Goal: Task Accomplishment & Management: Manage account settings

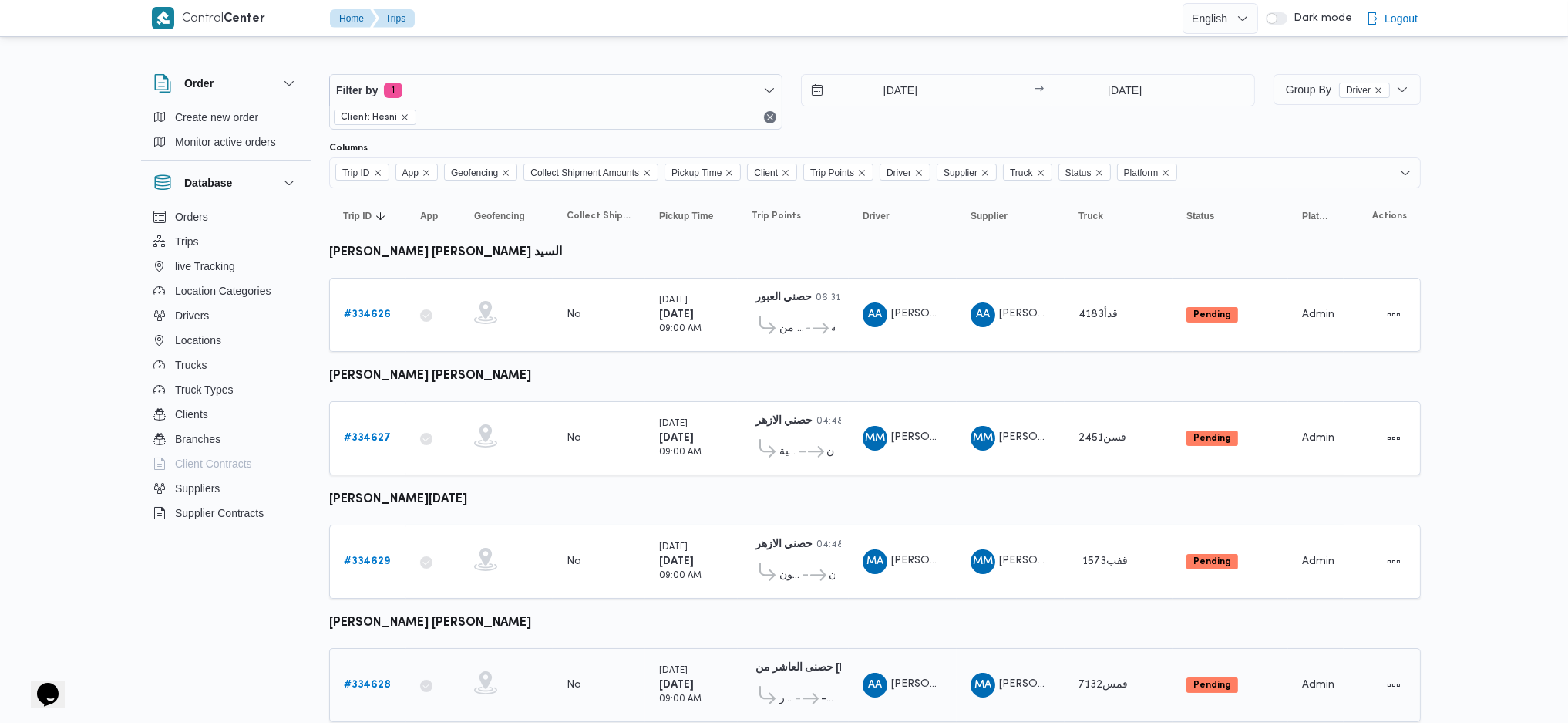
click at [371, 679] on b "# 334628" at bounding box center [367, 684] width 47 height 10
click at [906, 90] on input "[DATE]" at bounding box center [889, 90] width 175 height 31
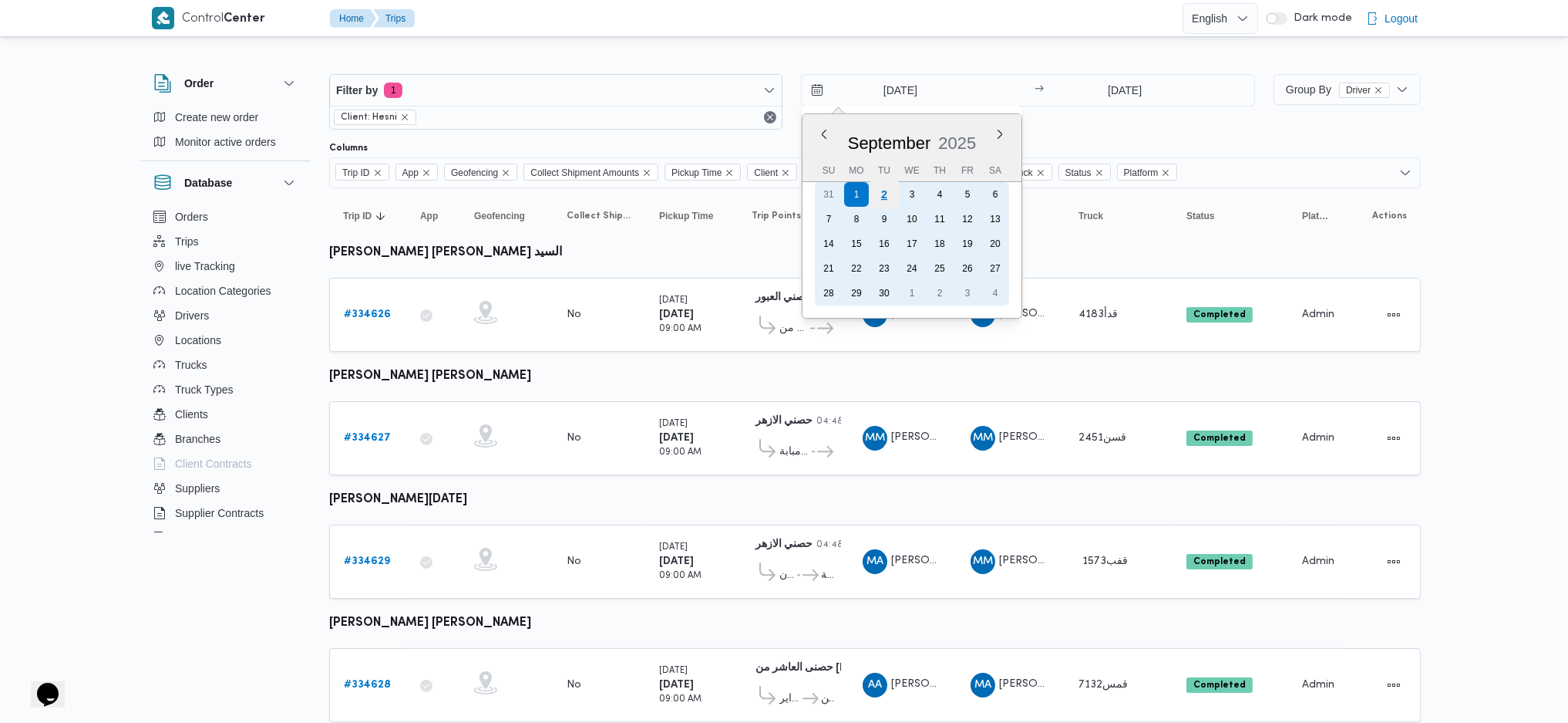
click at [891, 191] on div "2" at bounding box center [884, 194] width 29 height 29
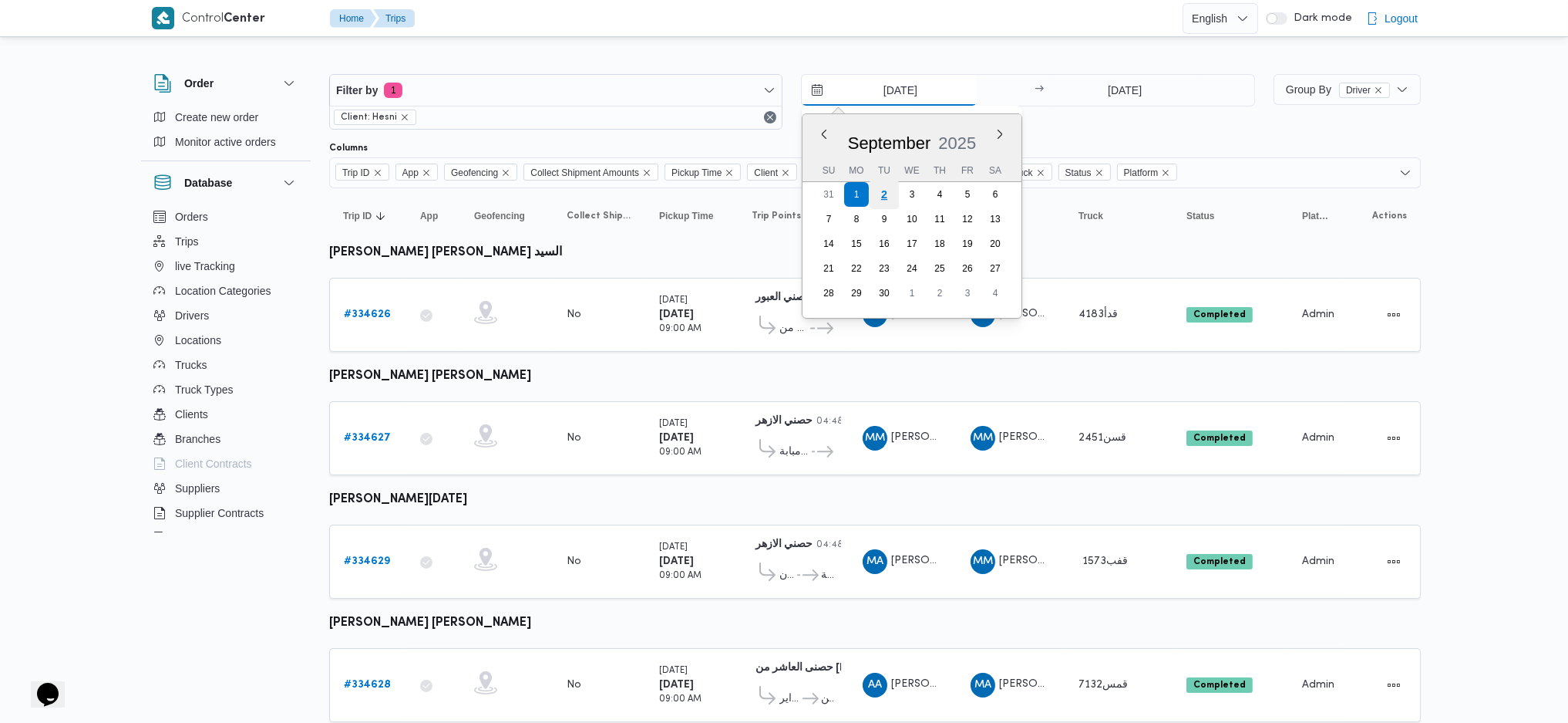
type input "[DATE]"
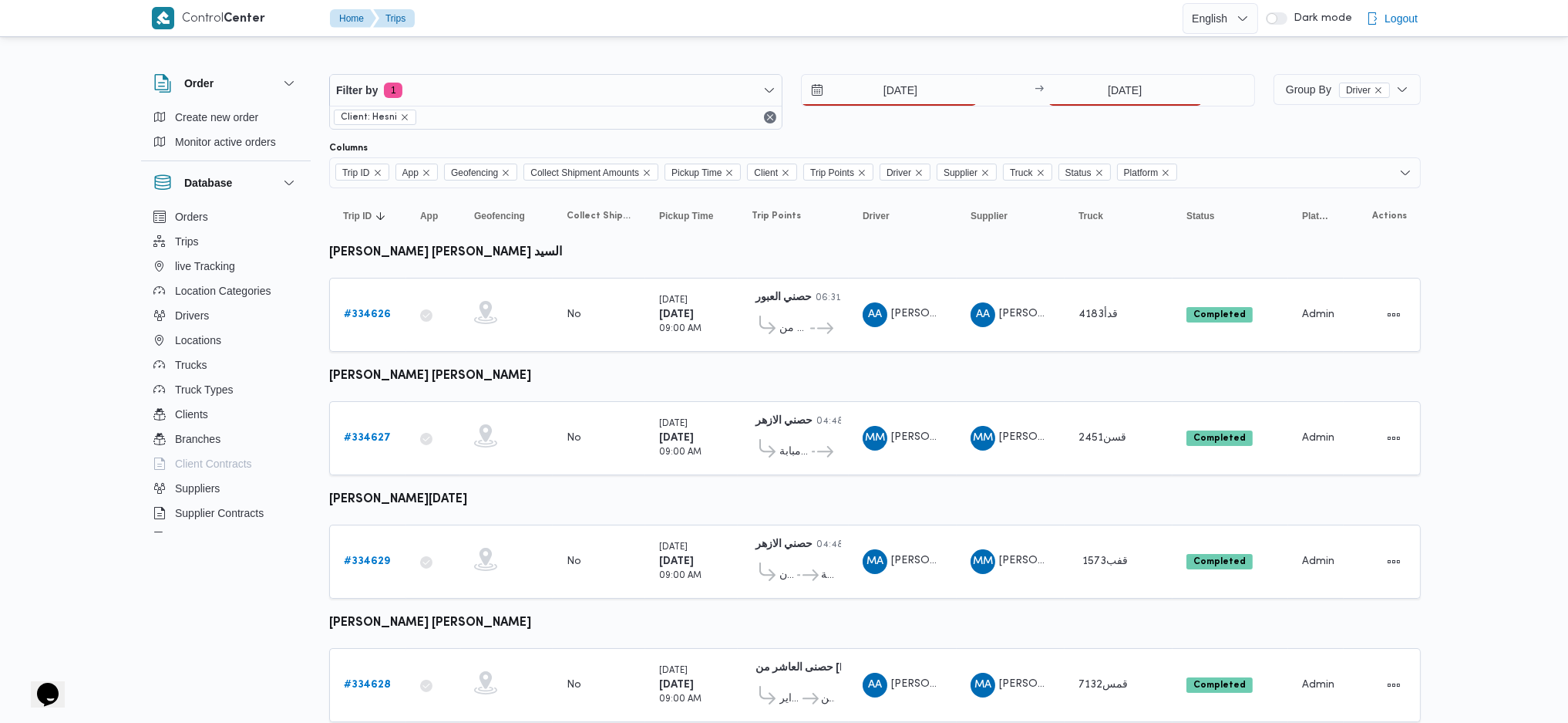
click at [1140, 64] on div "Filter by 1 Client: Hesni 2/9/2025 → 1/9/2025" at bounding box center [792, 101] width 945 height 74
click at [1123, 91] on input "[DATE]" at bounding box center [1125, 90] width 153 height 31
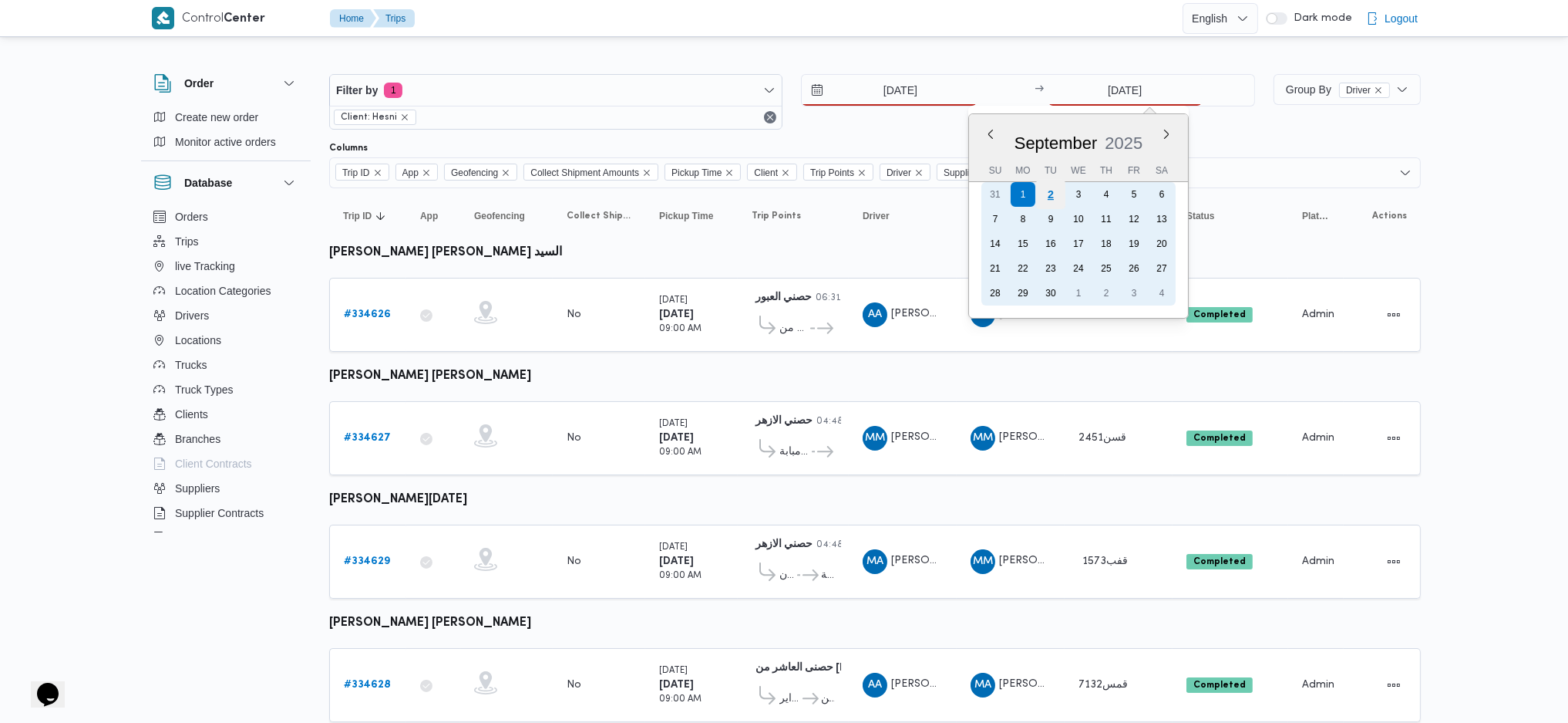
click at [1054, 198] on div "2" at bounding box center [1050, 194] width 29 height 29
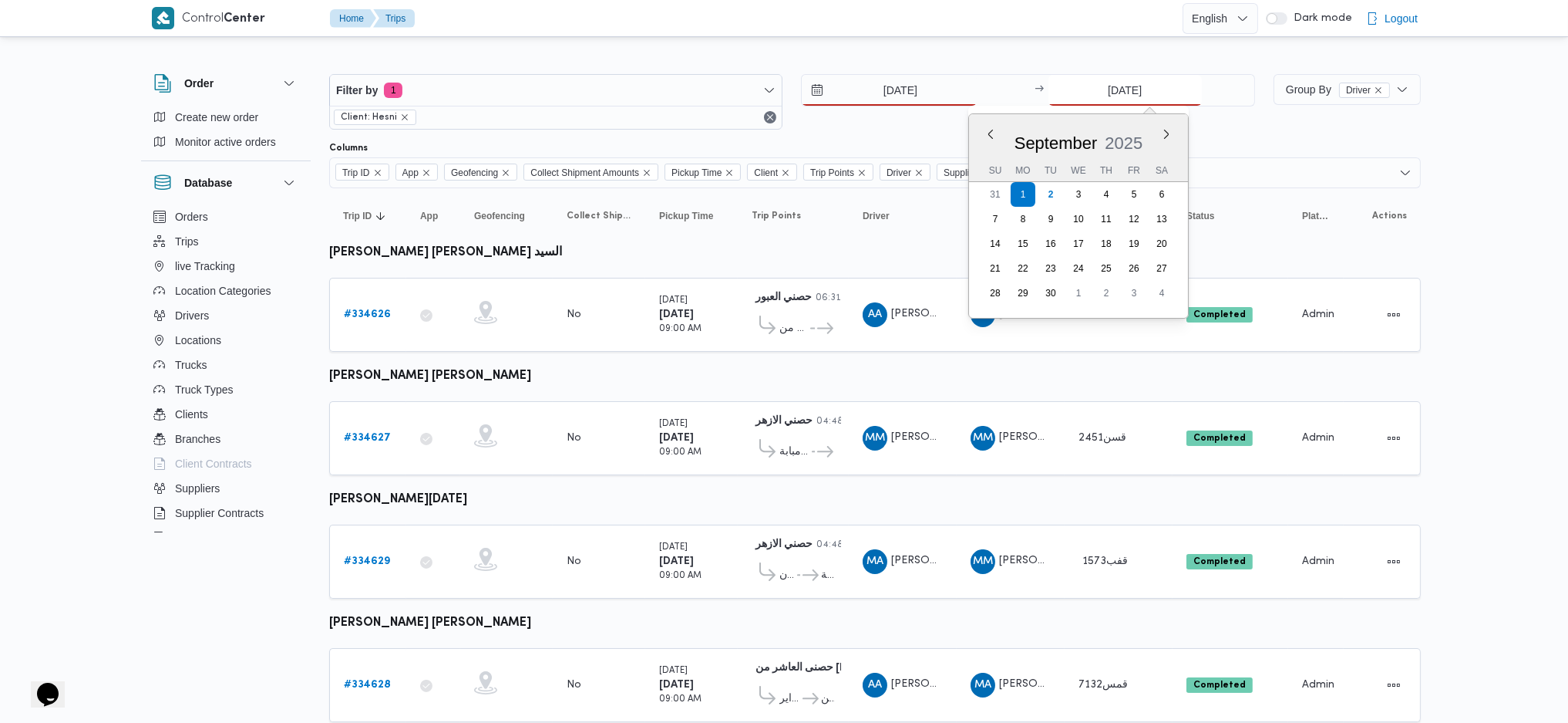
type input "[DATE]"
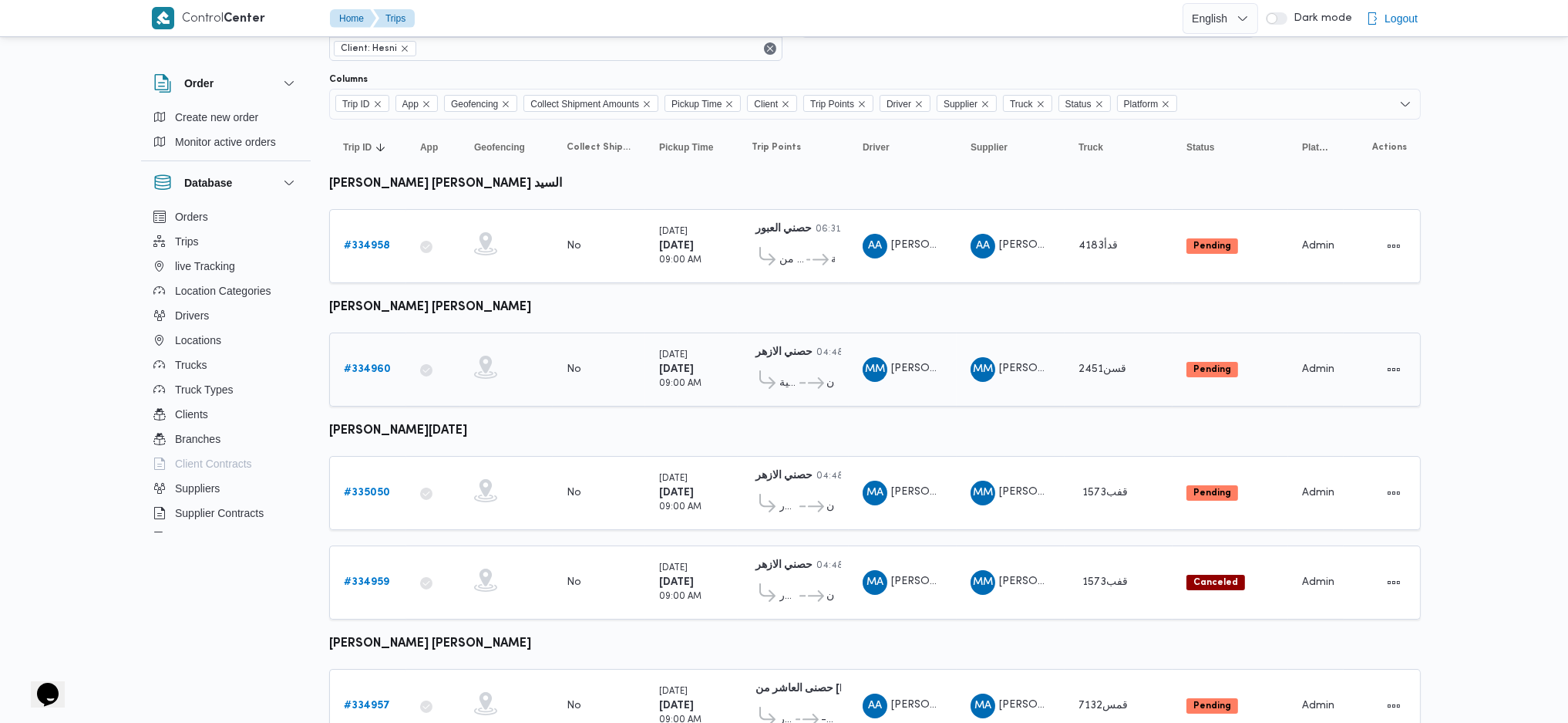
scroll to position [127, 0]
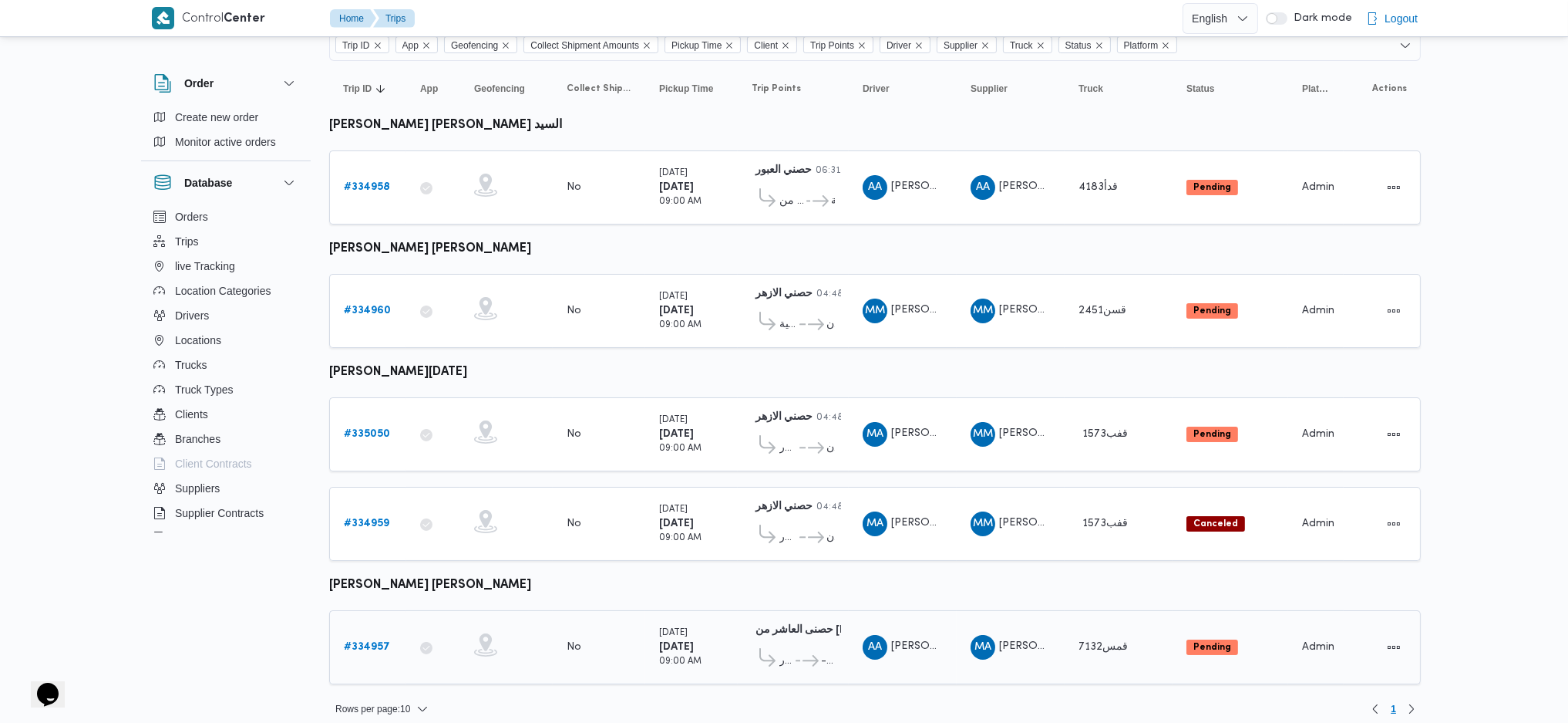
click at [367, 642] on link "# 334957" at bounding box center [367, 647] width 46 height 18
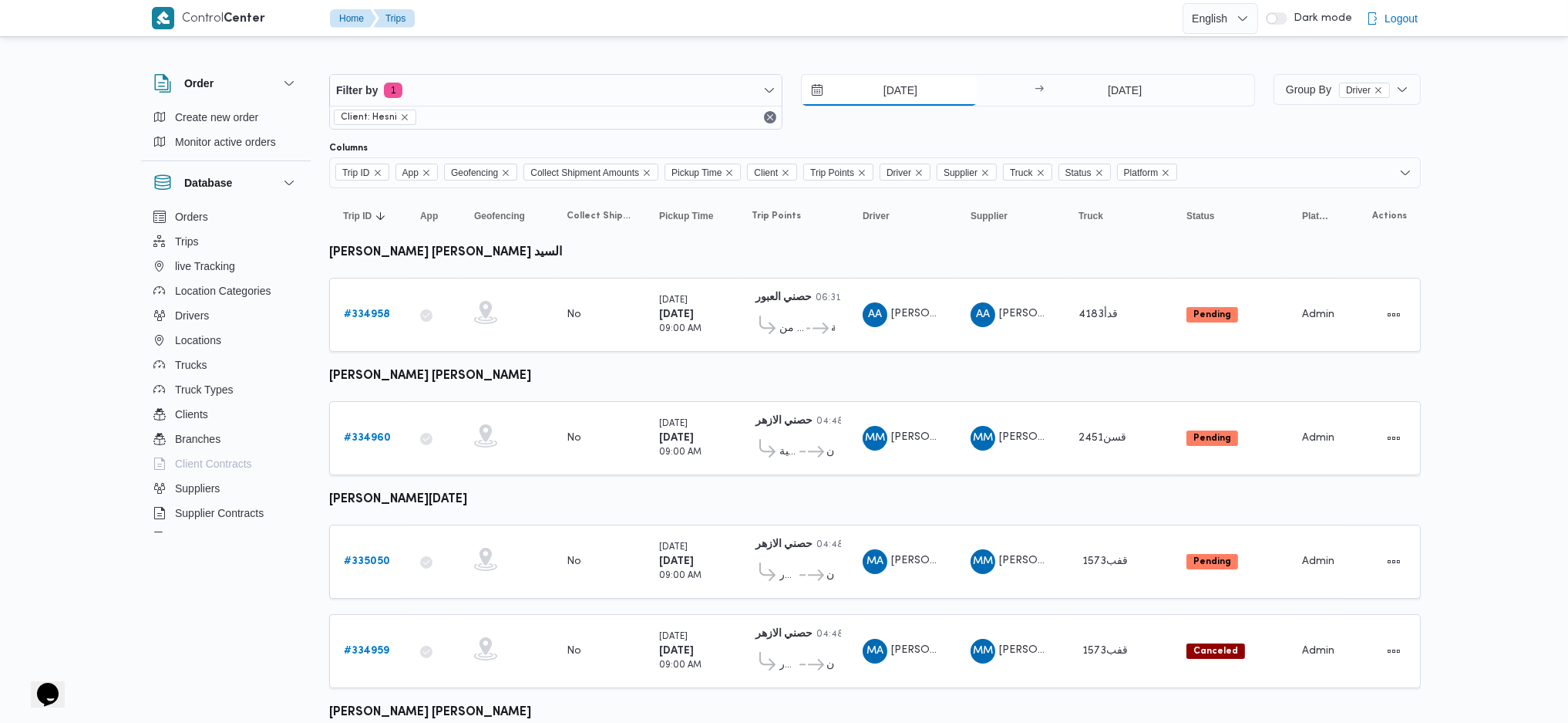
click at [875, 85] on input "[DATE]" at bounding box center [889, 90] width 175 height 31
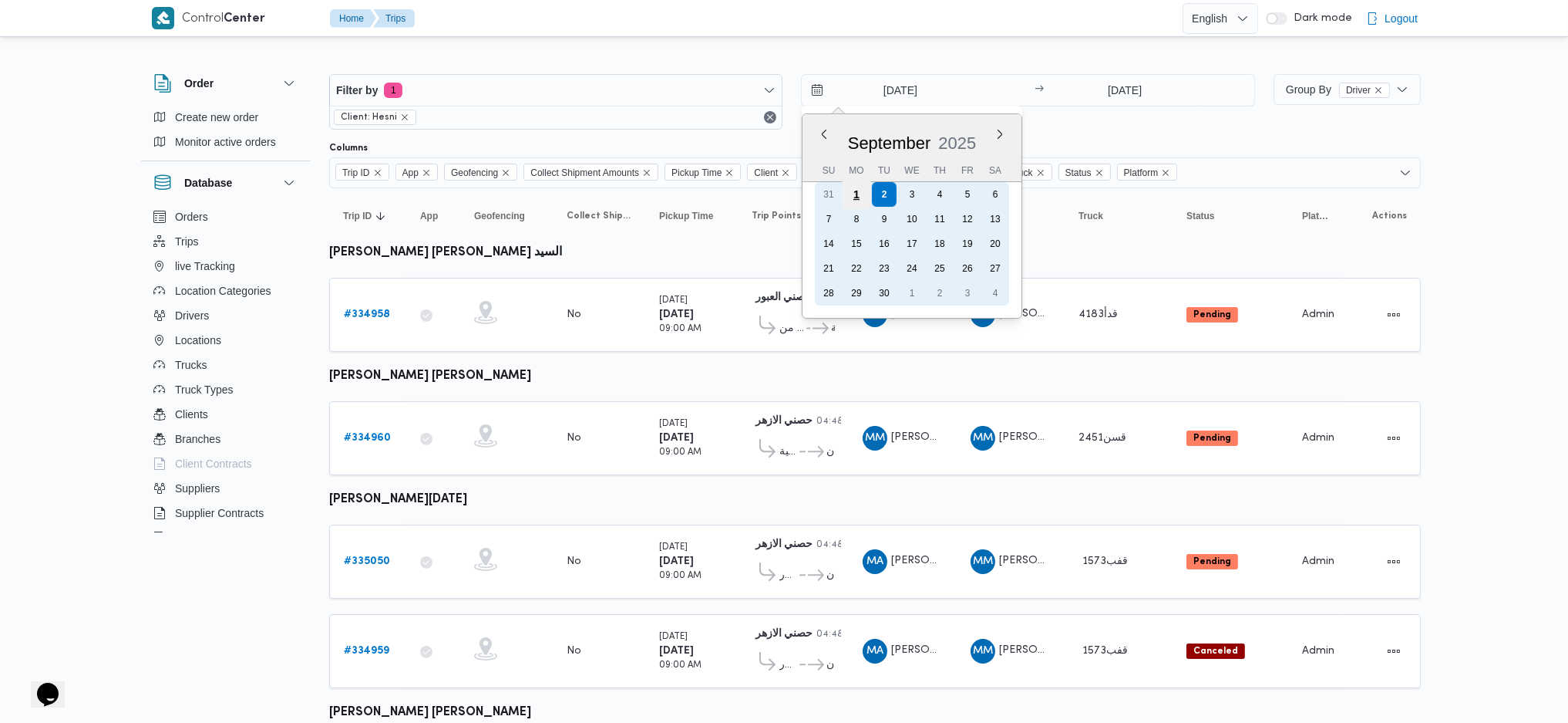
click at [858, 196] on div "1" at bounding box center [856, 194] width 29 height 29
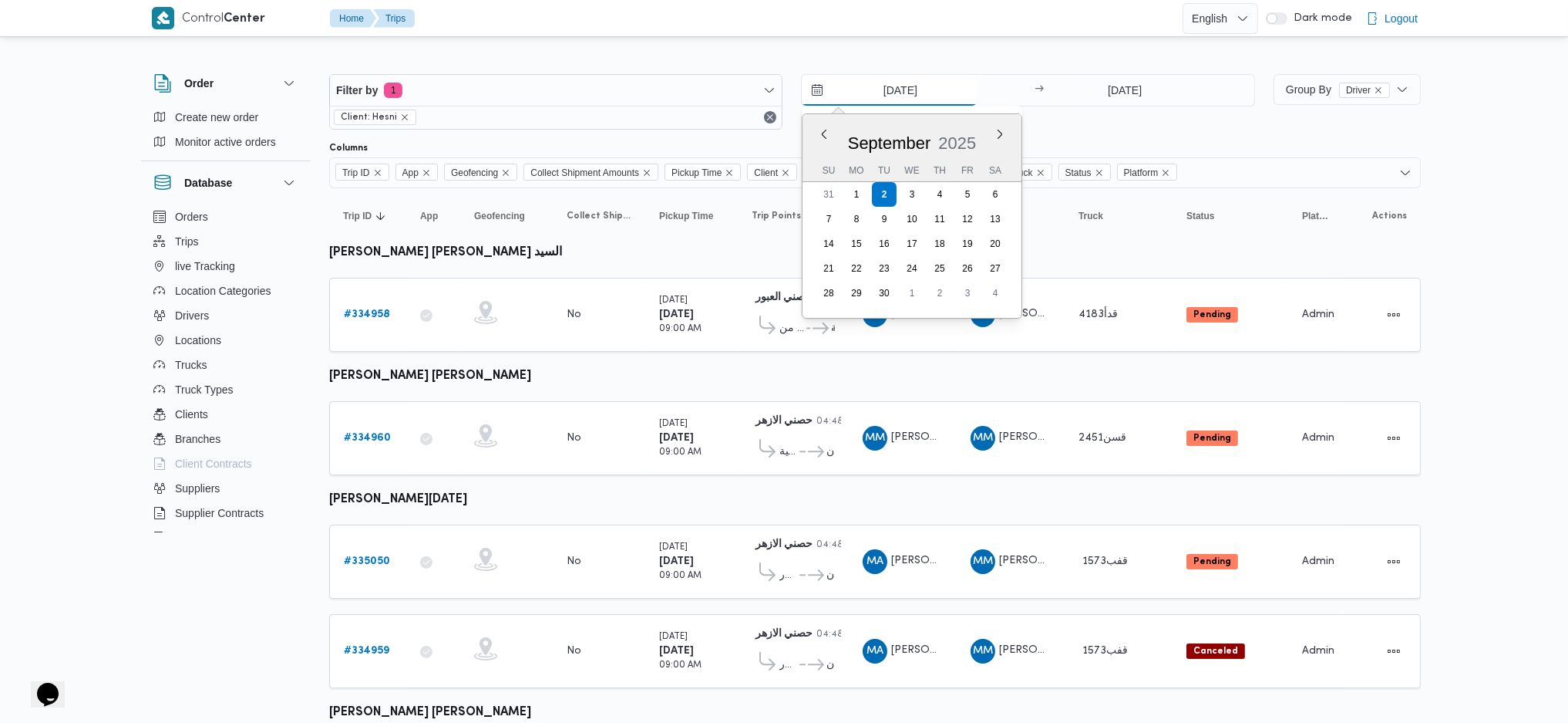
type input "[DATE]"
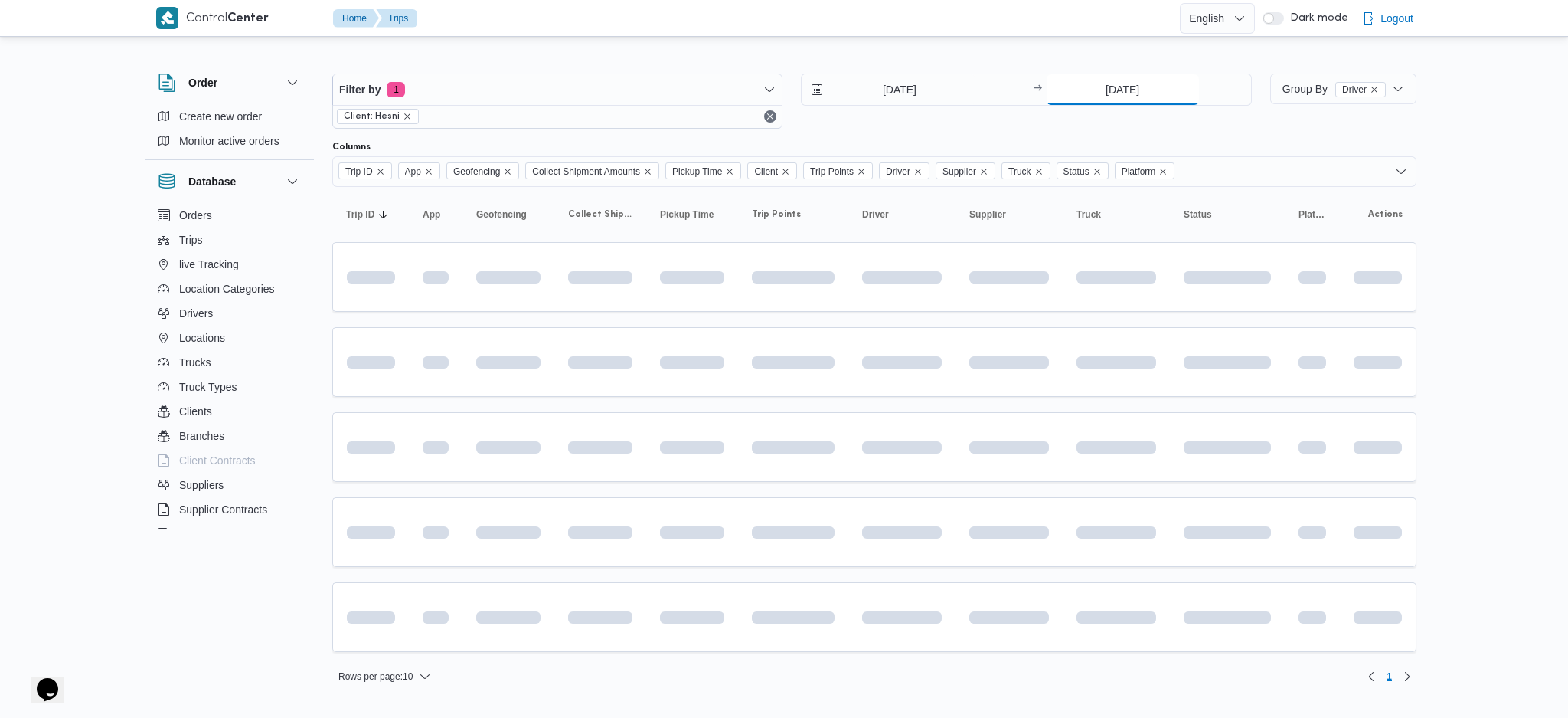
click at [1108, 86] on input "[DATE]" at bounding box center [1123, 89] width 152 height 31
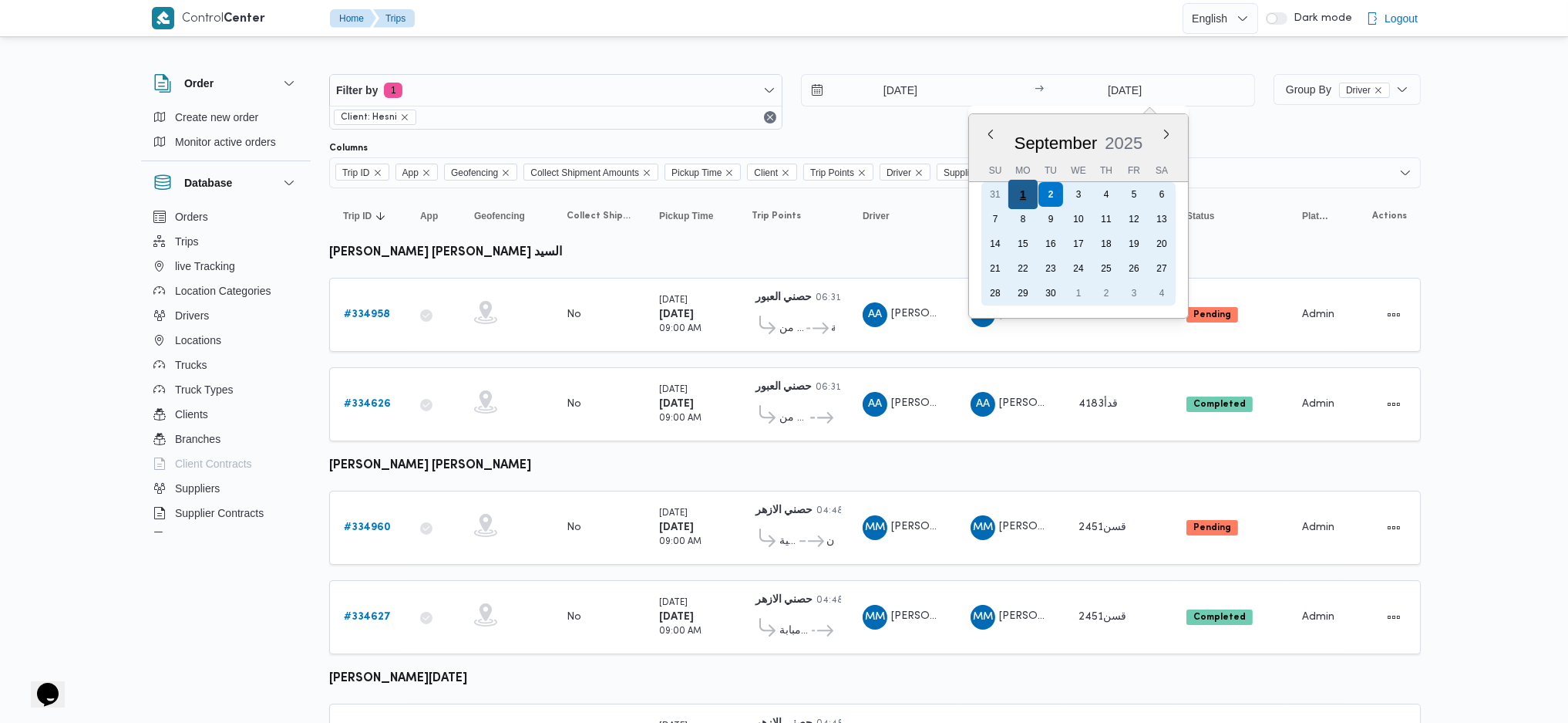
click at [1023, 189] on div "1" at bounding box center [1022, 194] width 29 height 29
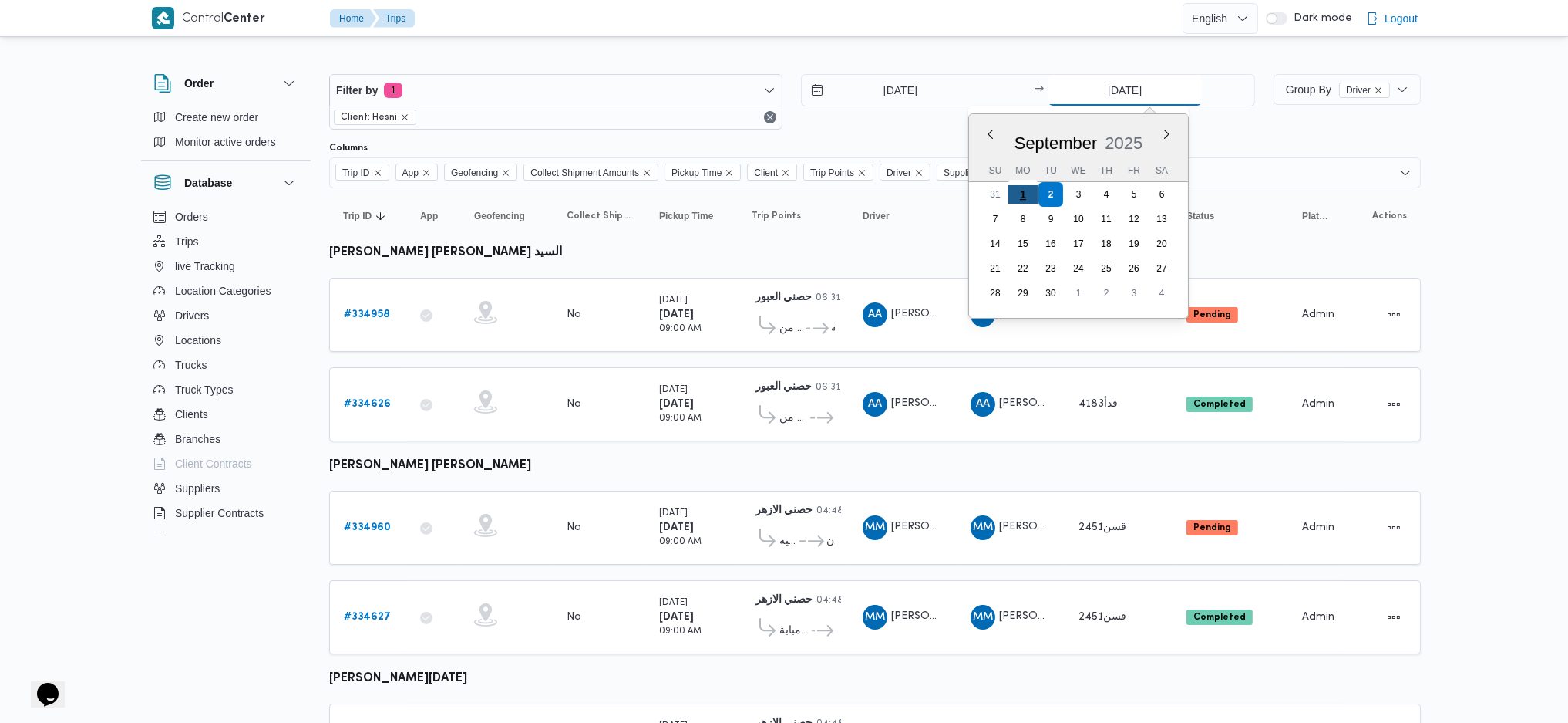
type input "1/9/2025"
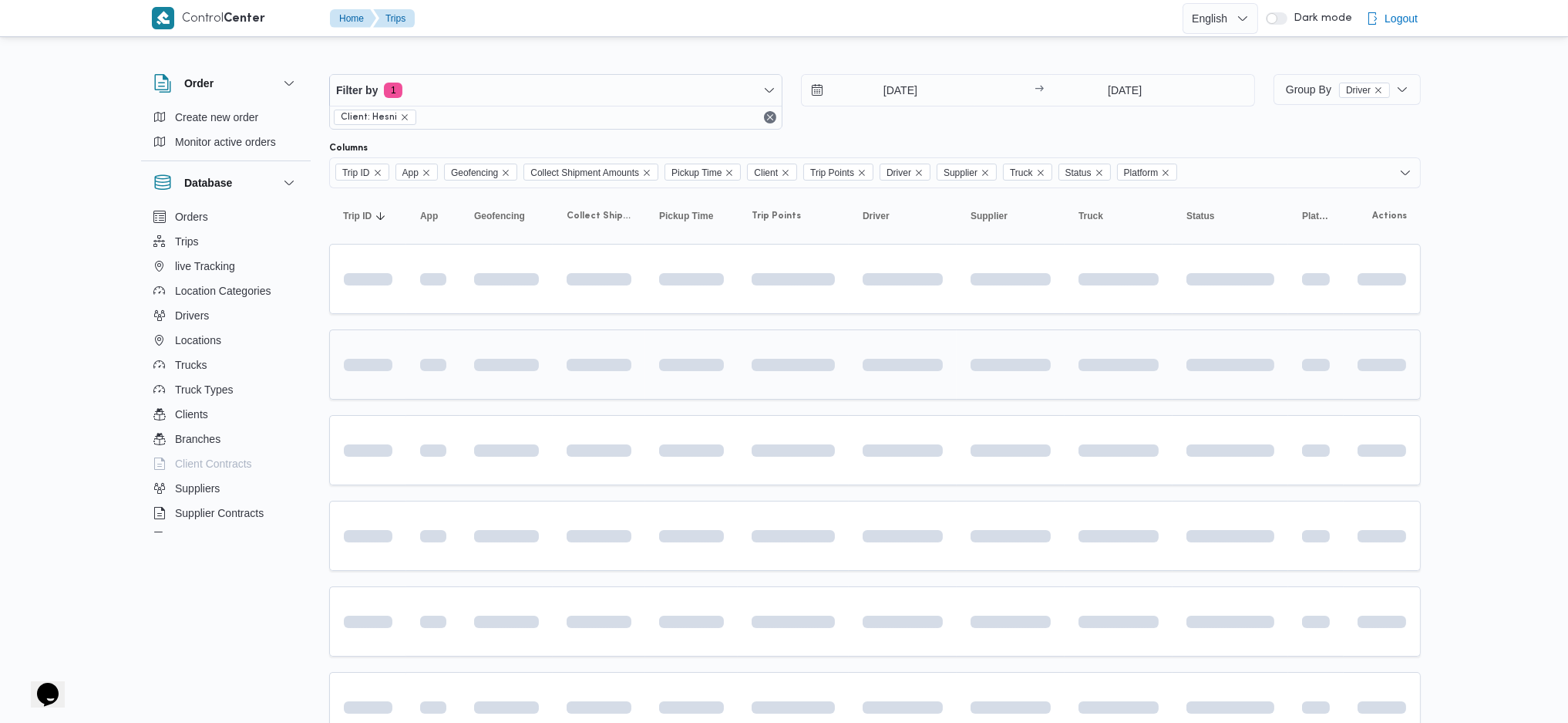
click at [759, 352] on span at bounding box center [793, 364] width 83 height 49
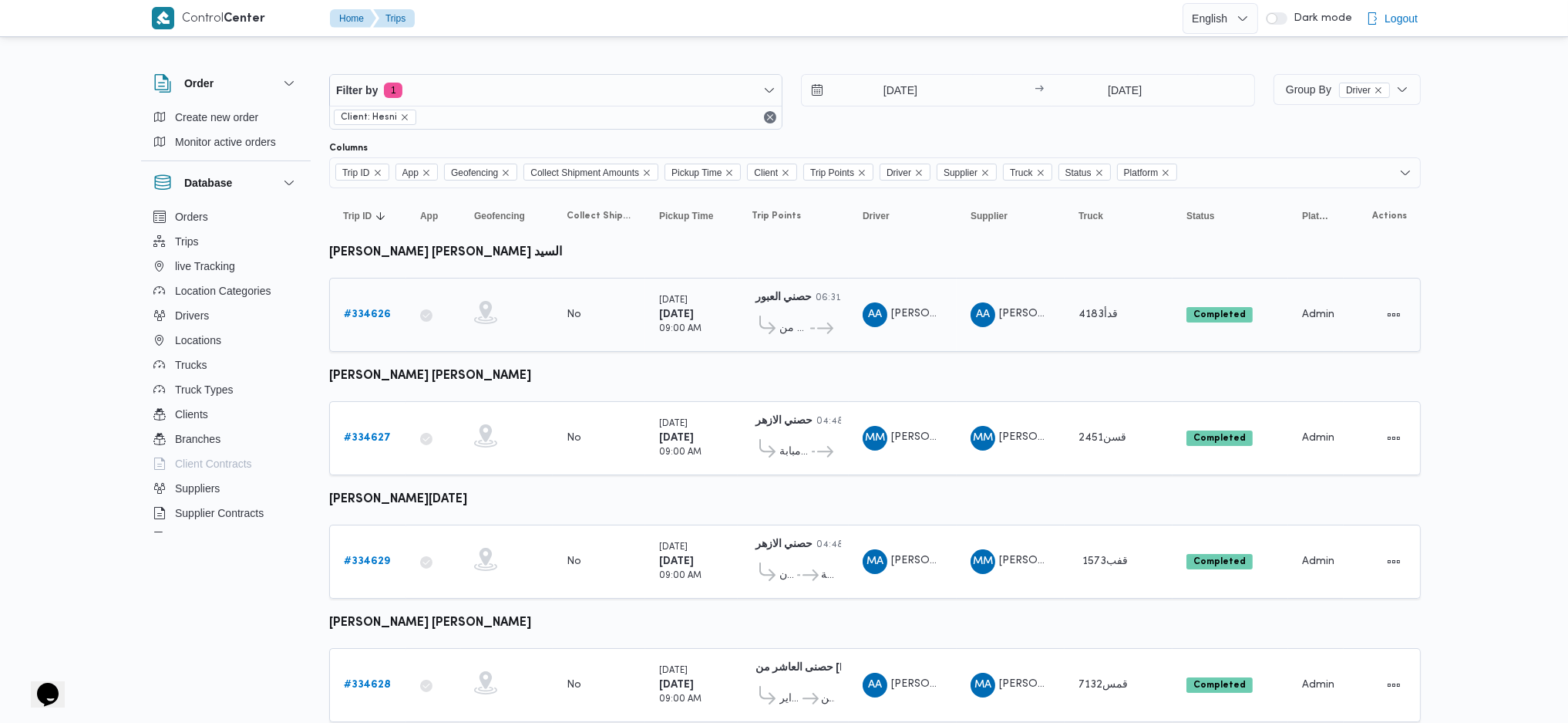
click at [392, 313] on div "# 334626" at bounding box center [368, 314] width 61 height 31
click at [385, 314] on b "# 334626" at bounding box center [367, 314] width 47 height 10
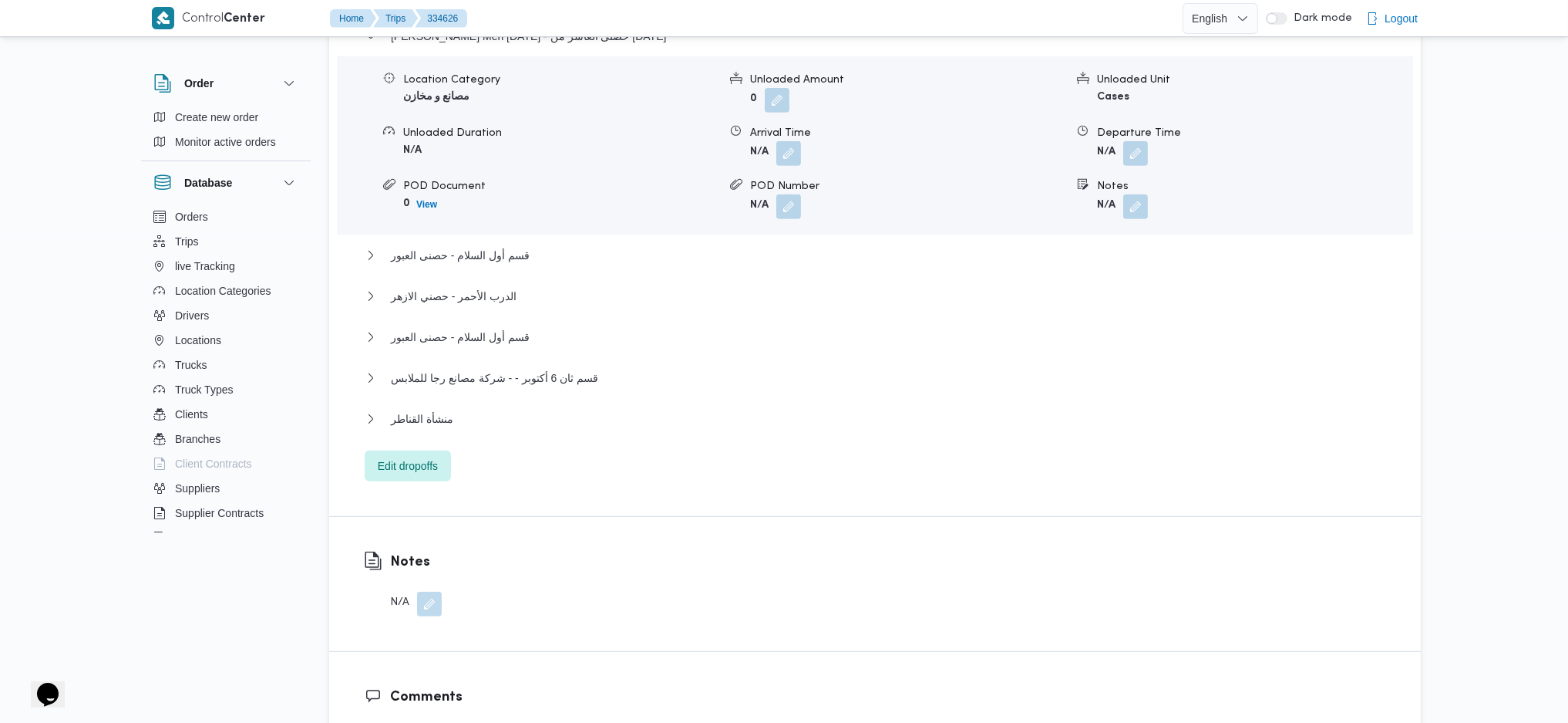
scroll to position [1374, 0]
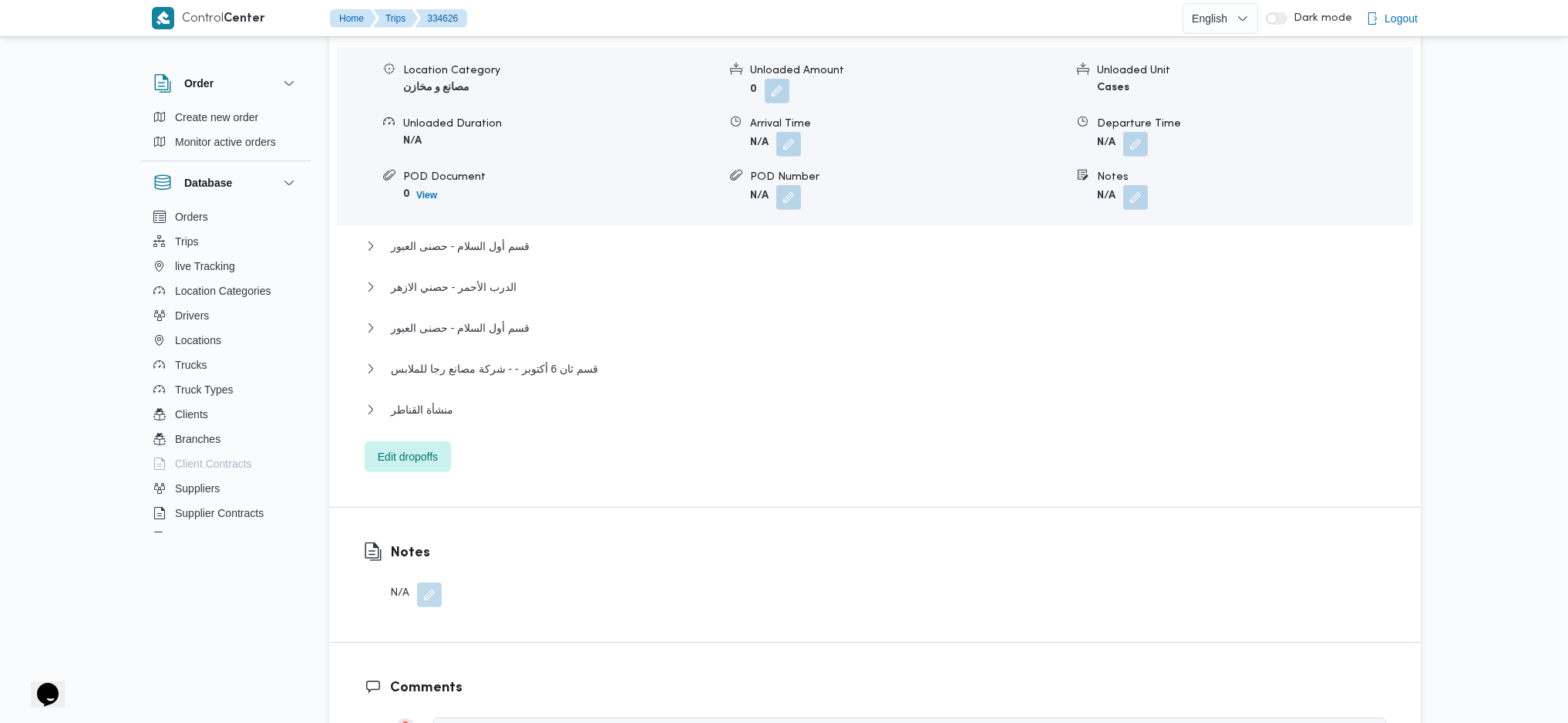
click at [475, 400] on div "منشأة القناطر" at bounding box center [875, 414] width 1022 height 29
click at [477, 400] on button "منشأة القناطر" at bounding box center [875, 409] width 1022 height 18
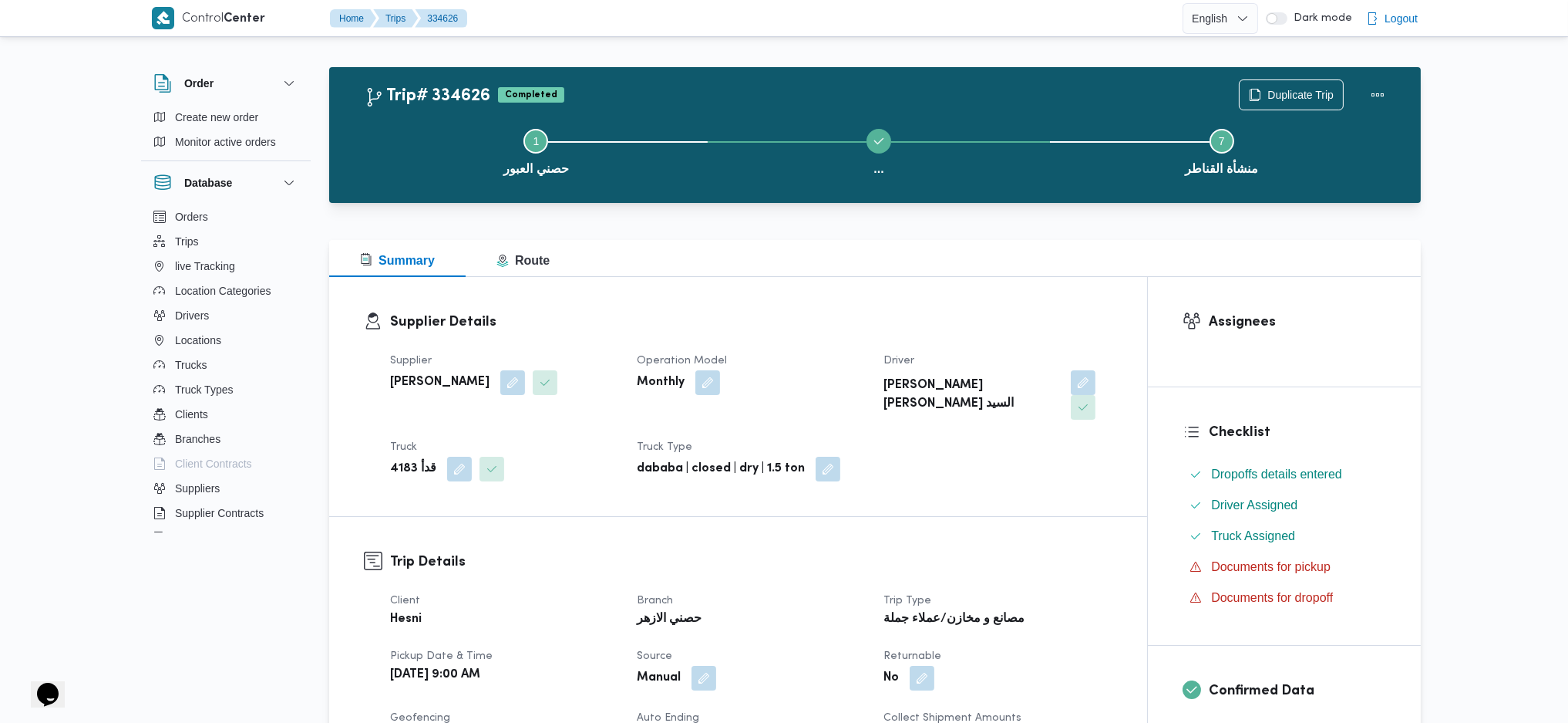
scroll to position [0, 0]
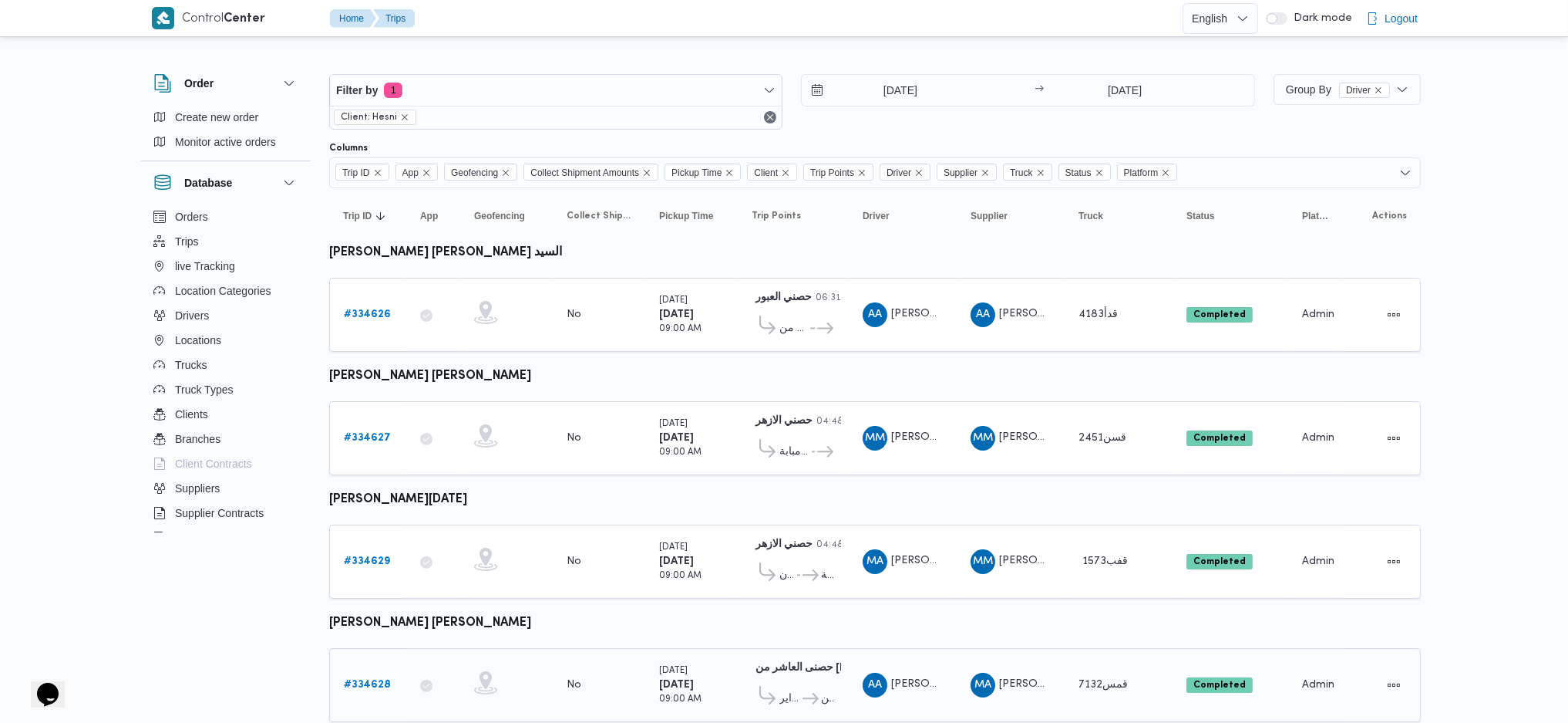
click at [379, 675] on link "# 334628" at bounding box center [367, 684] width 47 height 18
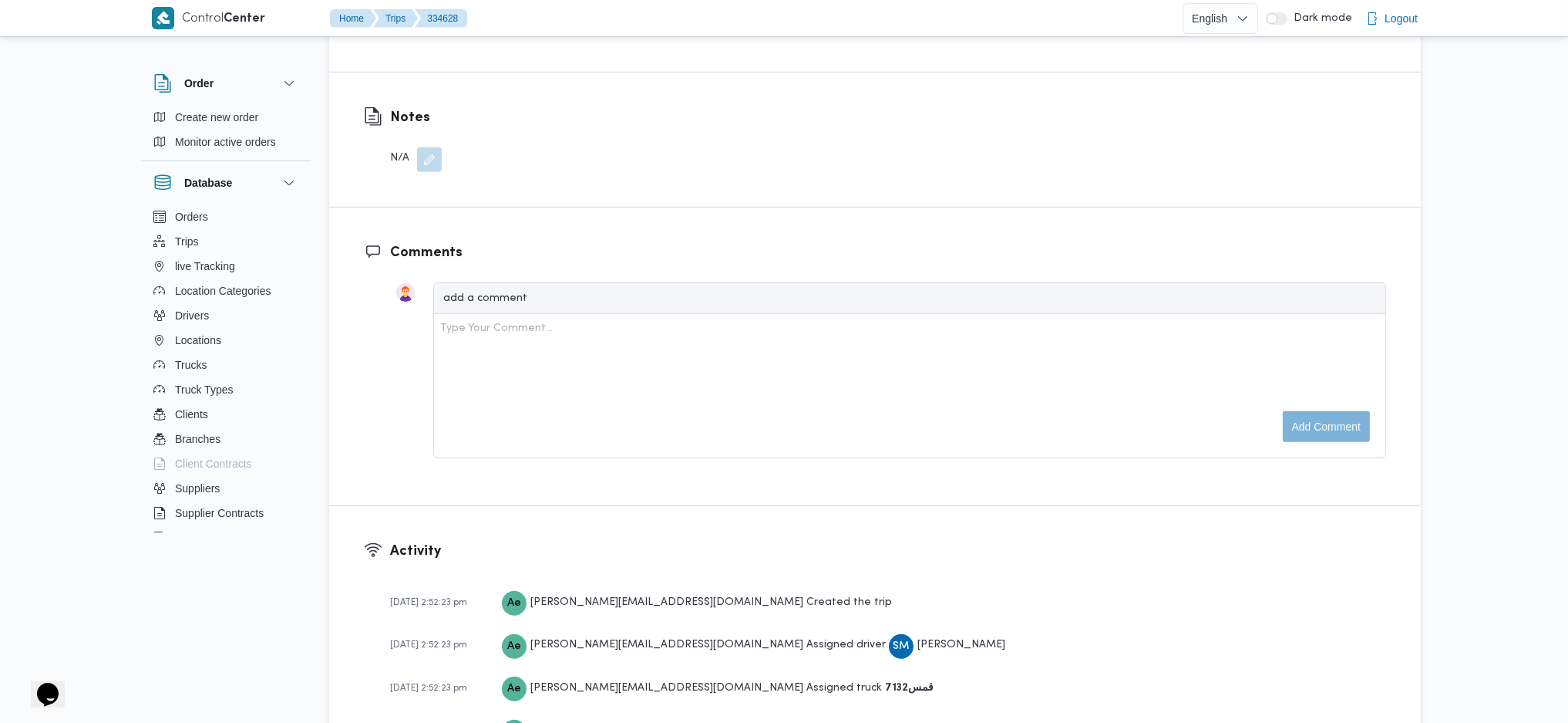
scroll to position [1439, 0]
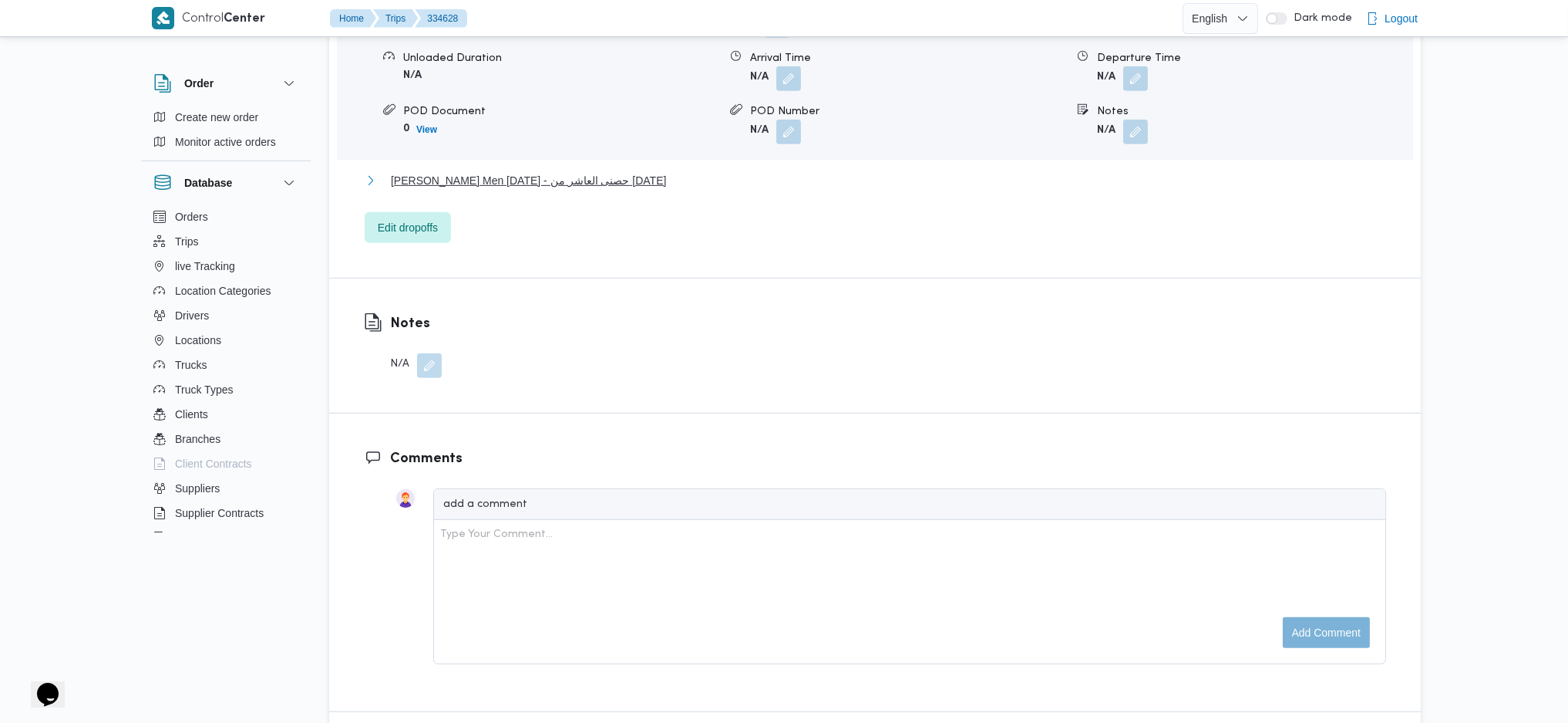
click at [595, 171] on span "Thany Ashr Men Ramadan - حصنى العاشر من رمضان" at bounding box center [529, 180] width 275 height 18
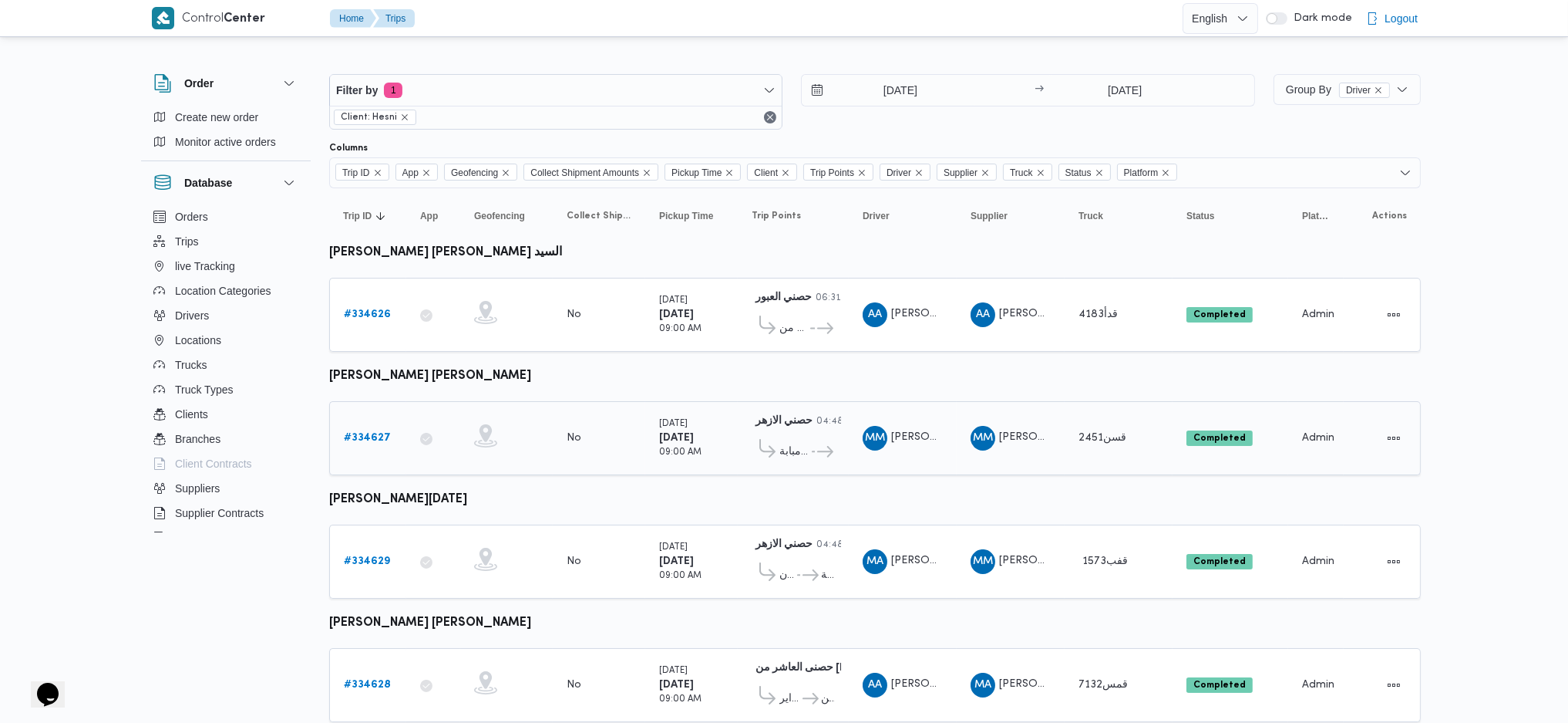
click at [371, 433] on b "# 334627" at bounding box center [367, 437] width 47 height 10
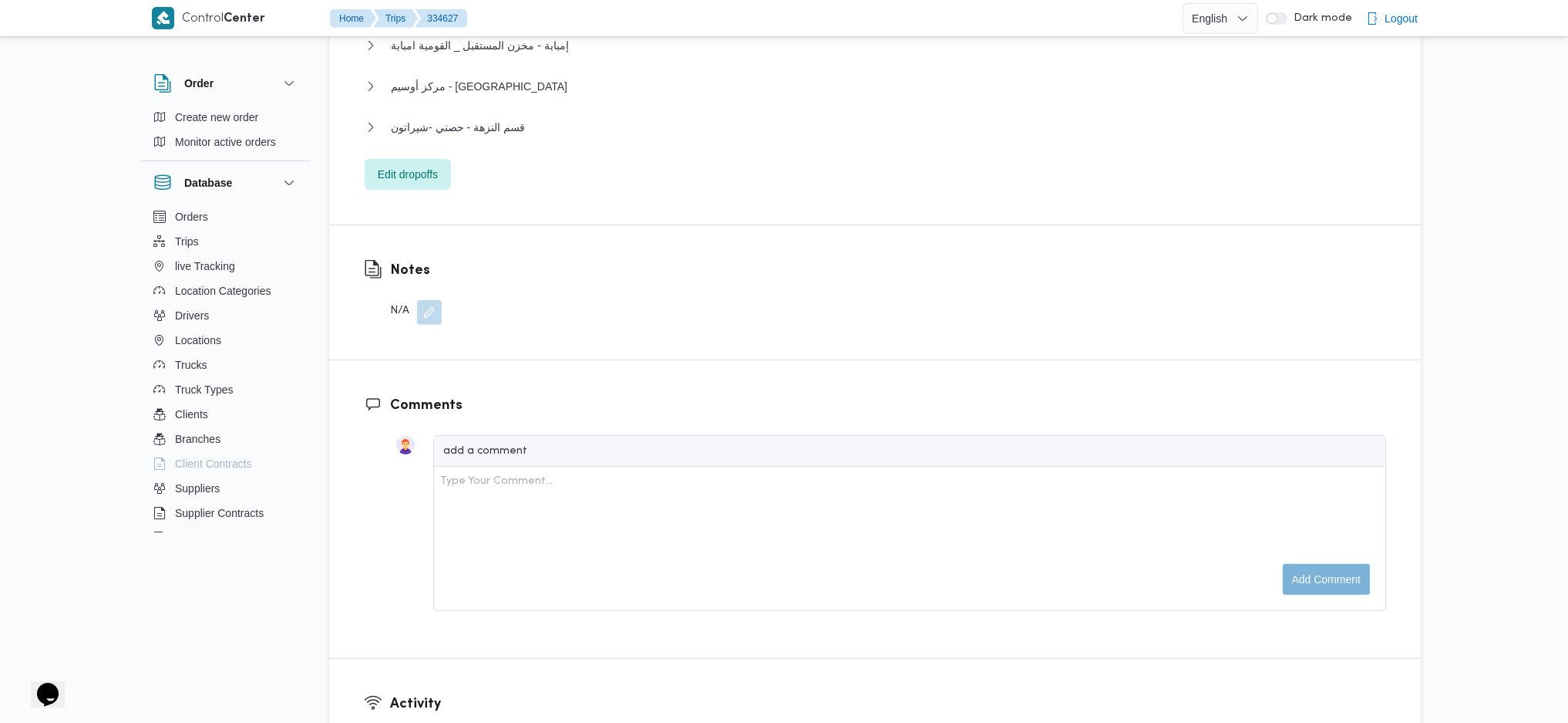
scroll to position [1542, 0]
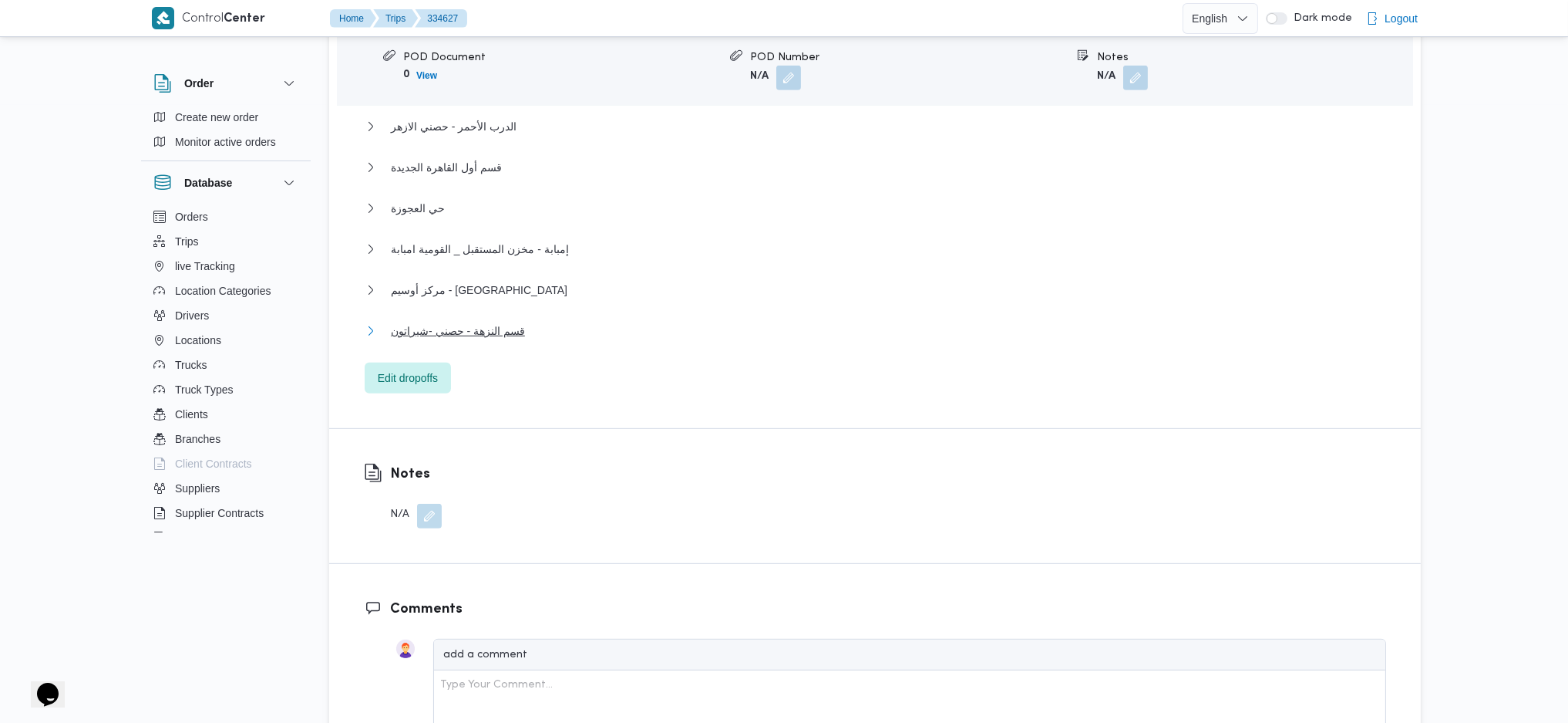
click at [499, 321] on span "قسم النزهة - حصني -شيراتون" at bounding box center [458, 330] width 134 height 18
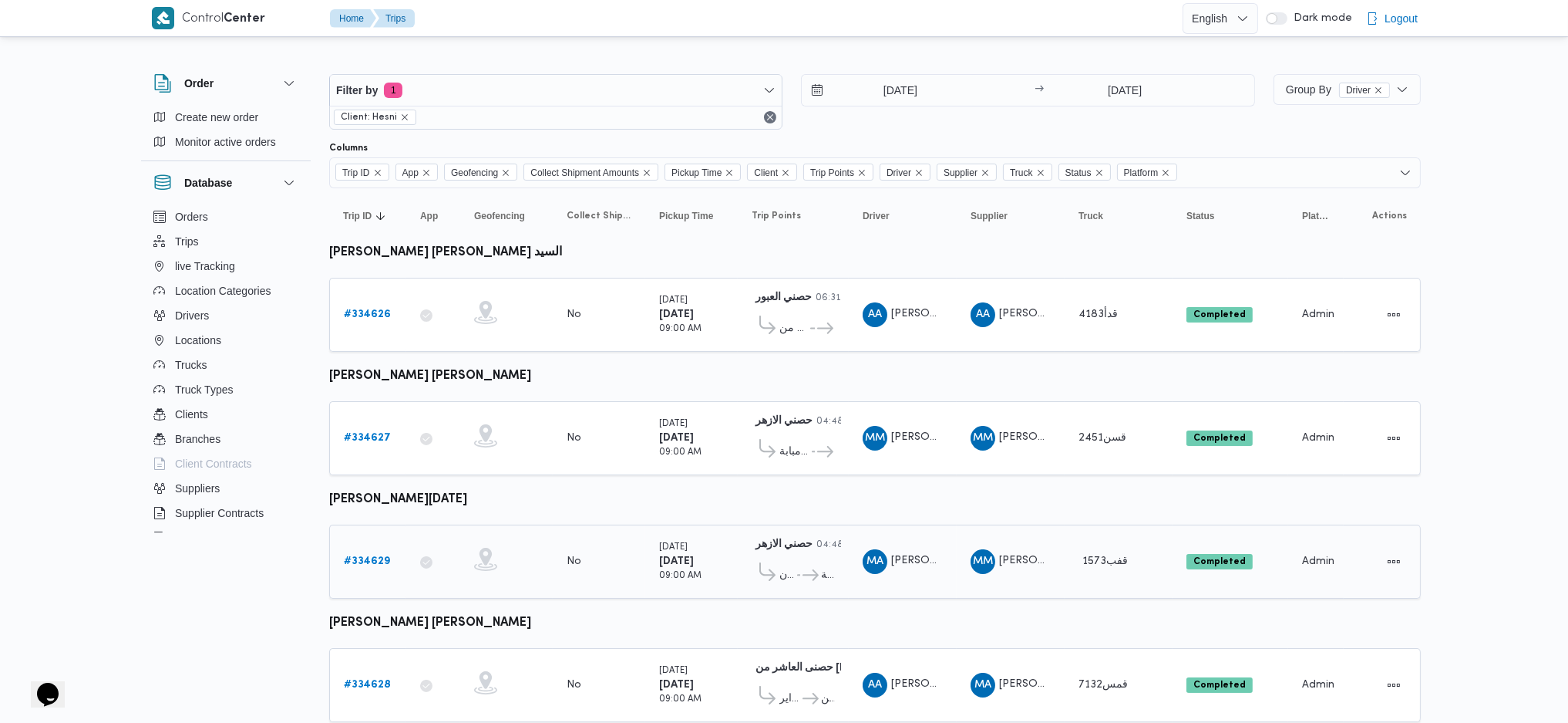
click at [375, 558] on b "# 334629" at bounding box center [367, 561] width 46 height 10
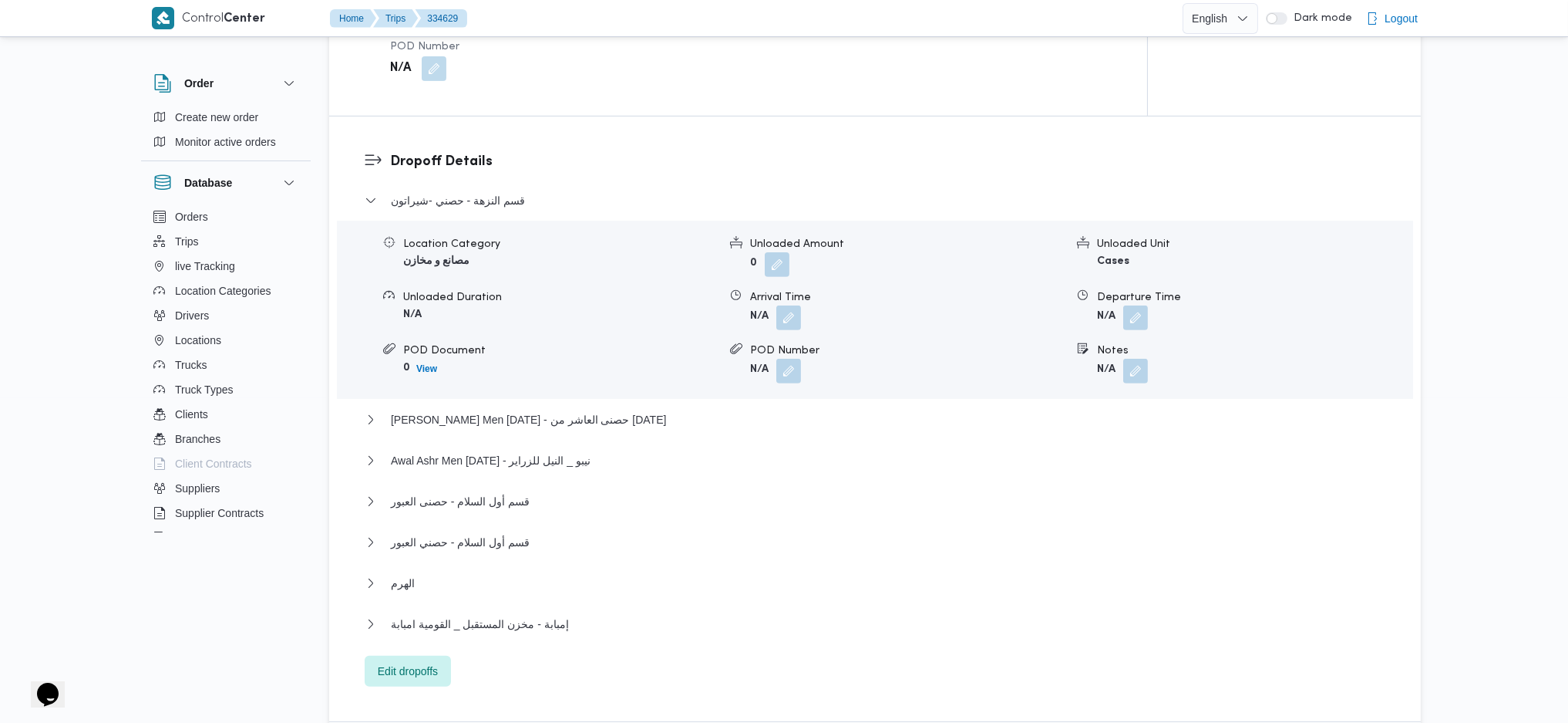
scroll to position [1203, 0]
click at [522, 612] on span "إمبابة - مخزن المستقبل _ القومية امبابة" at bounding box center [480, 620] width 178 height 18
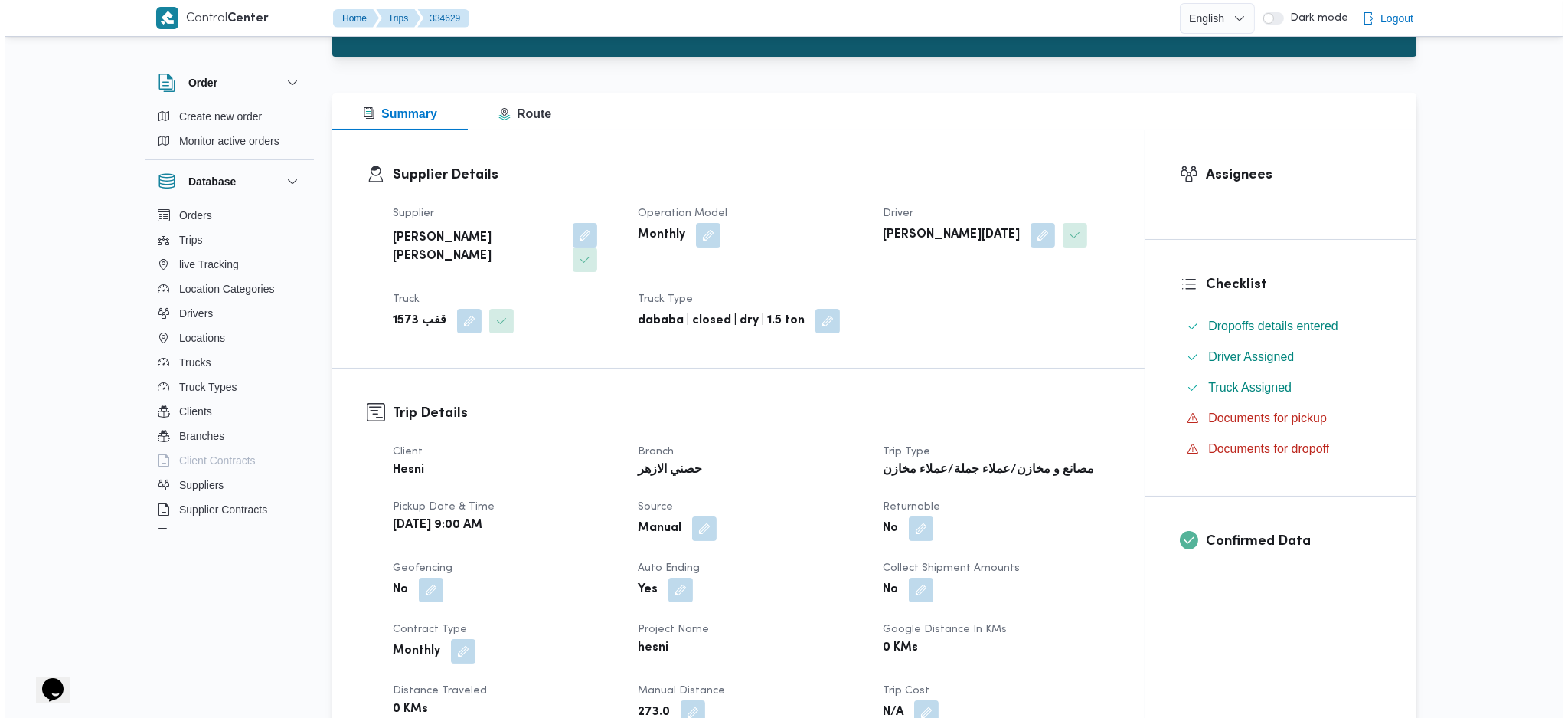
scroll to position [0, 0]
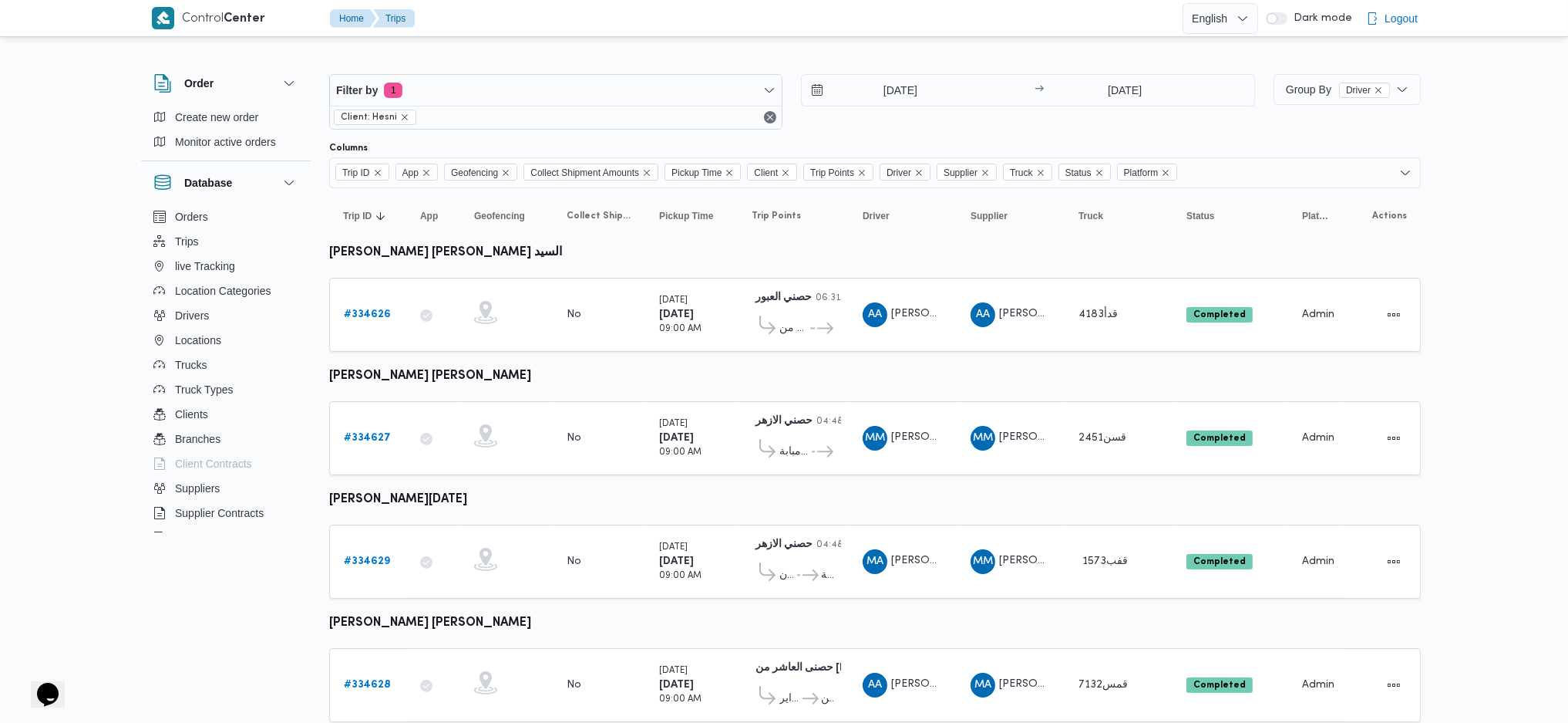
click at [1126, 69] on div "Filter by 1 Client: Hesni 1/9/2025 → 1/9/2025" at bounding box center [792, 101] width 945 height 74
click at [1111, 87] on input "1/9/2025" at bounding box center [1125, 90] width 153 height 31
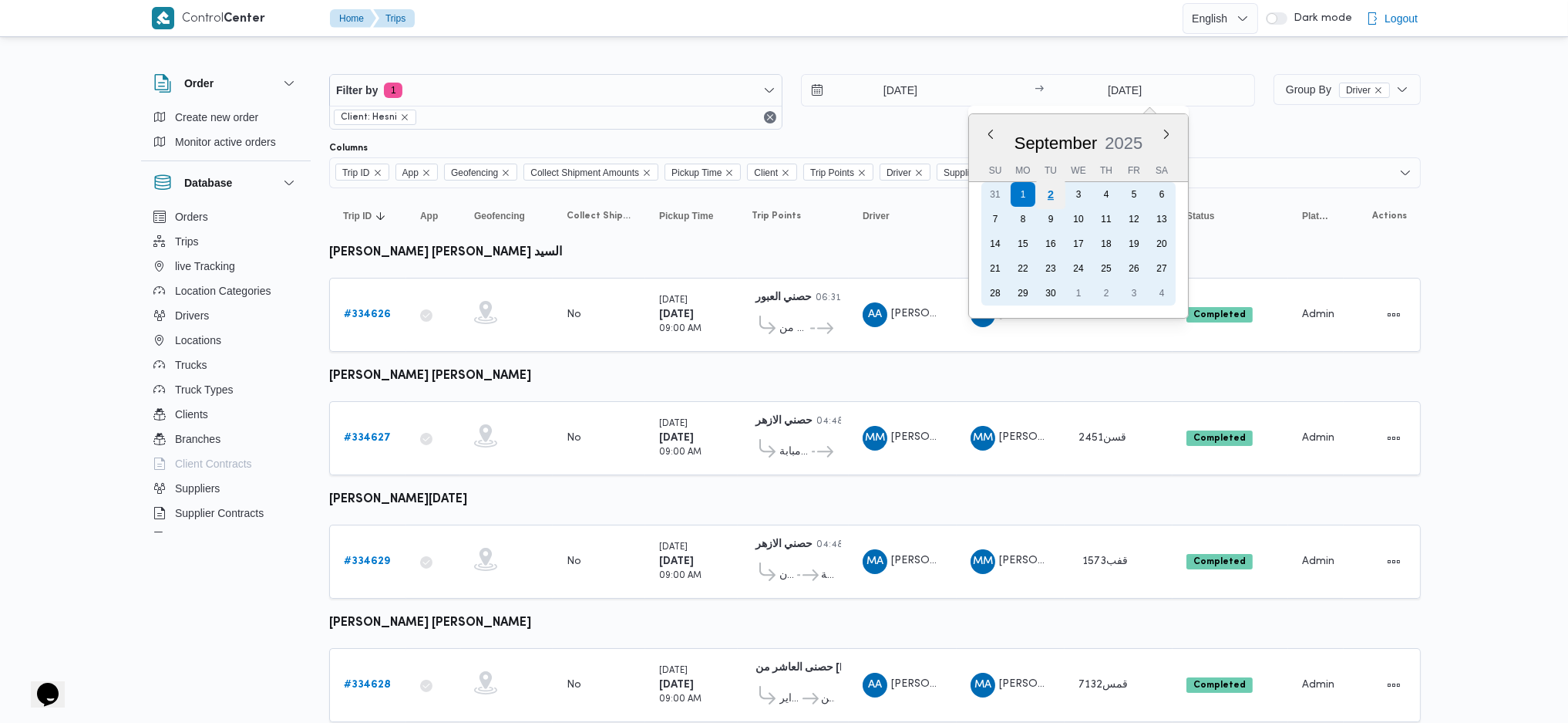
click at [1052, 197] on div "2" at bounding box center [1050, 194] width 29 height 29
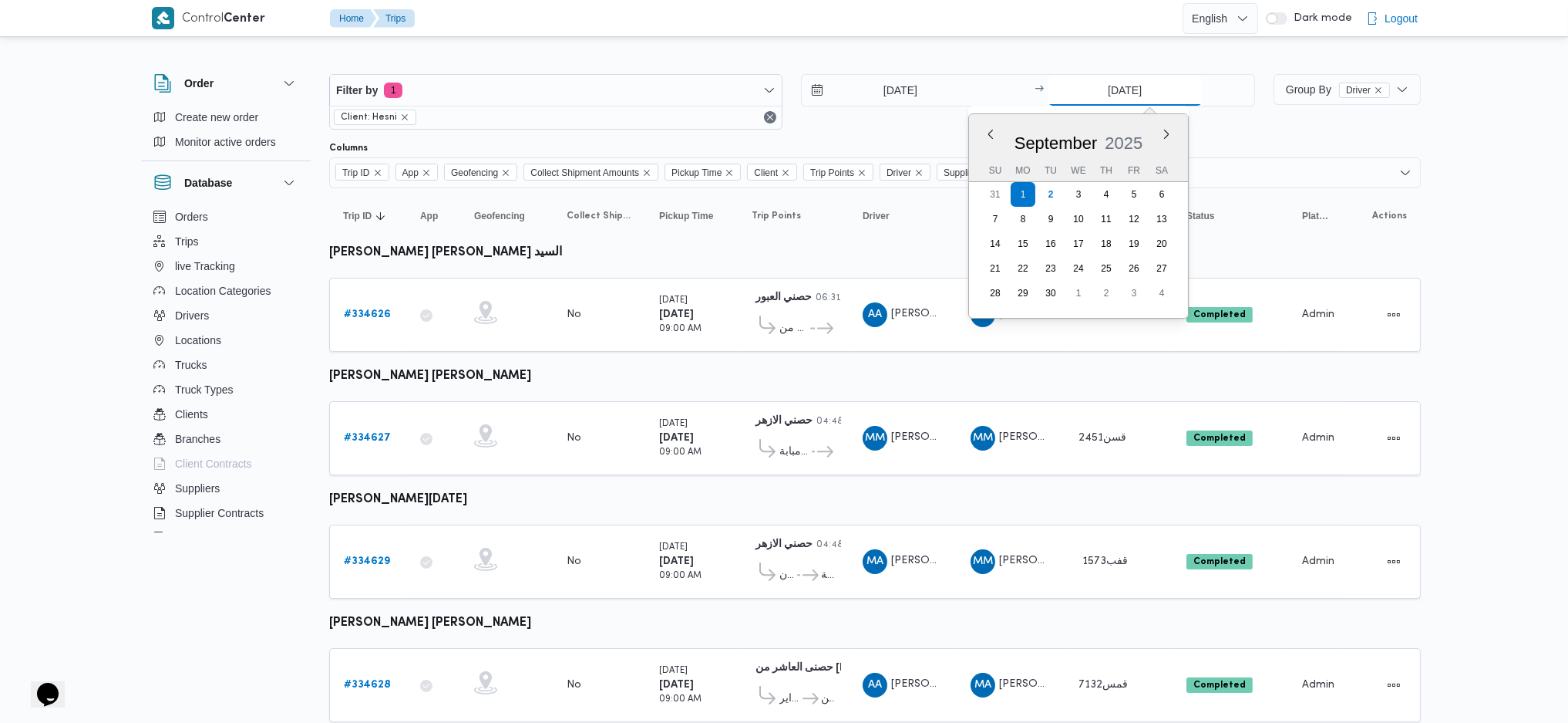
type input "[DATE]"
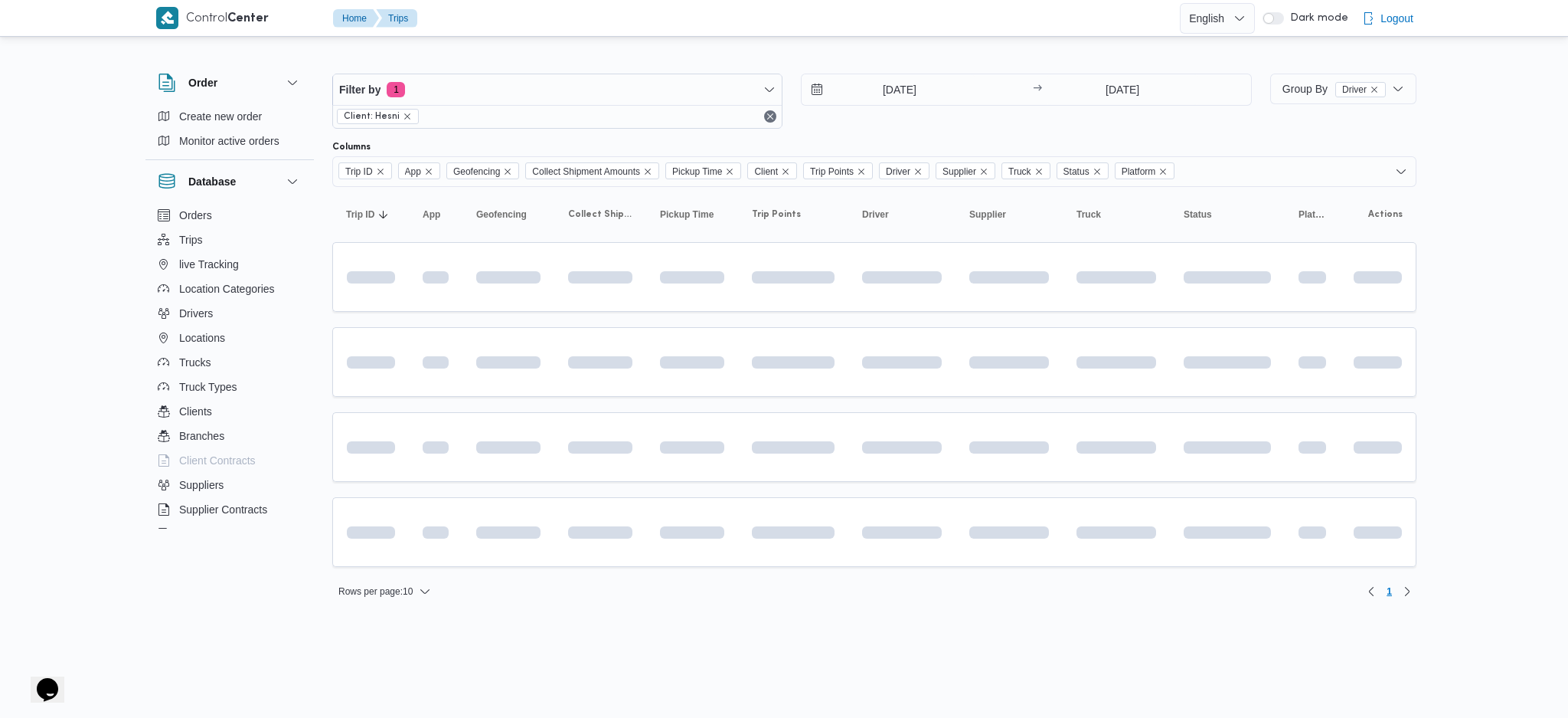
click at [868, 68] on div "Filter by 1 Client: Hesni 1/9/2025 → 2/9/2025" at bounding box center [792, 100] width 938 height 73
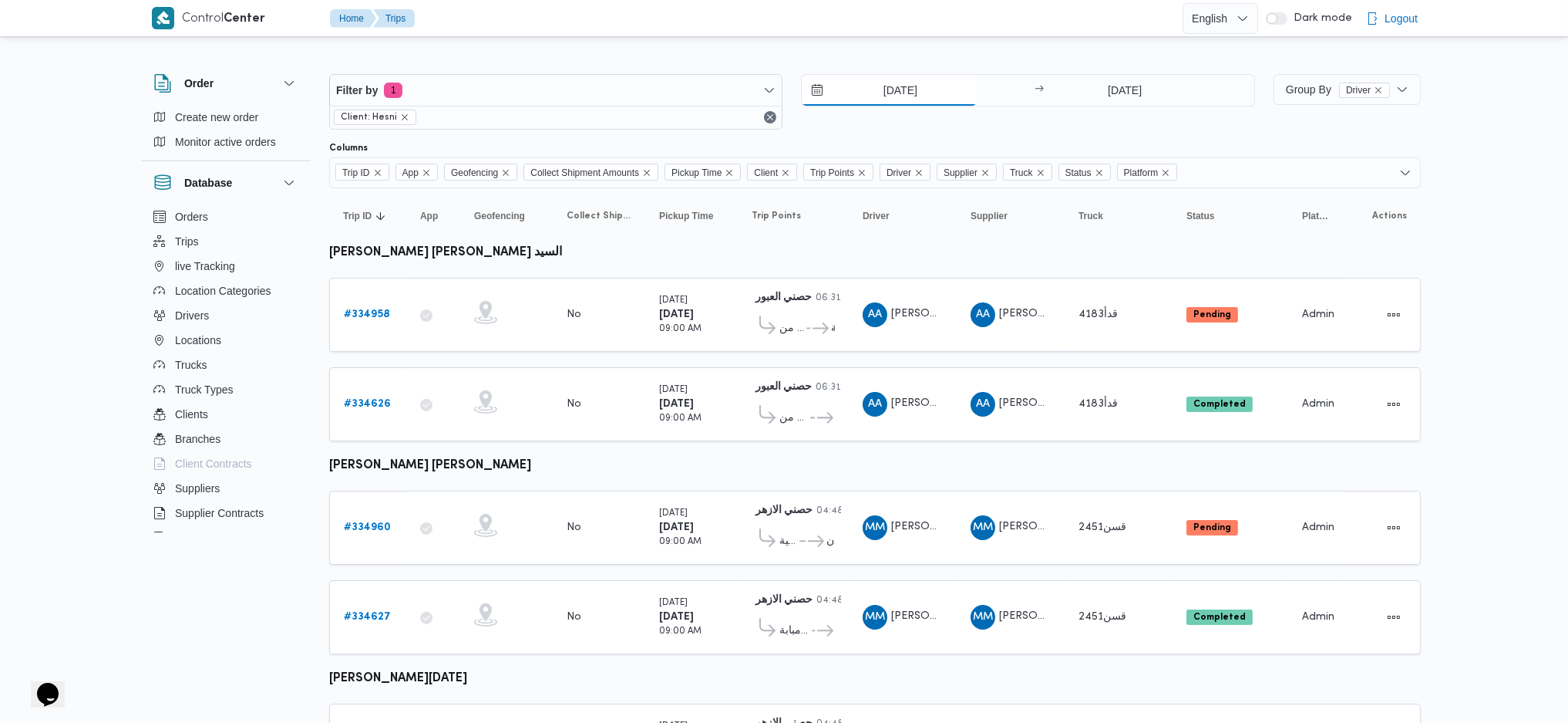
click at [902, 84] on input "1/9/2025" at bounding box center [889, 90] width 175 height 31
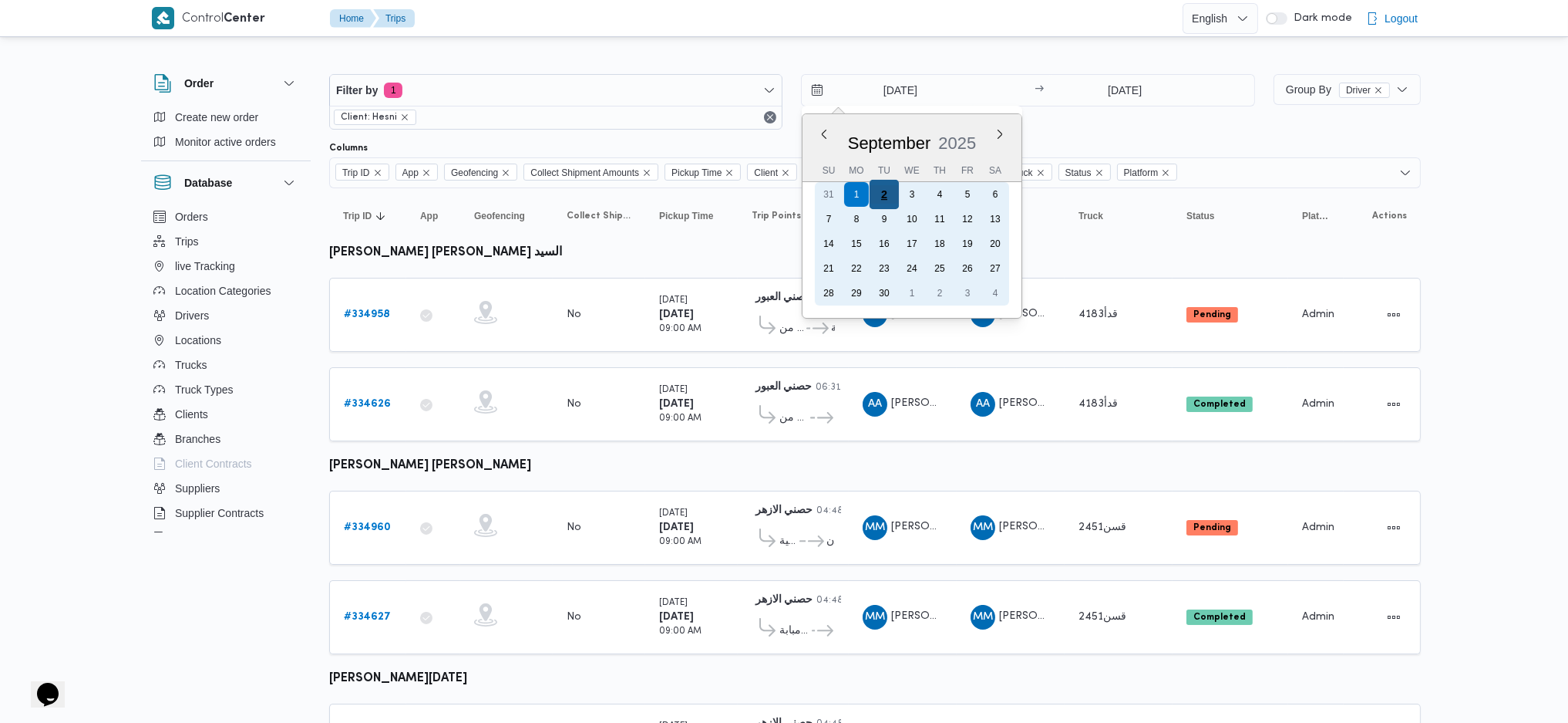
click at [879, 200] on div "2" at bounding box center [884, 194] width 29 height 29
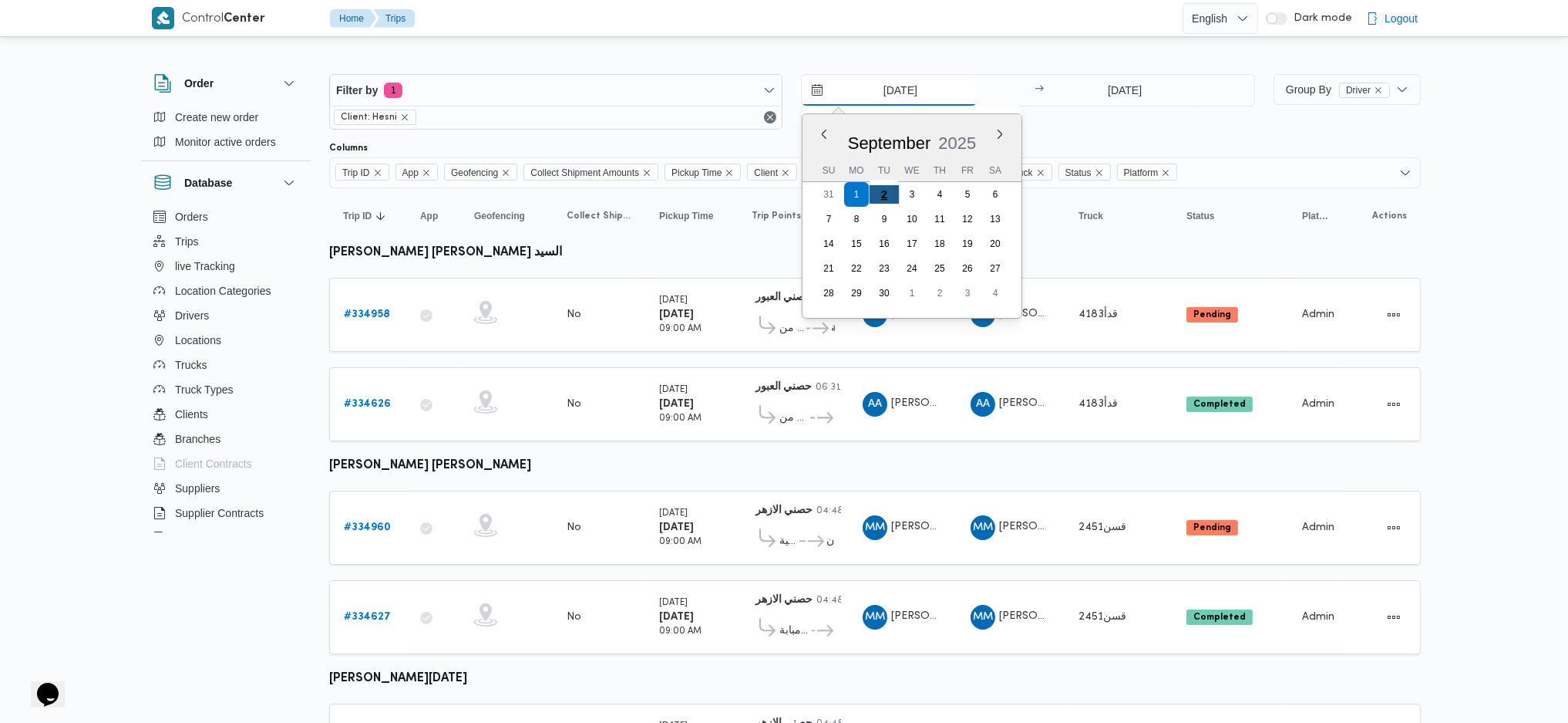
type input "[DATE]"
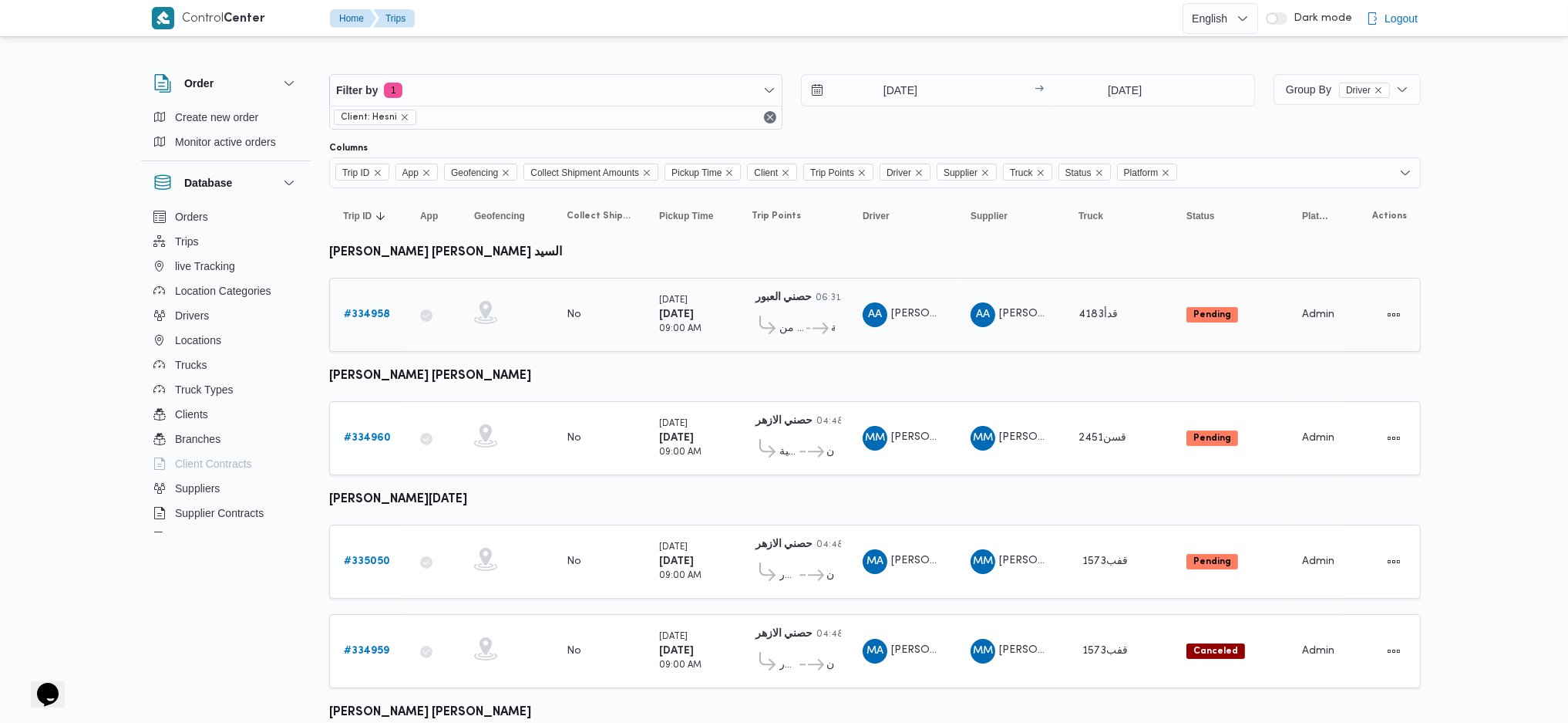
click at [368, 299] on div "# 334958" at bounding box center [368, 314] width 61 height 31
click at [356, 313] on b "# 334958" at bounding box center [367, 314] width 46 height 10
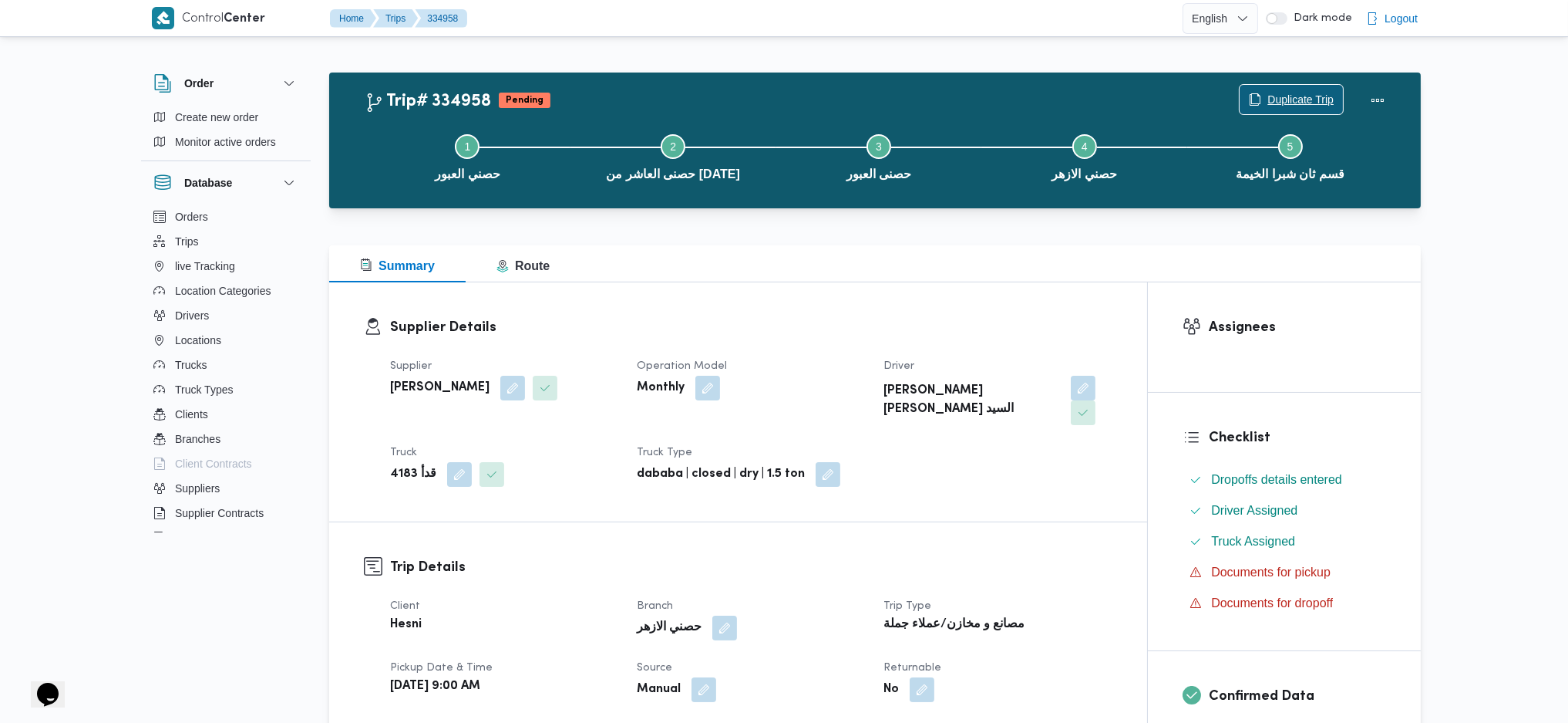
click at [1297, 87] on span "Duplicate Trip" at bounding box center [1291, 99] width 103 height 29
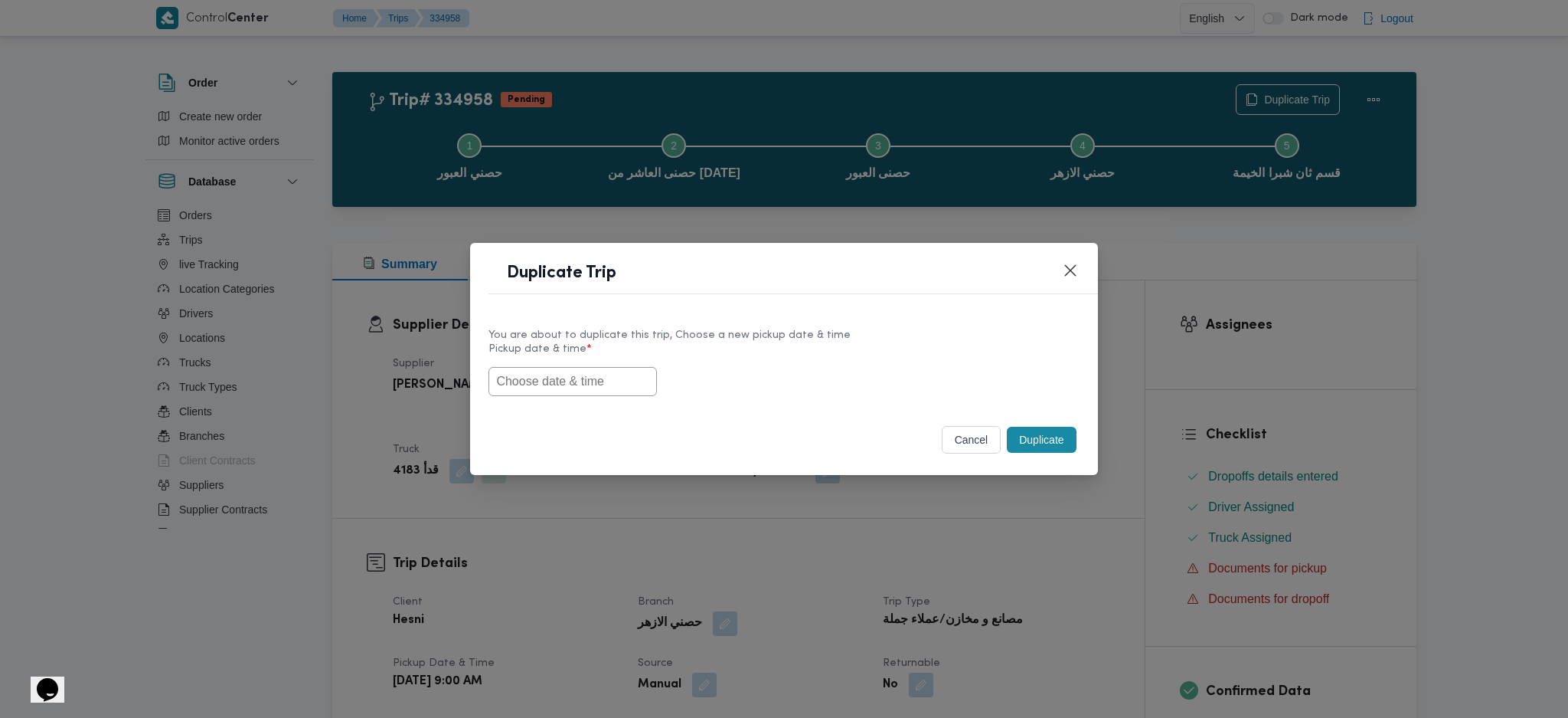
click at [643, 363] on label "Pickup date & time *" at bounding box center [784, 355] width 591 height 24
click at [602, 372] on input "text" at bounding box center [572, 381] width 168 height 29
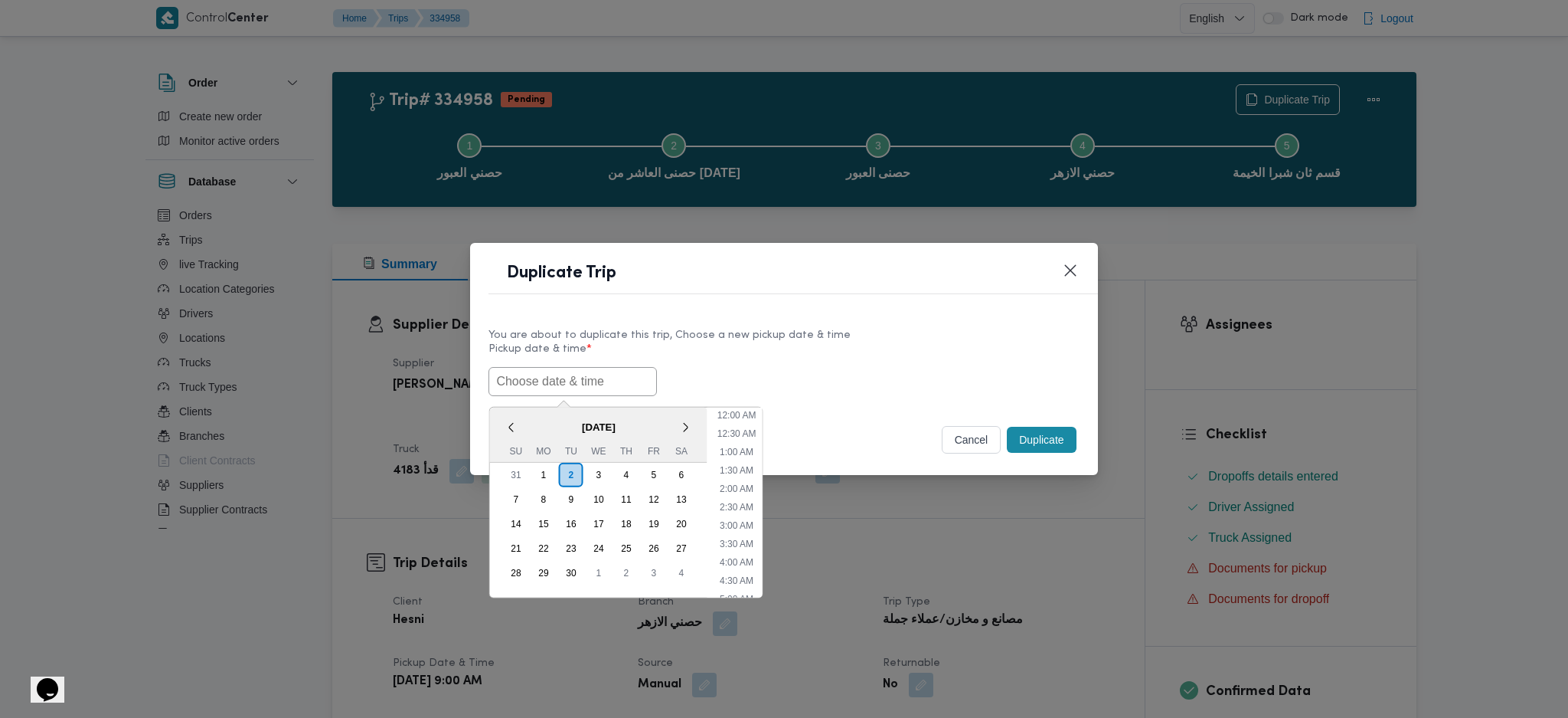
scroll to position [467, 0]
click at [596, 469] on div "3" at bounding box center [598, 474] width 29 height 29
type input "03/09/2025 9:00AM"
click at [569, 367] on input "03/09/2025 9:00AM" at bounding box center [572, 381] width 168 height 29
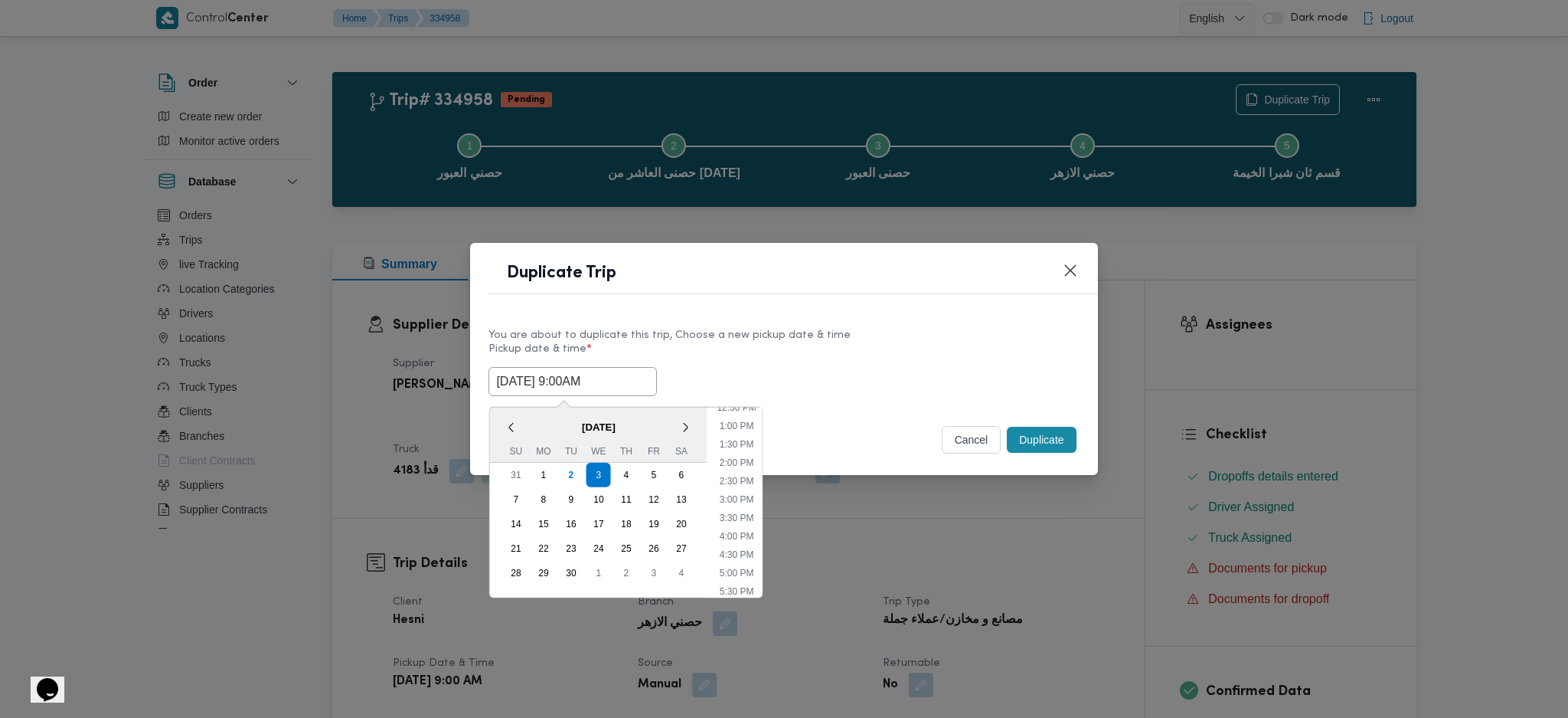
click at [569, 367] on input "03/09/2025 9:00AM" at bounding box center [572, 381] width 168 height 29
click at [1038, 434] on button "Duplicate" at bounding box center [1041, 439] width 69 height 26
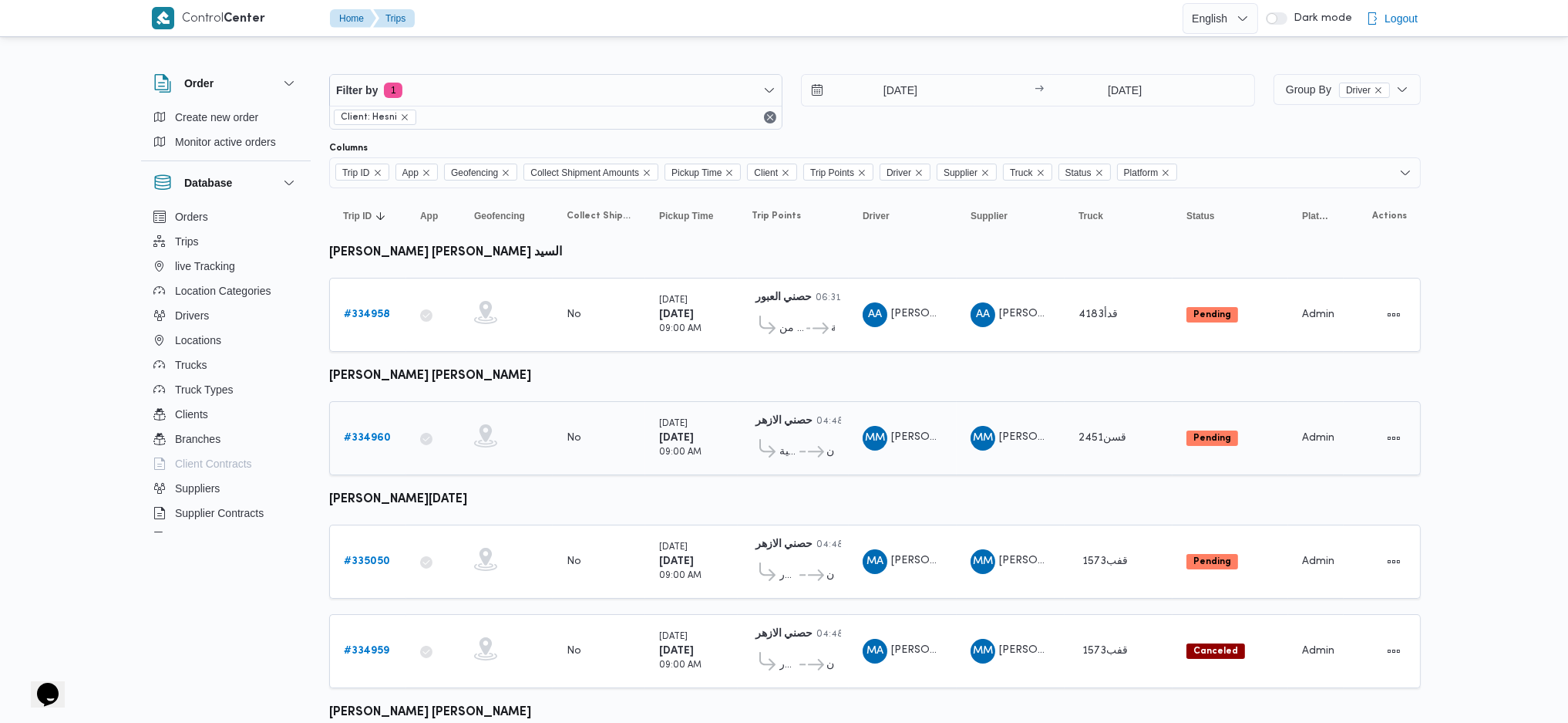
drag, startPoint x: 398, startPoint y: 427, endPoint x: 378, endPoint y: 430, distance: 20.2
click at [396, 427] on div "# 334960" at bounding box center [368, 437] width 61 height 31
click at [368, 433] on b "# 334960" at bounding box center [367, 437] width 47 height 10
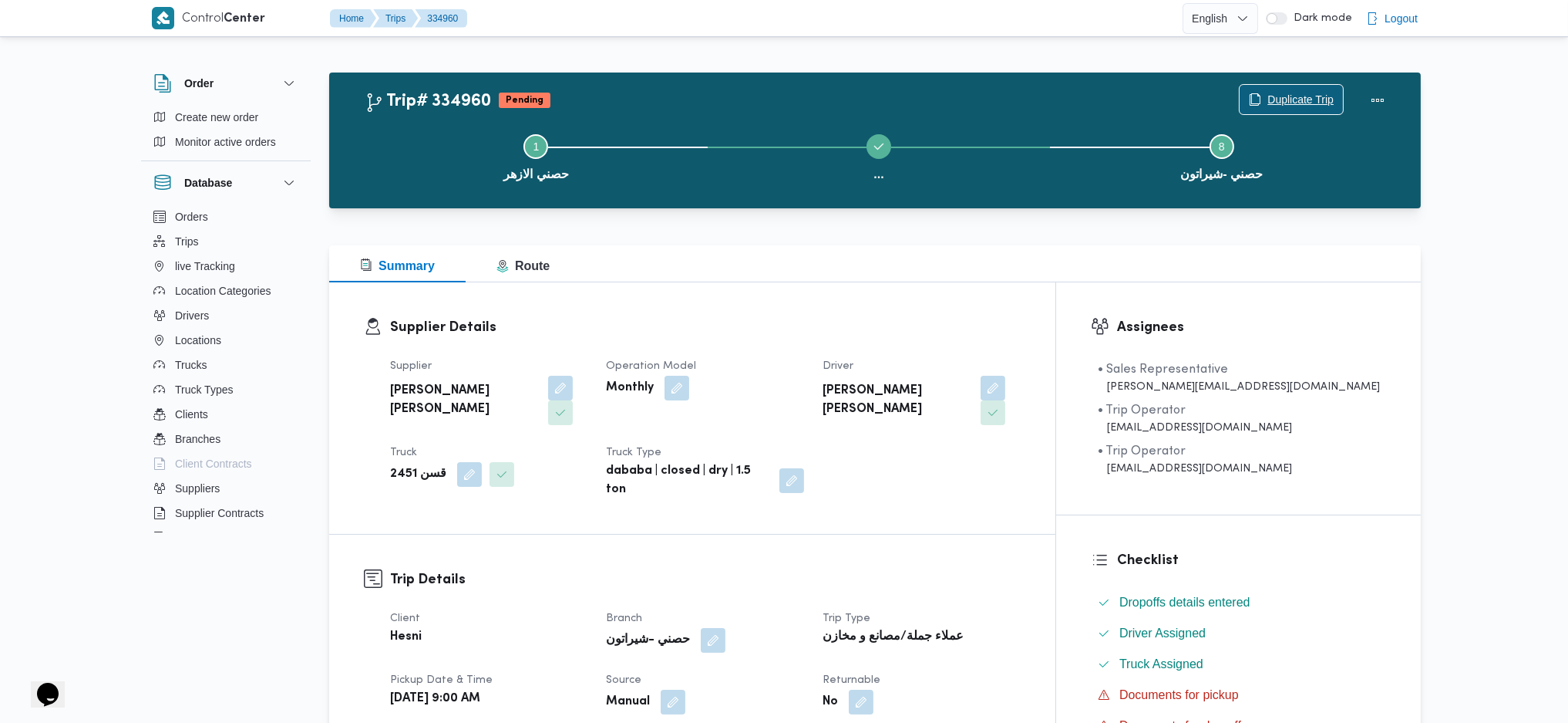
click at [1256, 91] on span "Duplicate Trip" at bounding box center [1291, 99] width 103 height 29
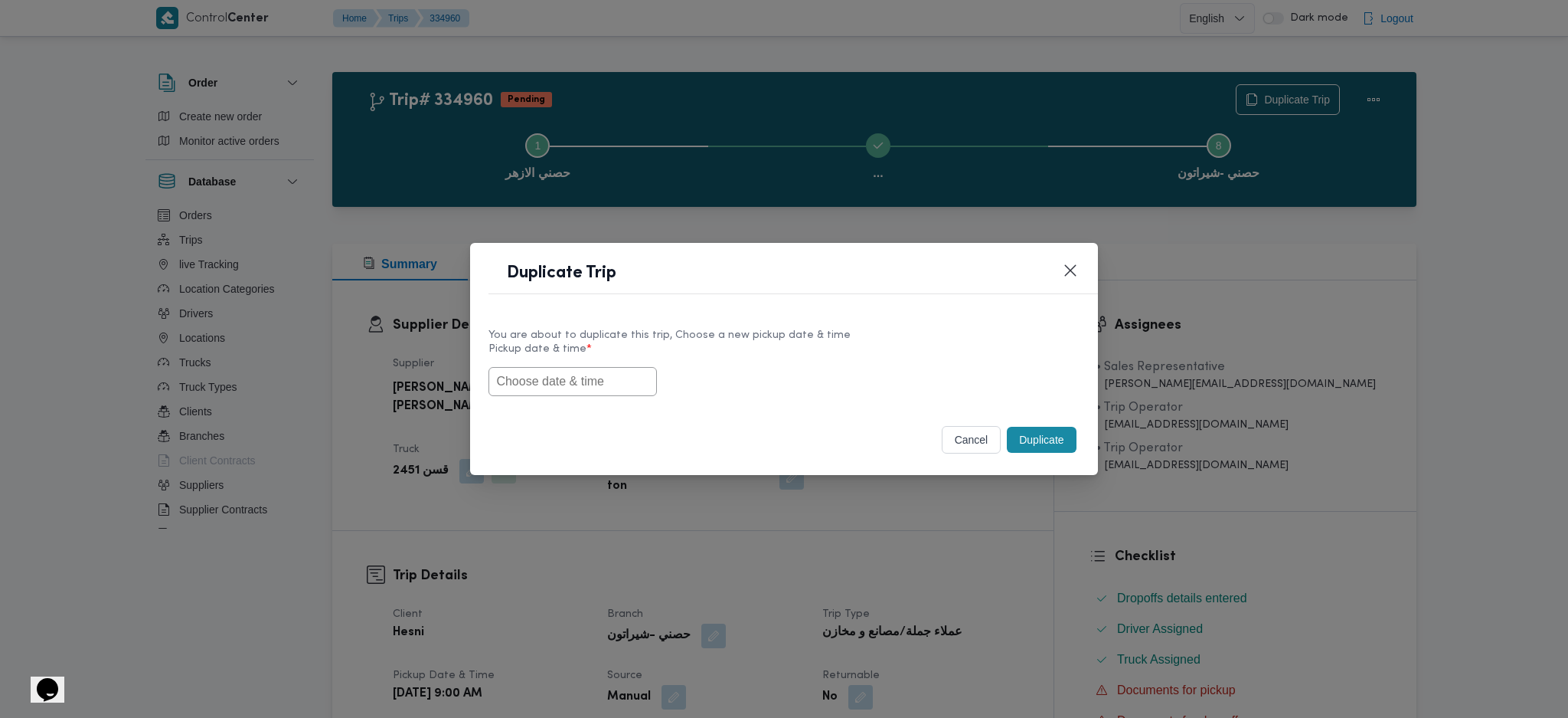
click at [625, 388] on input "text" at bounding box center [572, 381] width 168 height 29
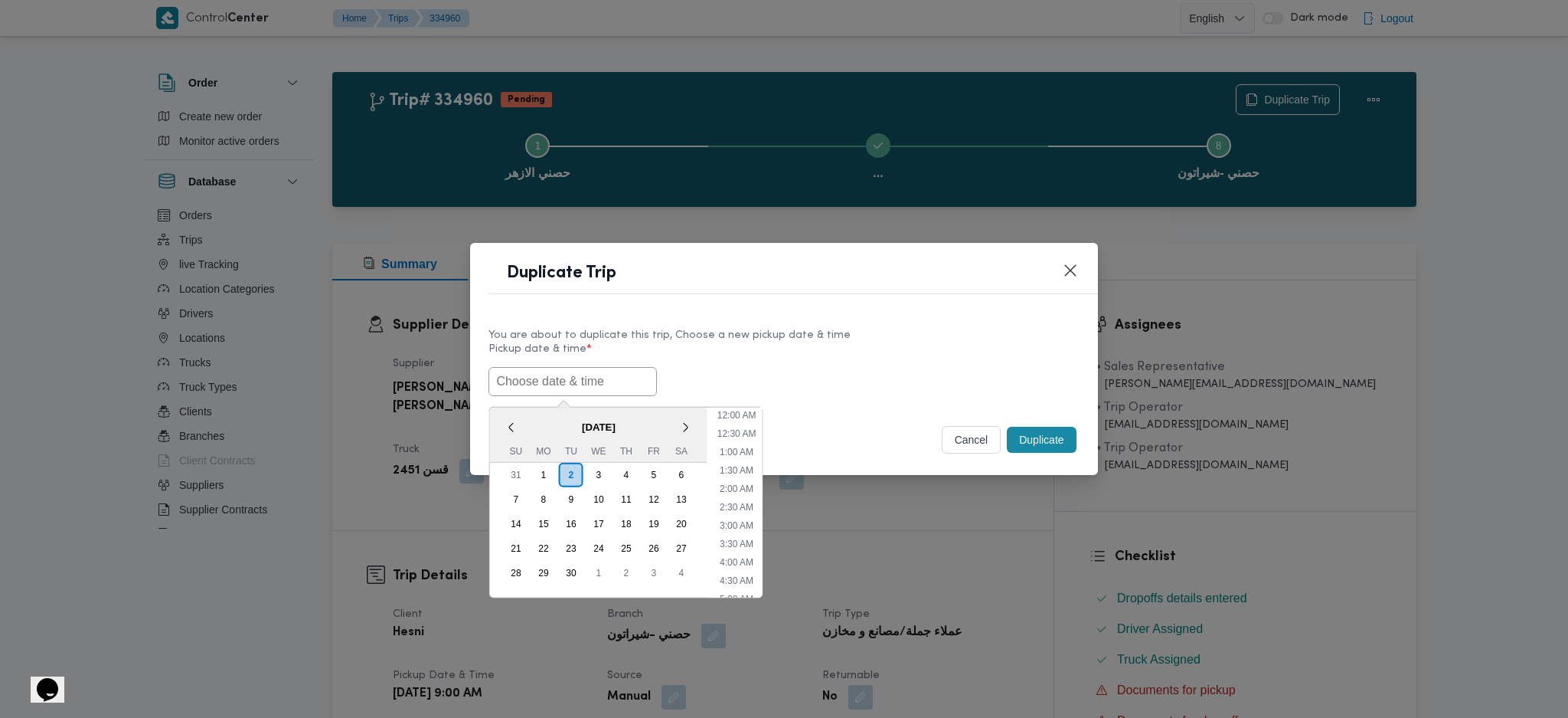
paste input "03/09/2025 9:00AM"
type input "03/09/2025 9:00AM"
click at [1054, 449] on button "Duplicate" at bounding box center [1041, 439] width 69 height 26
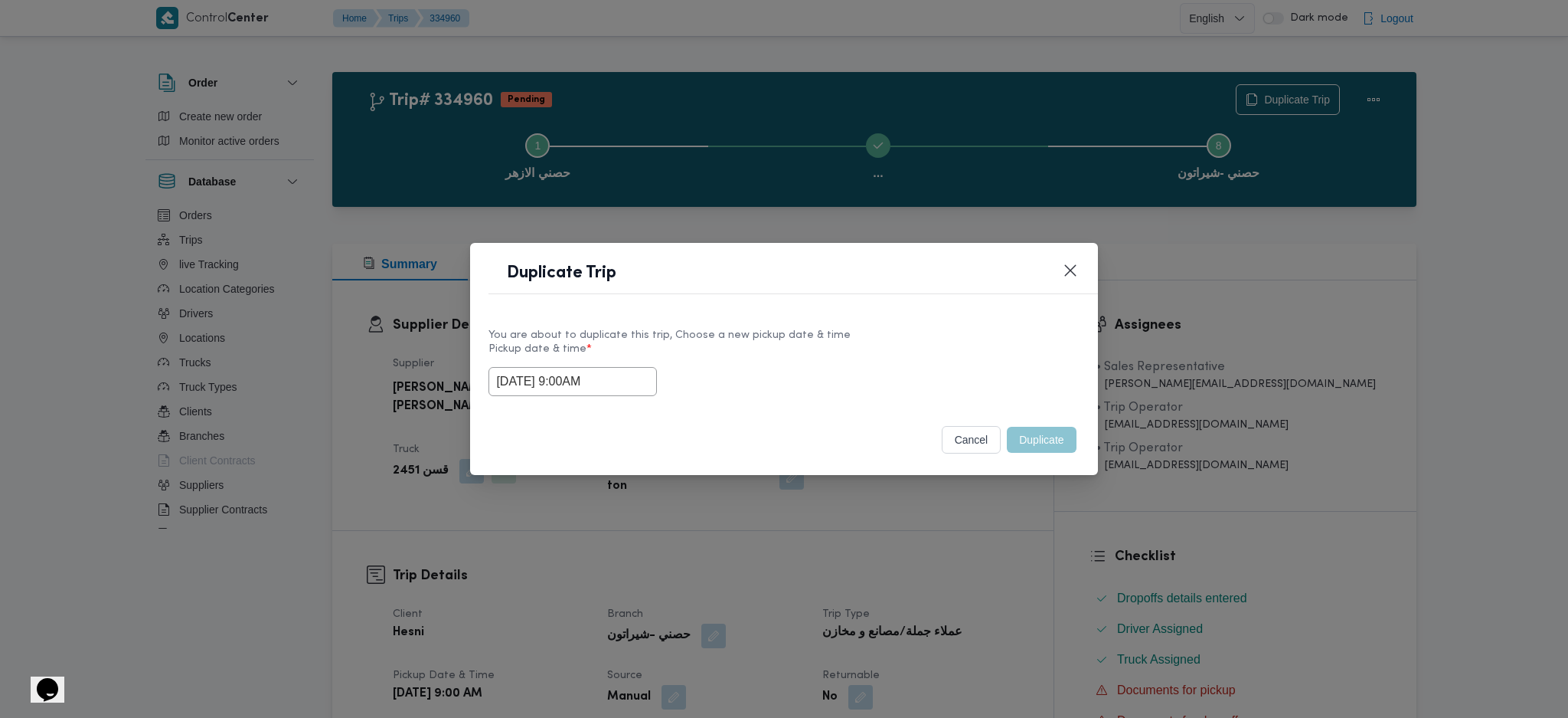
click at [941, 587] on div "Duplicate Trip You are about to duplicate this trip, Choose a new pickup date &…" at bounding box center [784, 359] width 1568 height 718
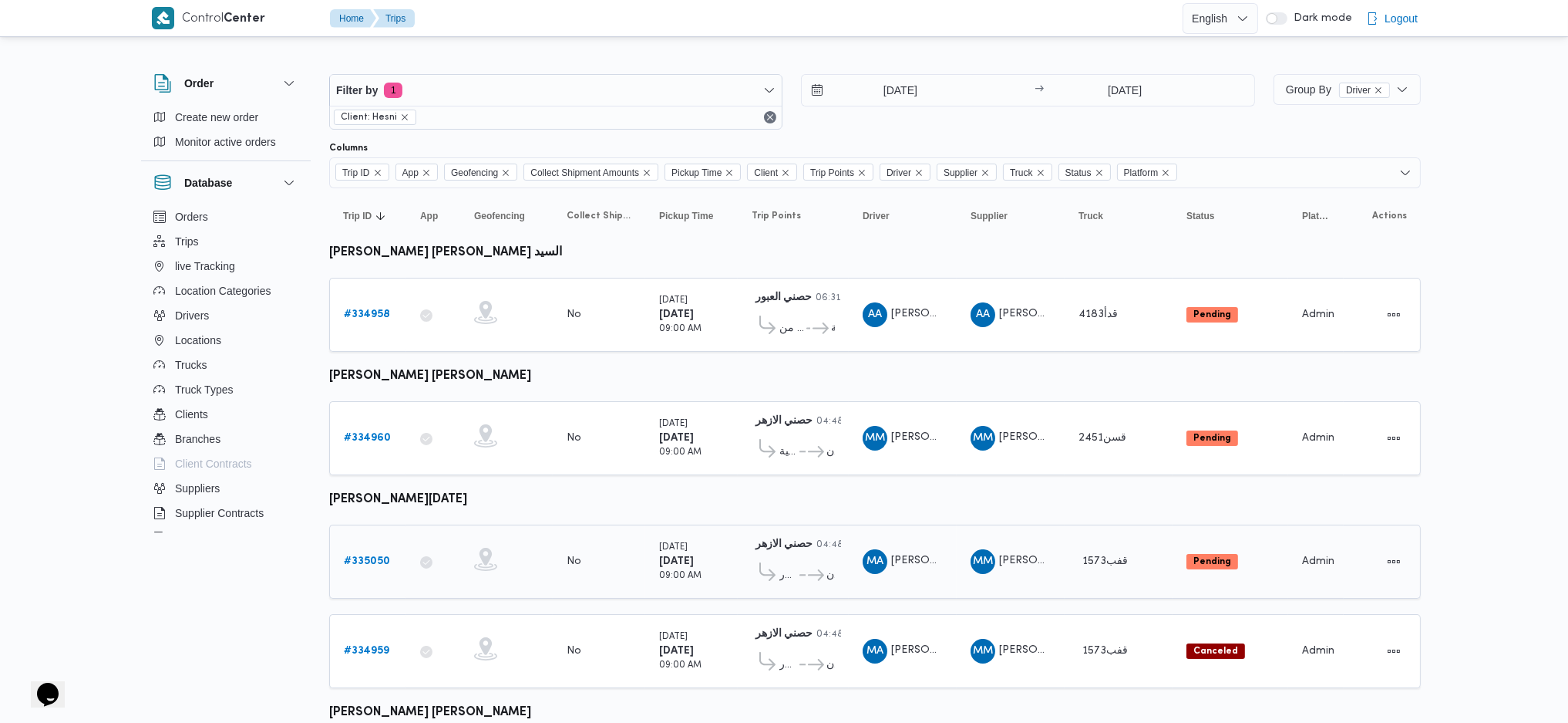
click at [373, 556] on b "# 335050" at bounding box center [367, 561] width 46 height 10
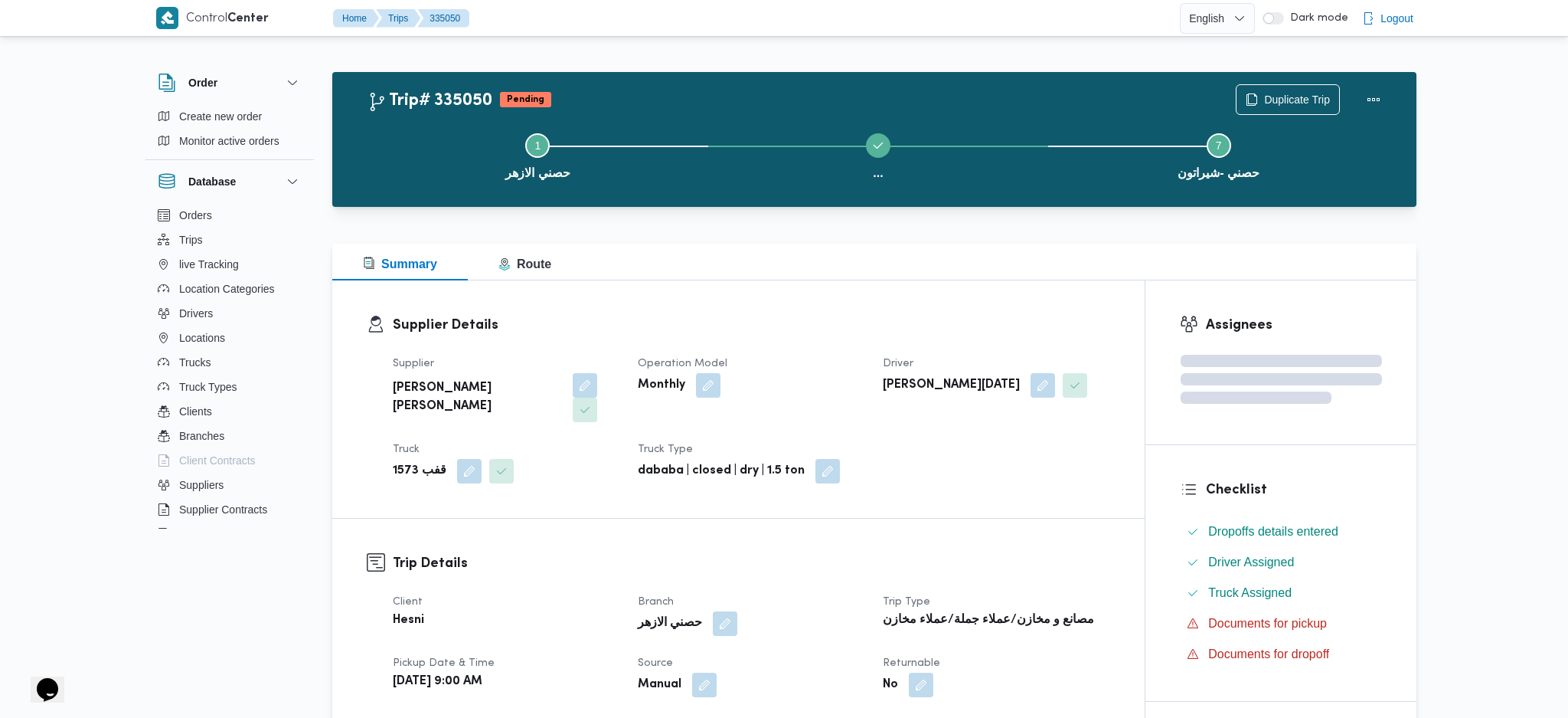
click at [1266, 82] on div "Duplicate Trip" at bounding box center [1311, 100] width 171 height 49
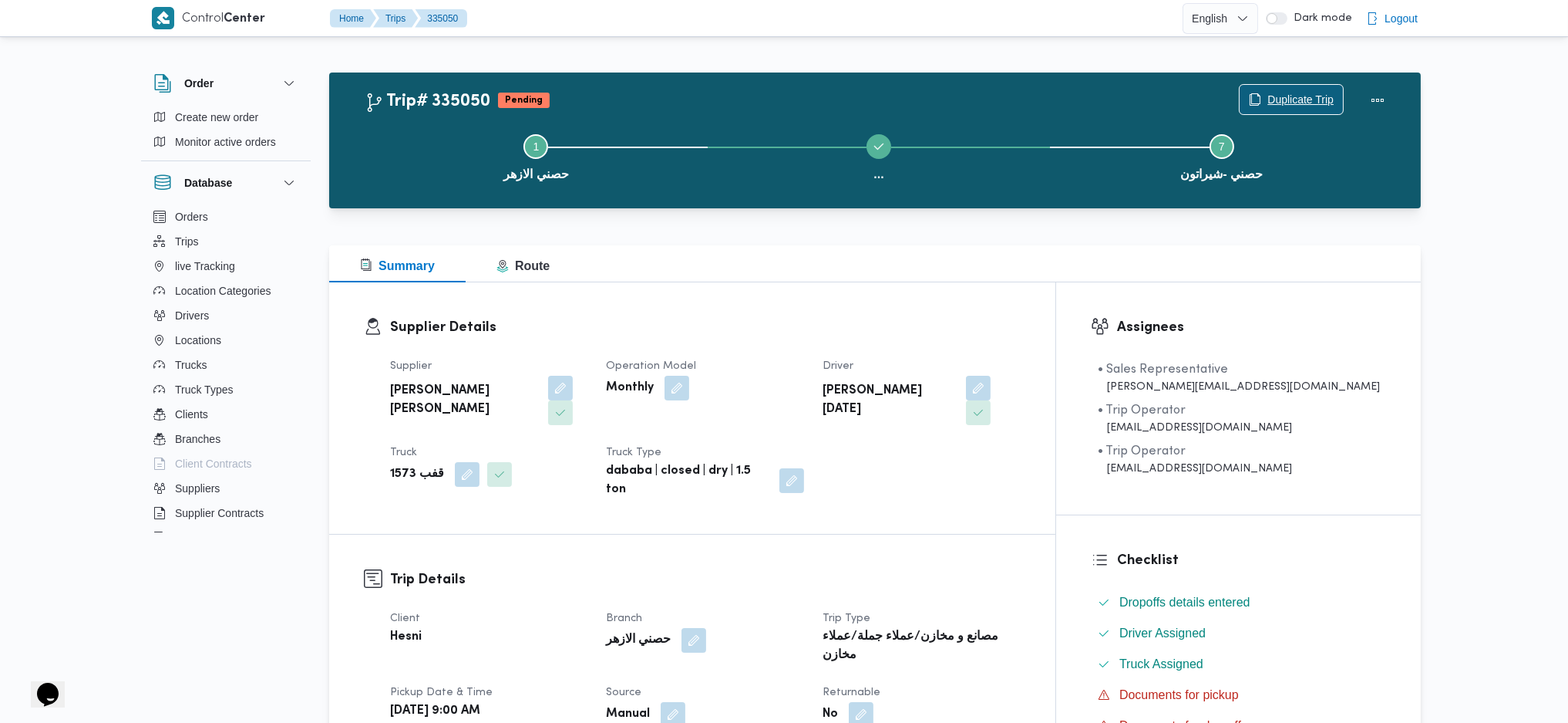
click at [1267, 95] on span "Duplicate Trip" at bounding box center [1300, 99] width 66 height 18
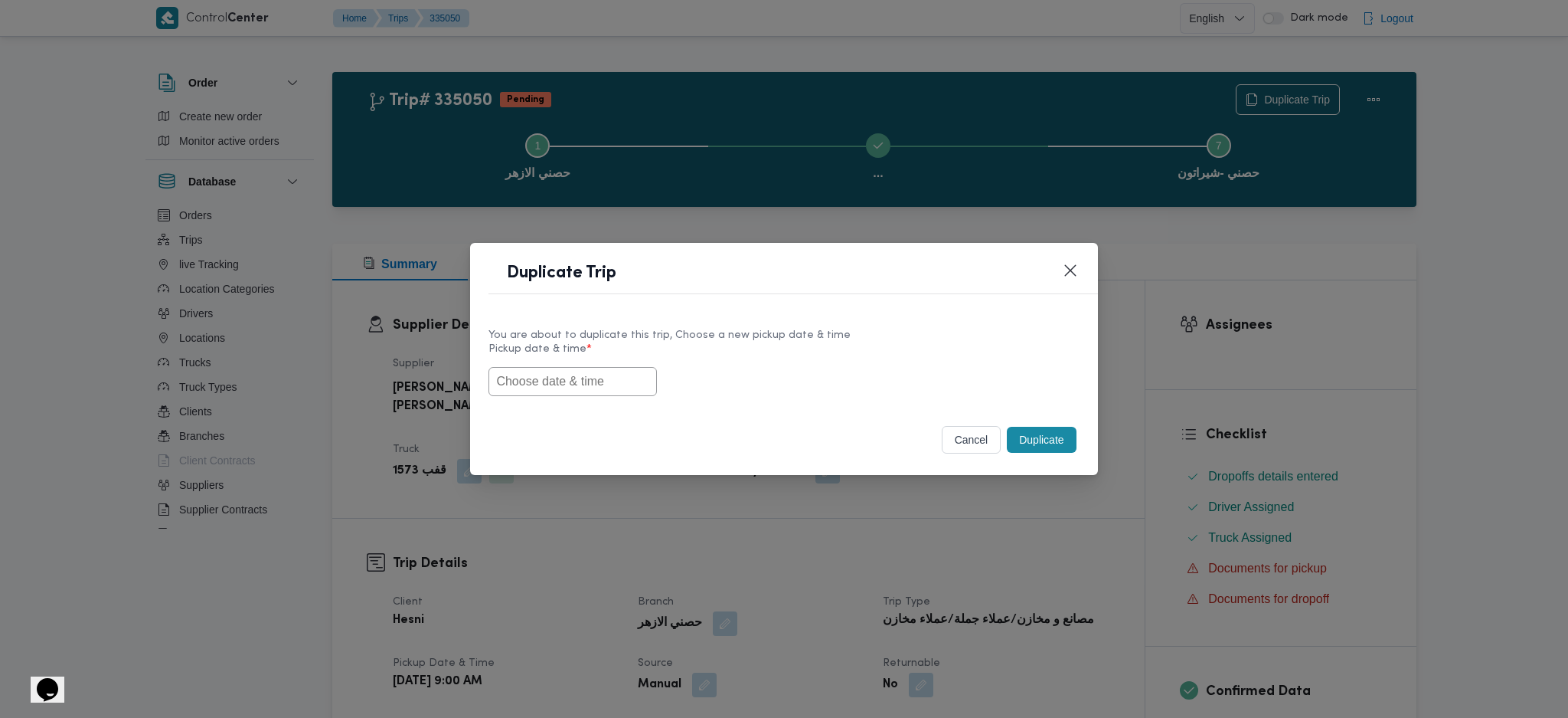
click at [597, 356] on label "Pickup date & time *" at bounding box center [784, 355] width 591 height 24
click at [583, 397] on div "You are about to duplicate this trip, Choose a new pickup date & time Pickup da…" at bounding box center [783, 362] width 627 height 98
click at [604, 379] on input "text" at bounding box center [572, 381] width 168 height 29
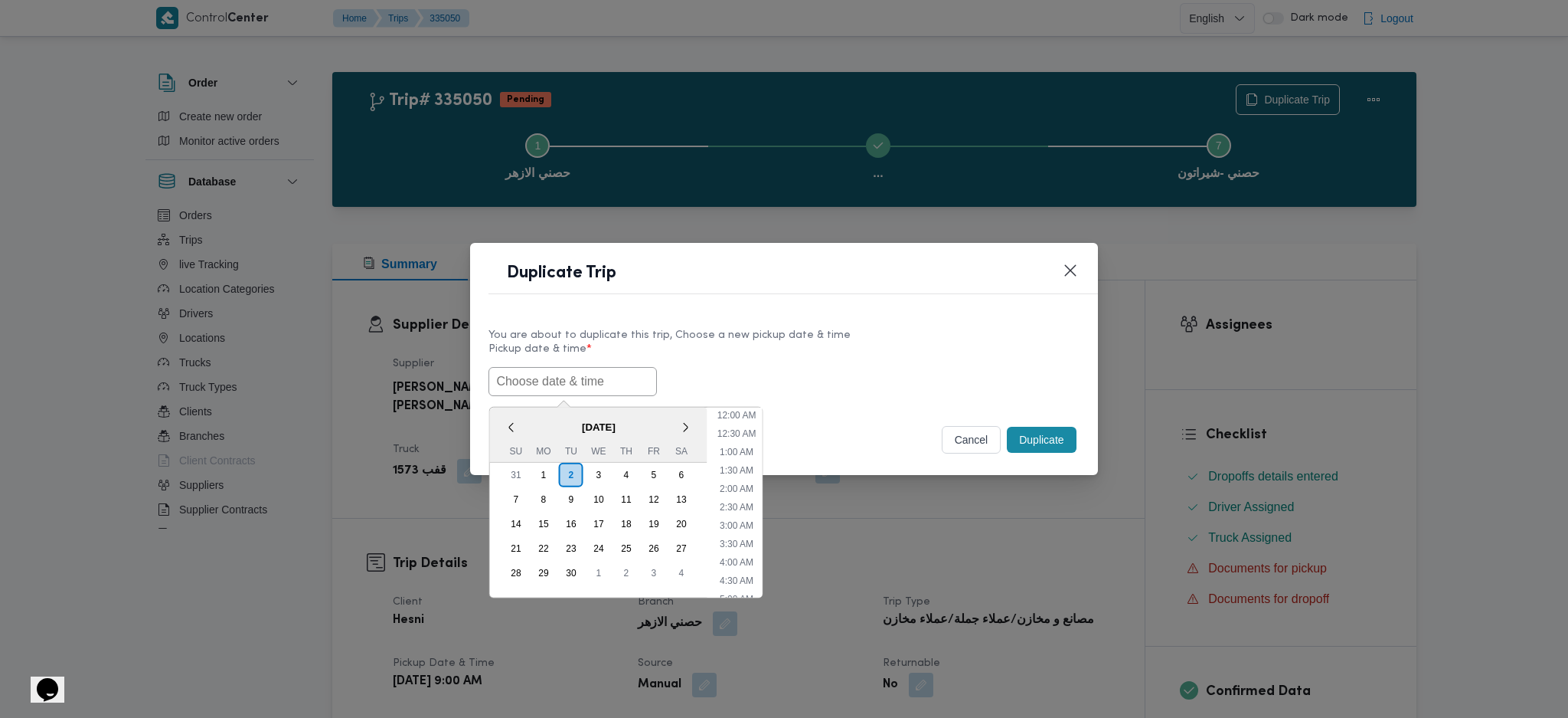
paste input "03/09/2025 9:00AM"
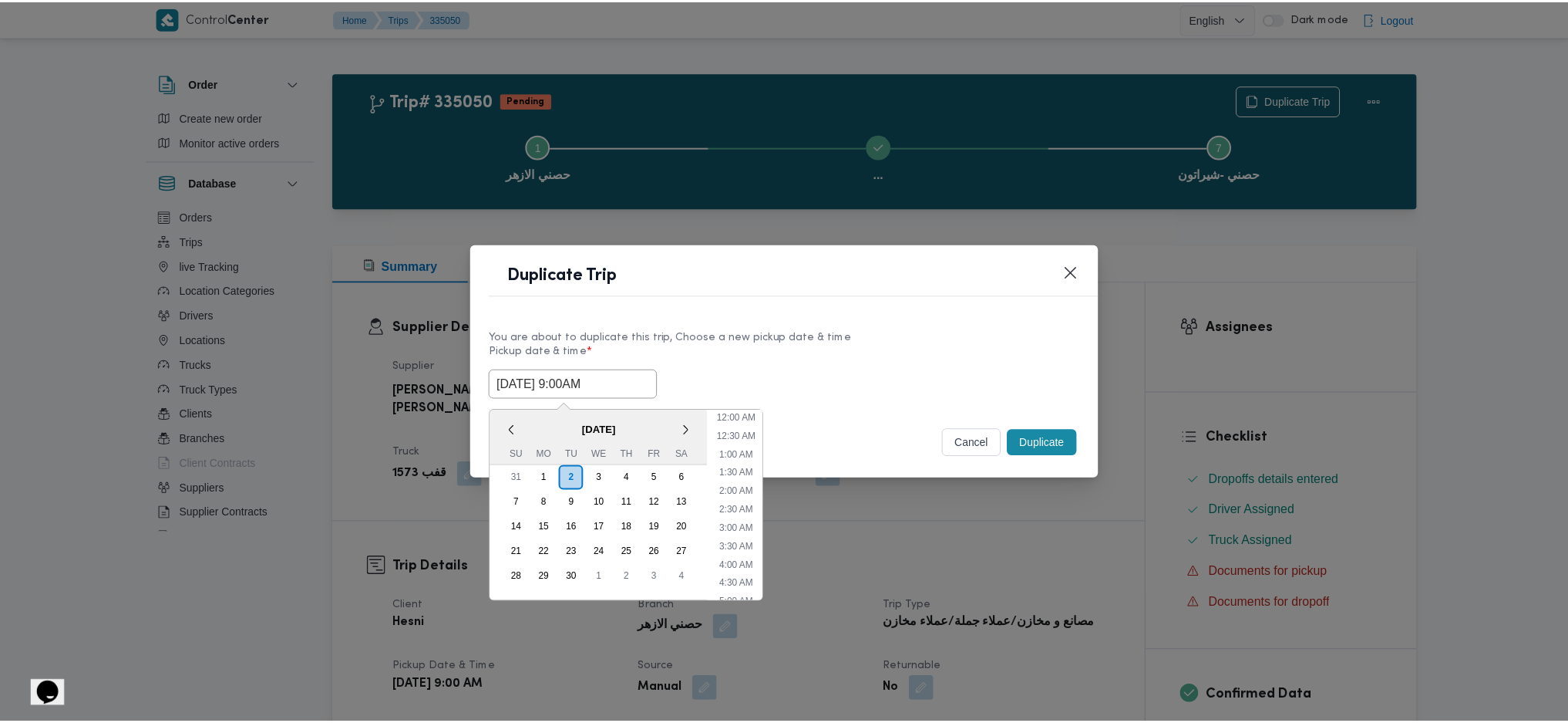
scroll to position [470, 0]
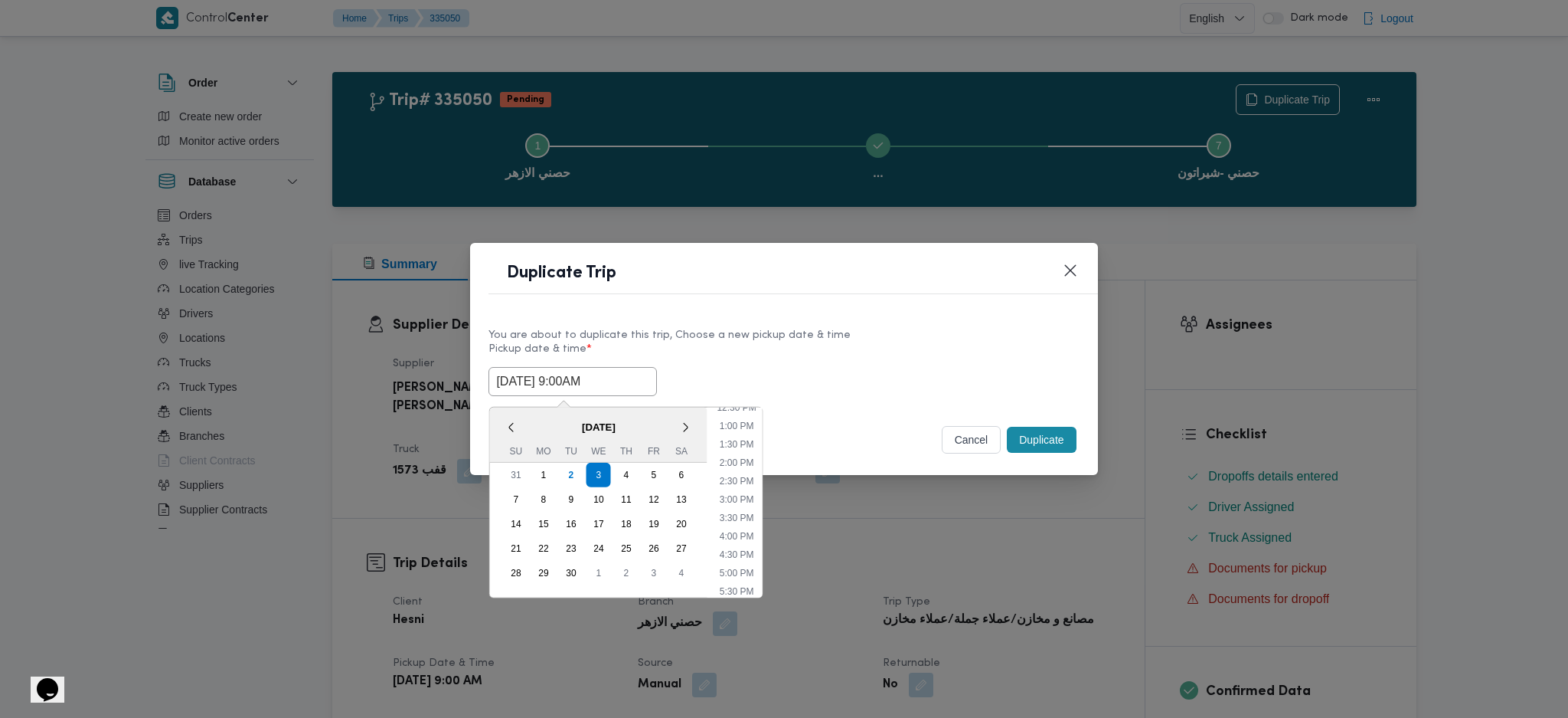
type input "03/09/2025 9:00AM"
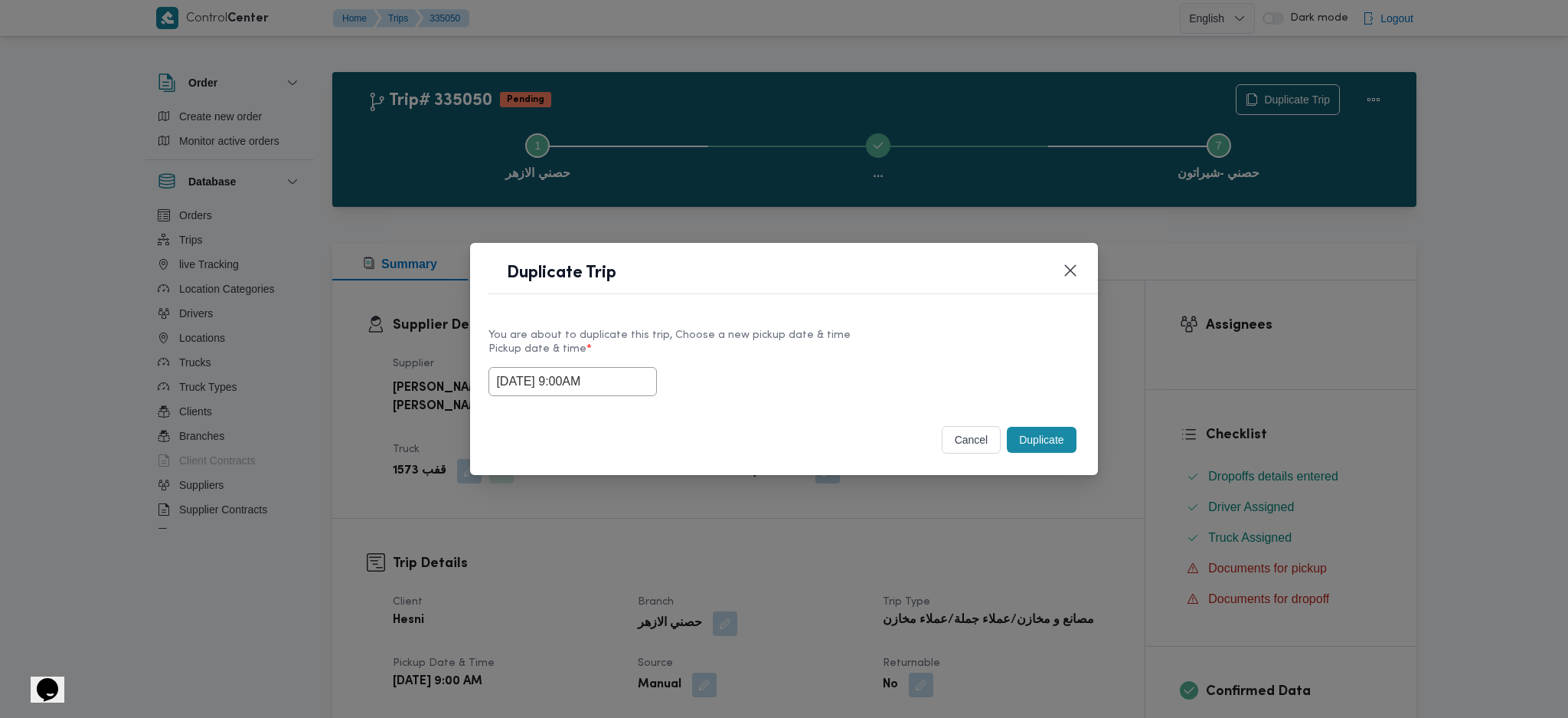
drag, startPoint x: 1022, startPoint y: 427, endPoint x: 1035, endPoint y: 487, distance: 61.4
click at [1027, 427] on div "Duplicate" at bounding box center [1041, 439] width 75 height 32
click at [1035, 487] on div "Duplicate Trip You are about to duplicate this trip, Choose a new pickup date &…" at bounding box center [784, 359] width 1568 height 718
click at [1053, 433] on button "Duplicate" at bounding box center [1041, 439] width 69 height 26
click at [927, 607] on div "Duplicate Trip You are about to duplicate this trip, Choose a new pickup date &…" at bounding box center [784, 359] width 1568 height 718
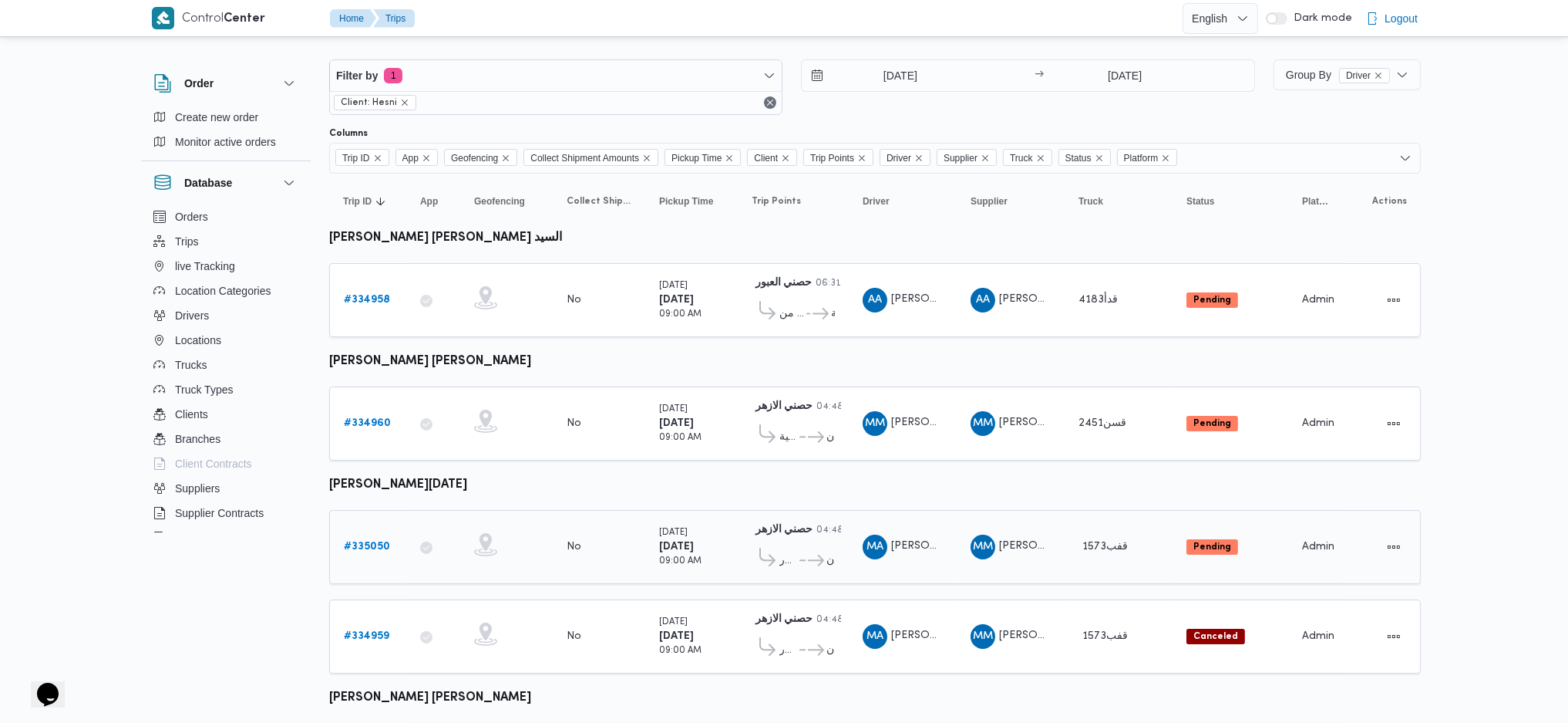
scroll to position [127, 0]
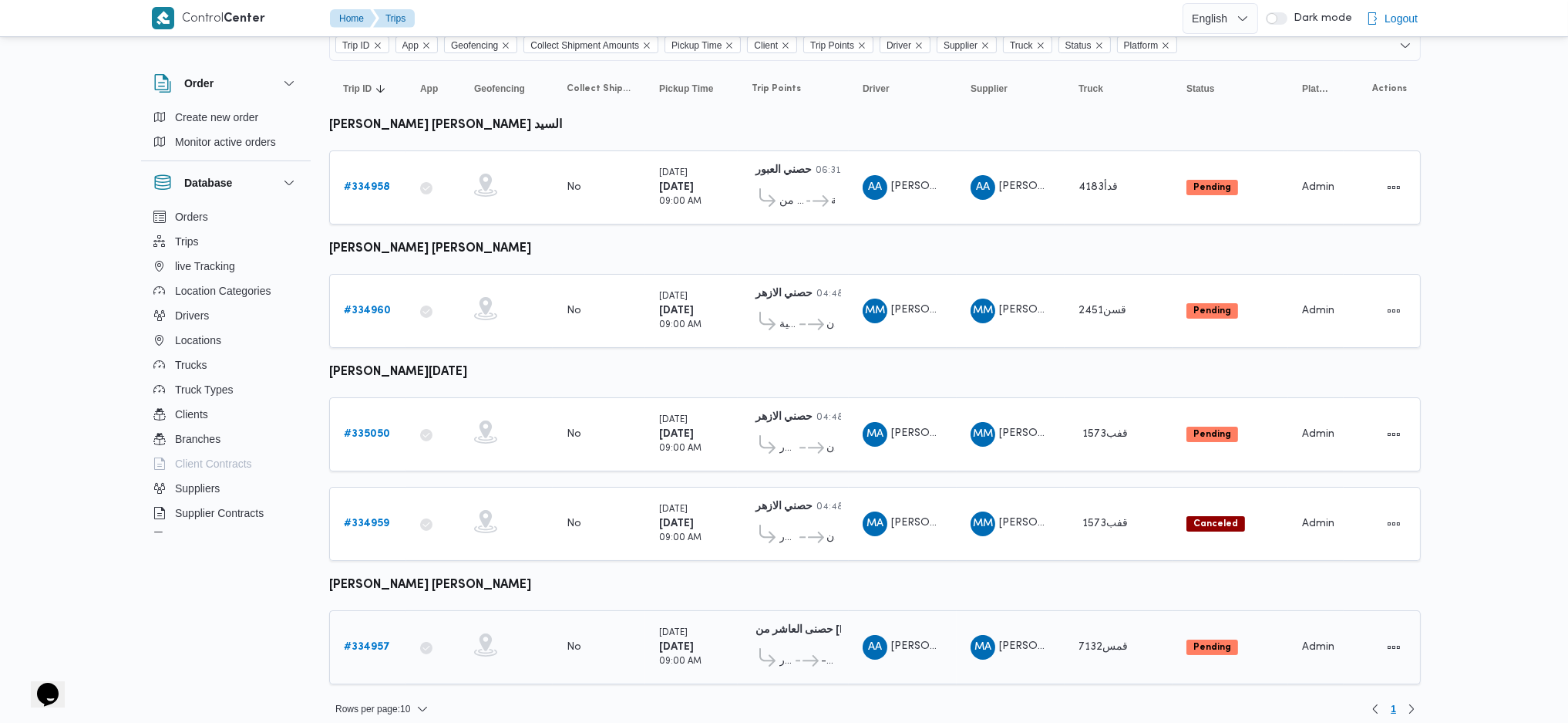
click at [380, 638] on link "# 334957" at bounding box center [367, 647] width 46 height 18
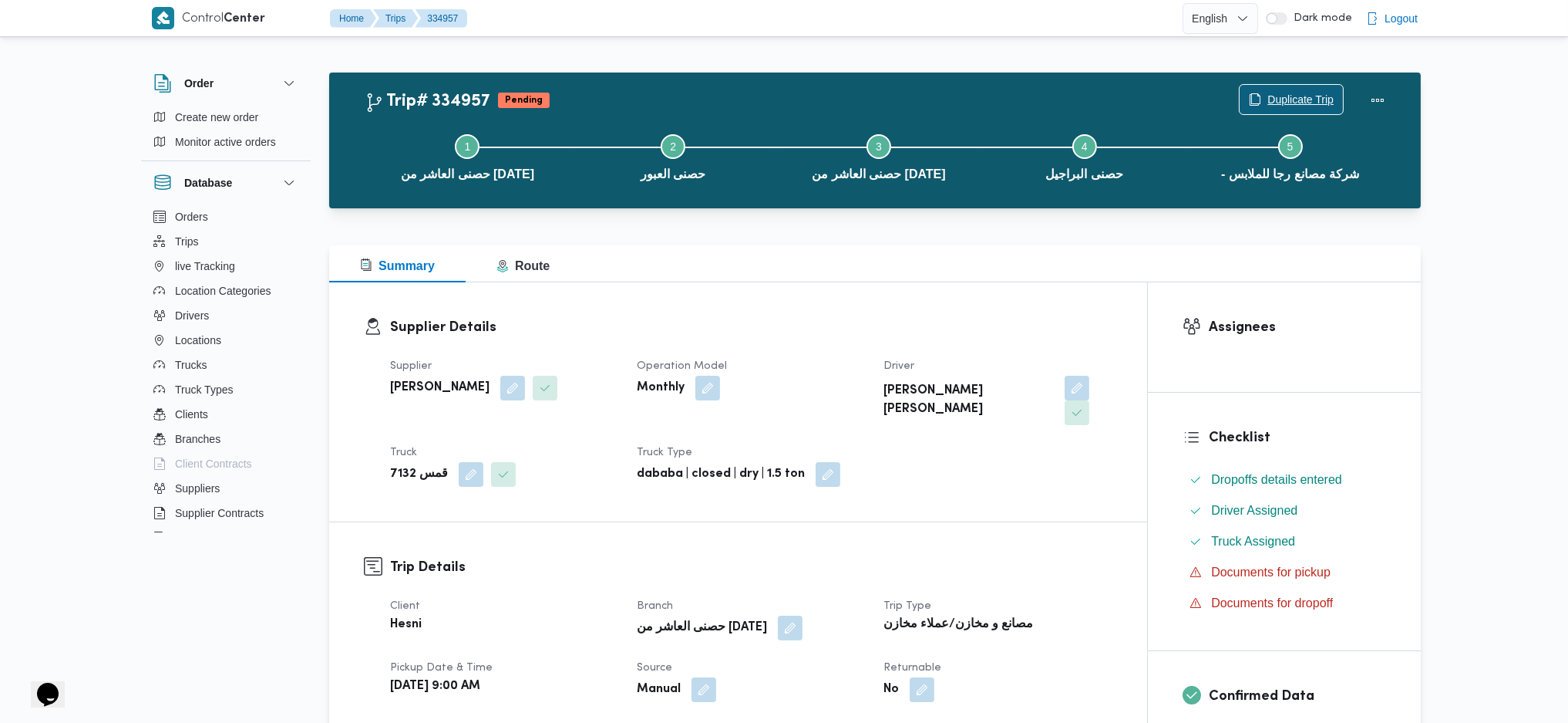
click at [1286, 104] on span "Duplicate Trip" at bounding box center [1300, 99] width 66 height 18
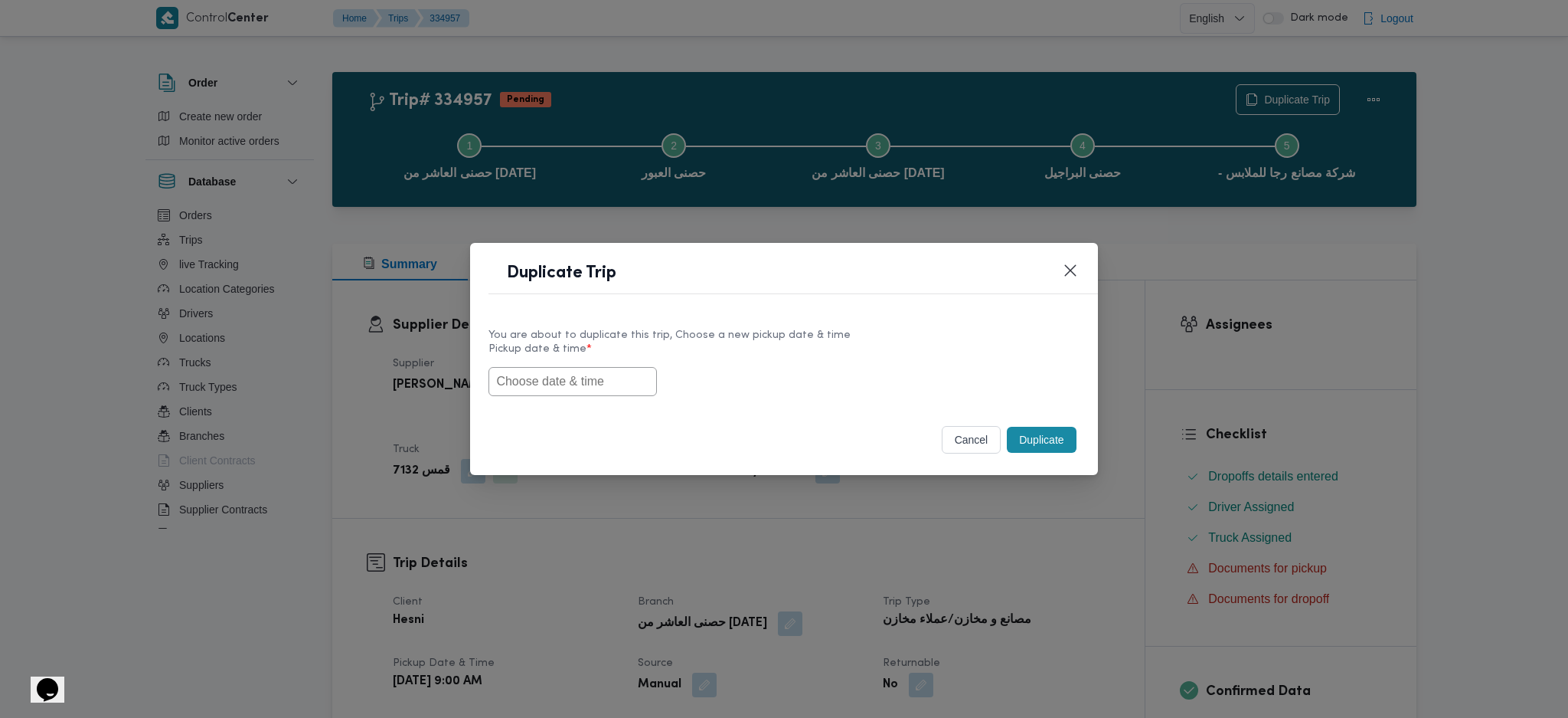
click at [609, 368] on input "text" at bounding box center [572, 381] width 168 height 29
paste input "03/09/2025 9:00AM"
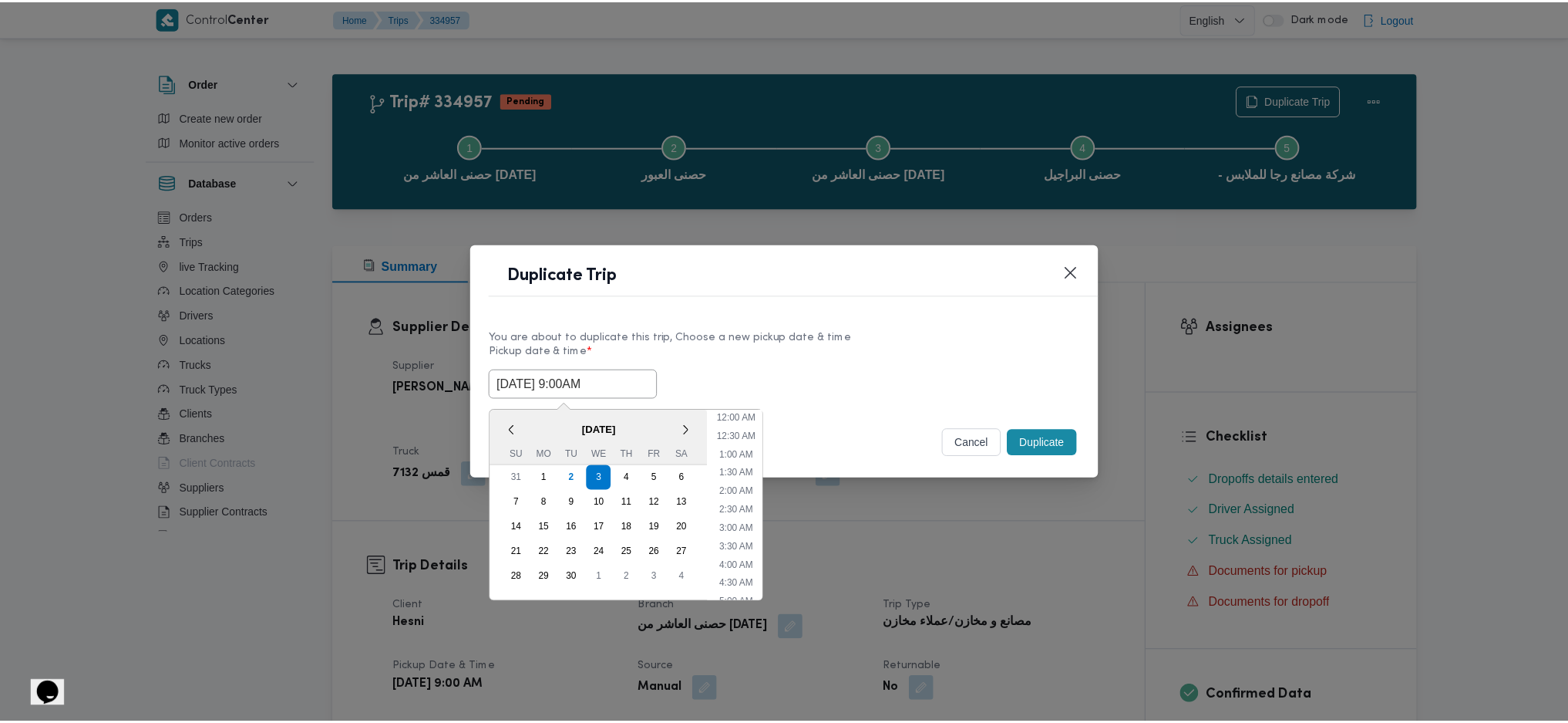
scroll to position [470, 0]
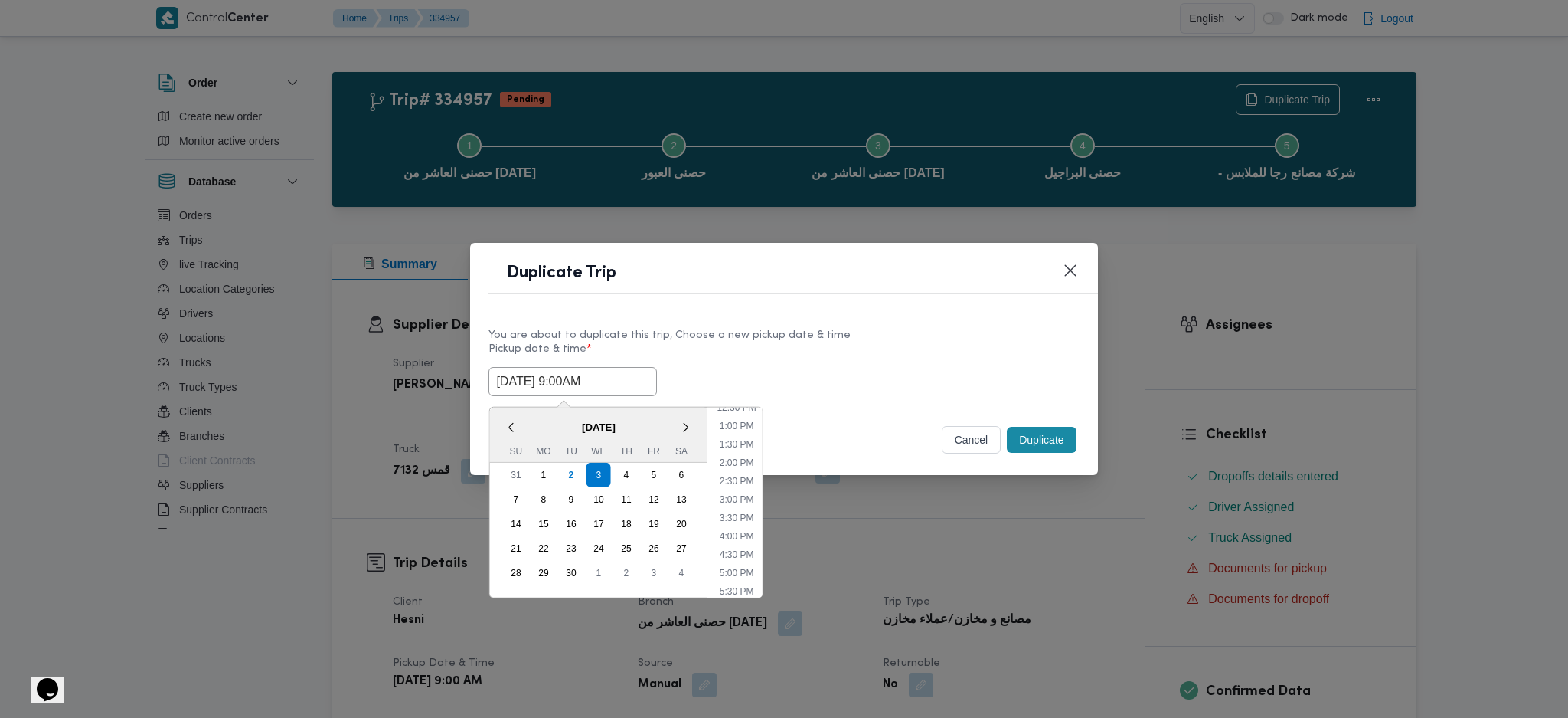
type input "03/09/2025 9:00AM"
click at [1022, 442] on button "Duplicate" at bounding box center [1041, 439] width 69 height 26
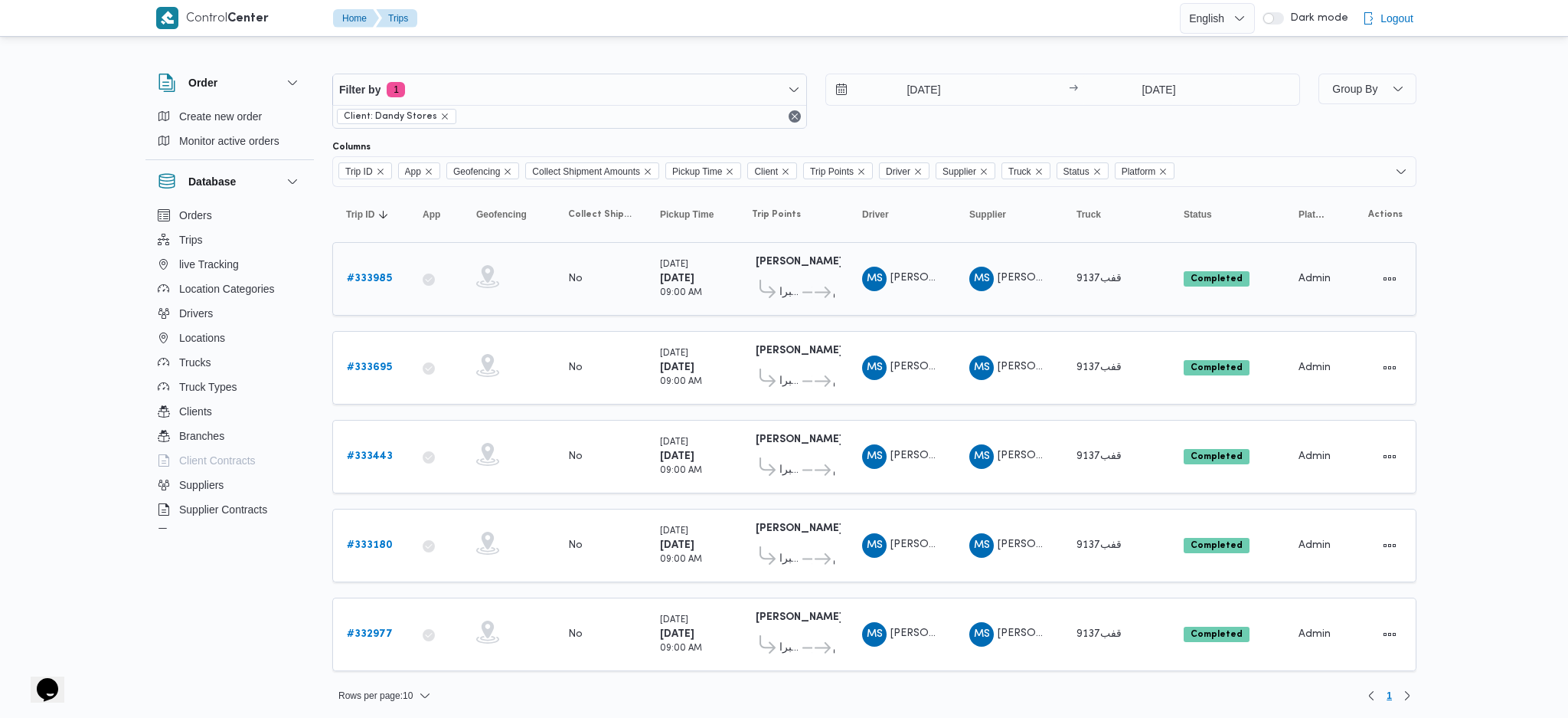
click at [361, 276] on b "# 333985" at bounding box center [369, 278] width 45 height 10
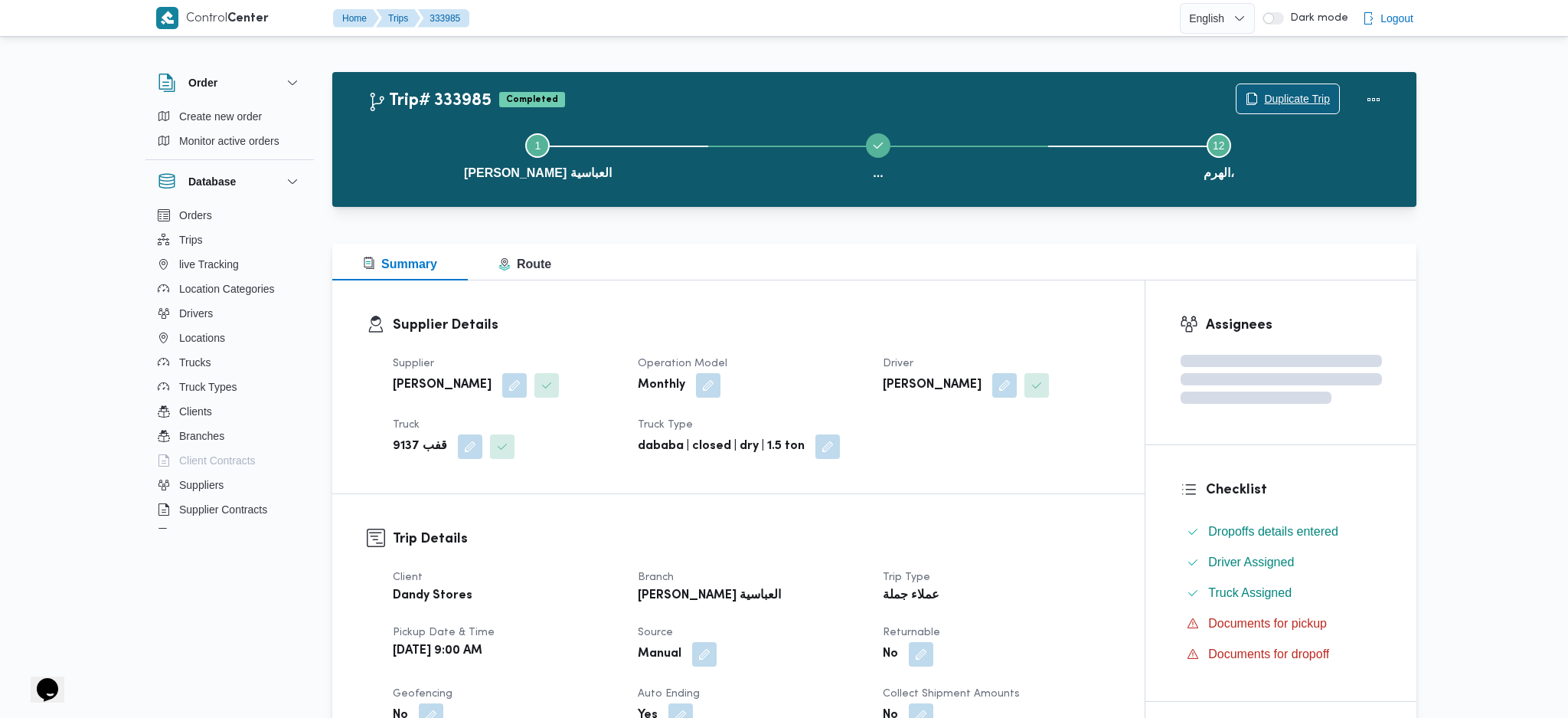
click at [1274, 103] on span "Duplicate Trip" at bounding box center [1296, 98] width 66 height 18
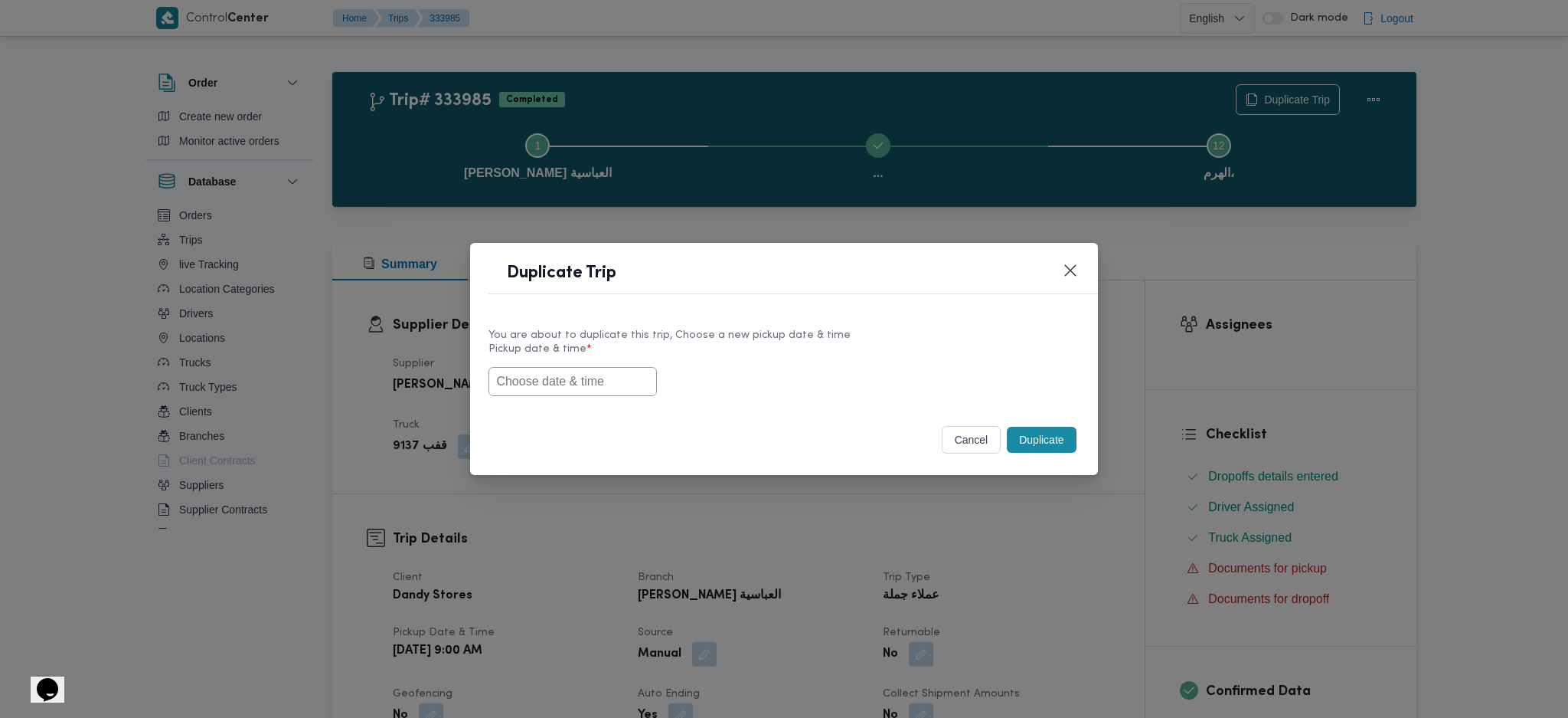
click at [568, 377] on input "text" at bounding box center [572, 381] width 168 height 29
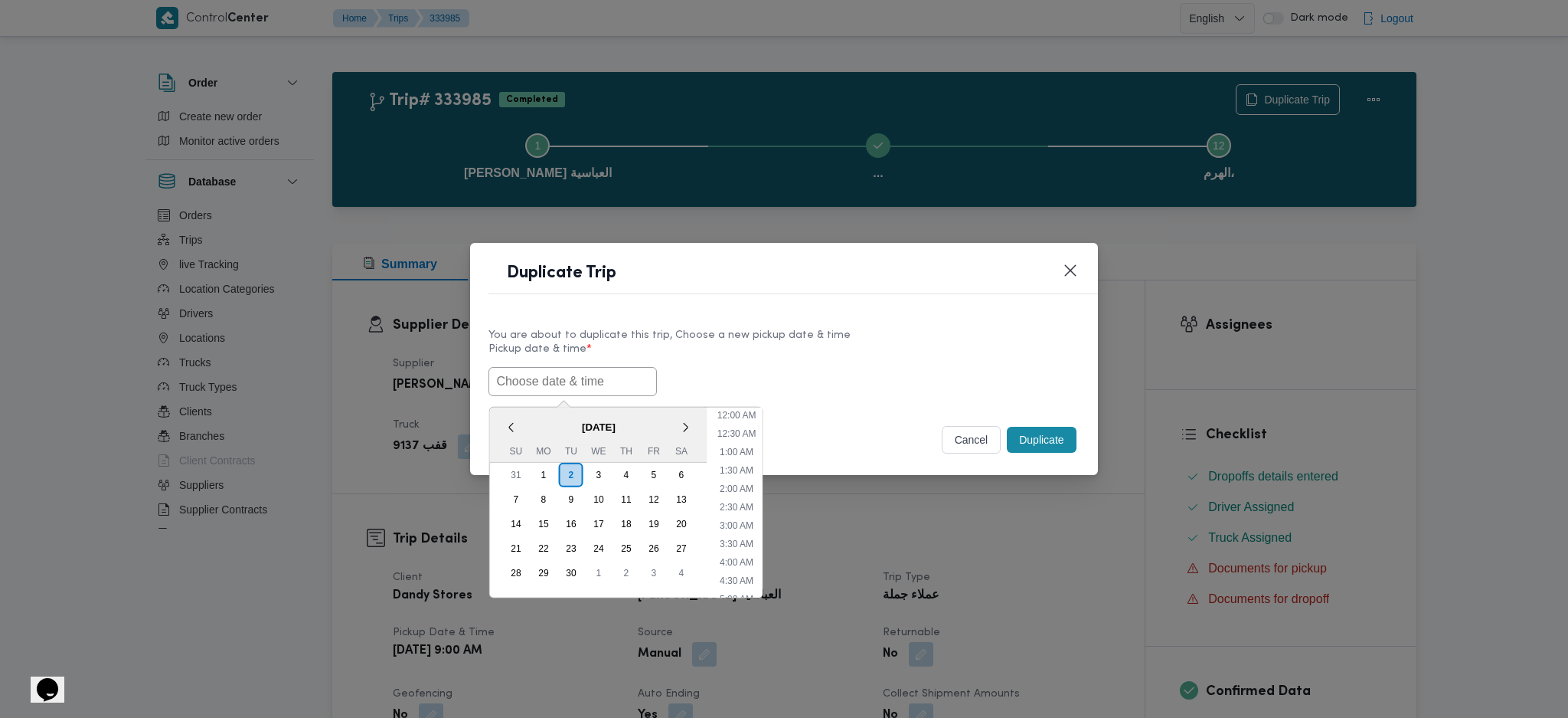
paste input "03/09/2025 9:00AM"
type input "03/09/2025 9:00AM"
click at [1040, 438] on button "Duplicate" at bounding box center [1041, 439] width 69 height 26
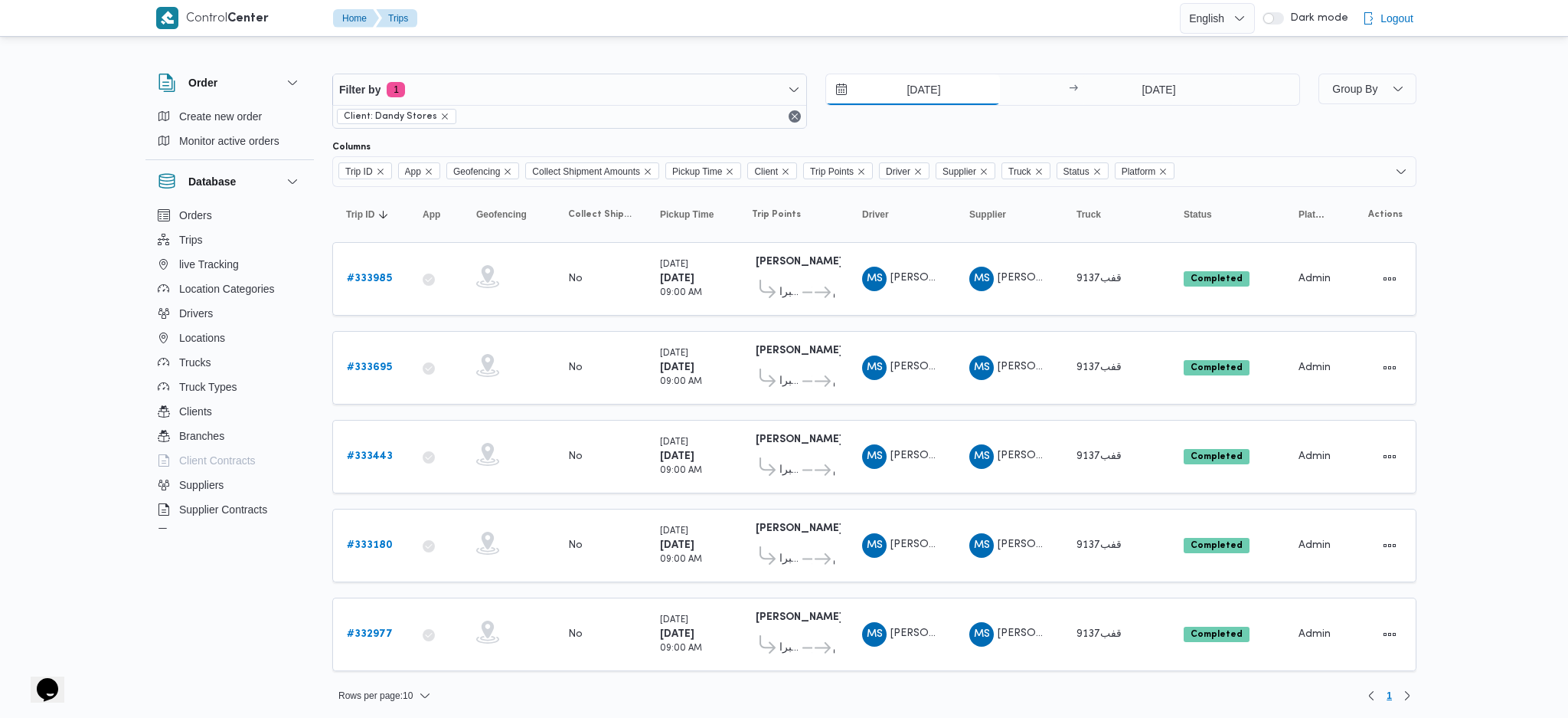
click at [920, 93] on input "23/8/2025" at bounding box center [913, 89] width 174 height 31
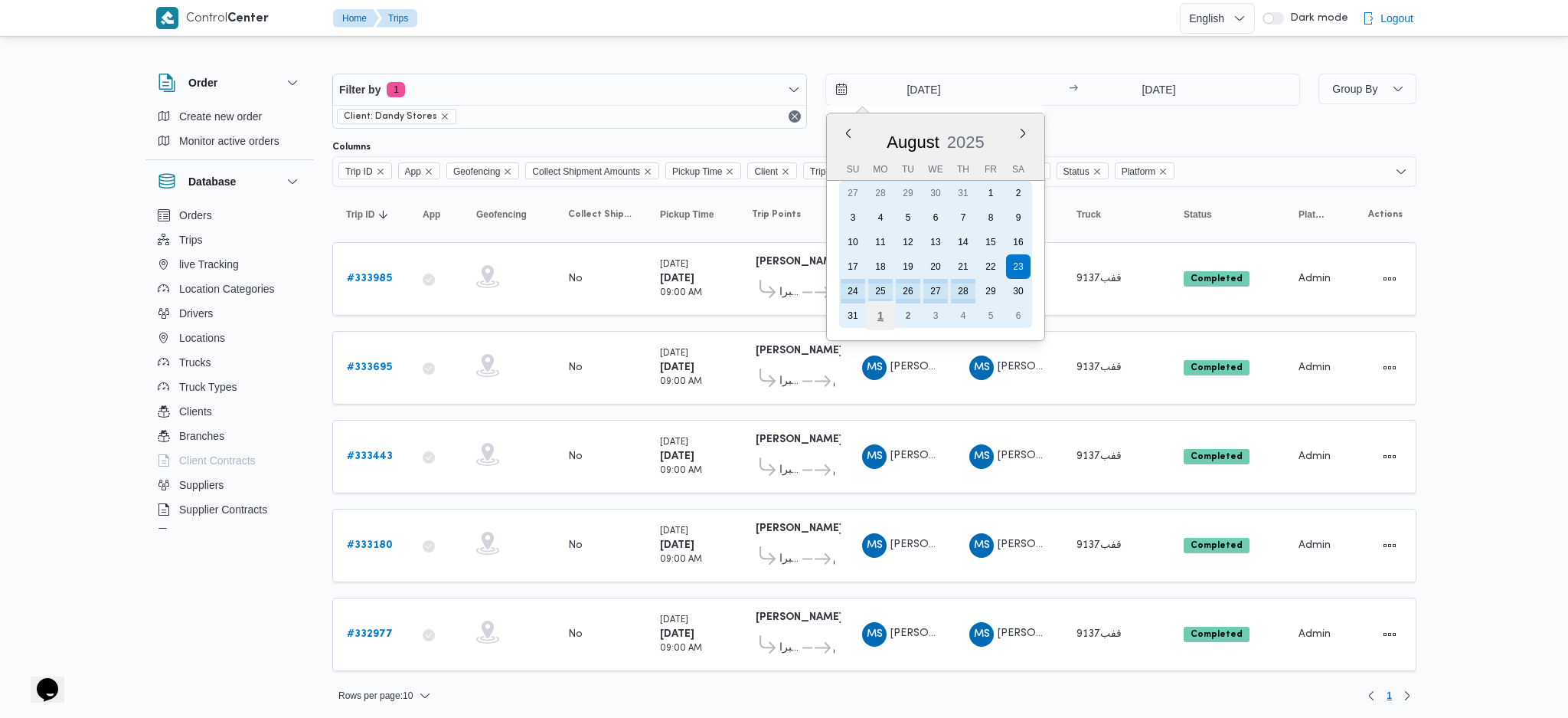
click at [876, 312] on div "1" at bounding box center [880, 315] width 29 height 29
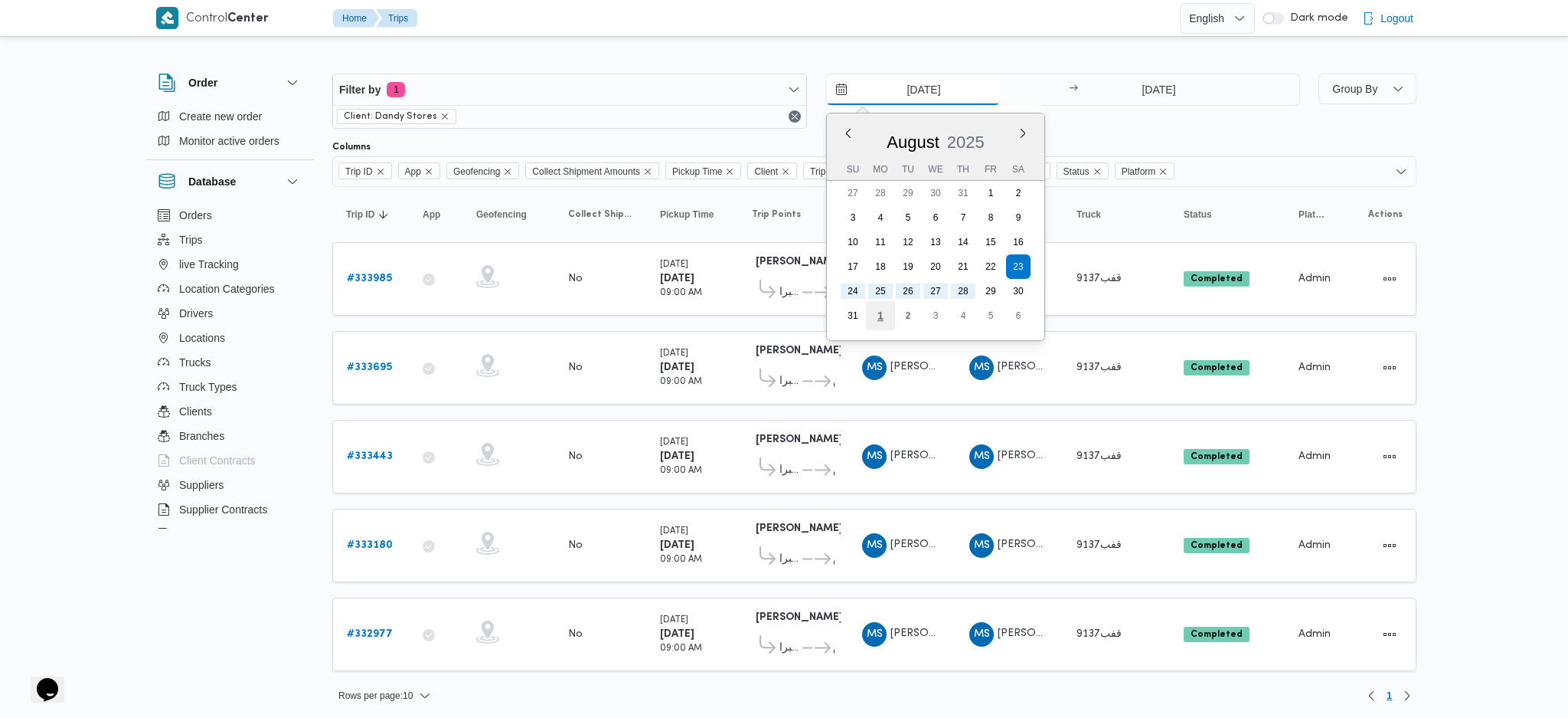
type input "[DATE]"
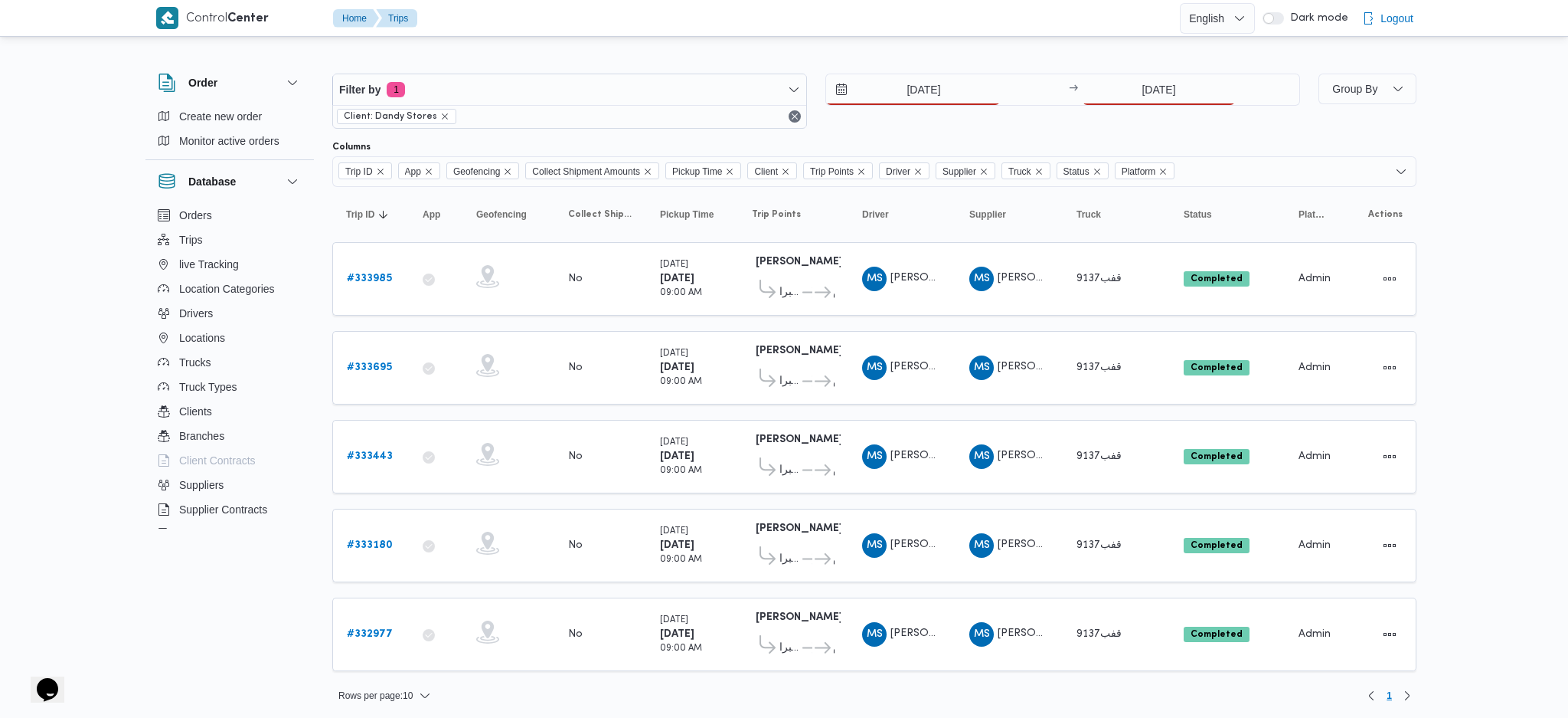
click at [1144, 66] on div "Filter by 1 Client: Dandy Stores 1/9/2025 → 28/8/2025" at bounding box center [816, 100] width 986 height 73
click at [1142, 81] on input "28/8/2025" at bounding box center [1158, 89] width 152 height 31
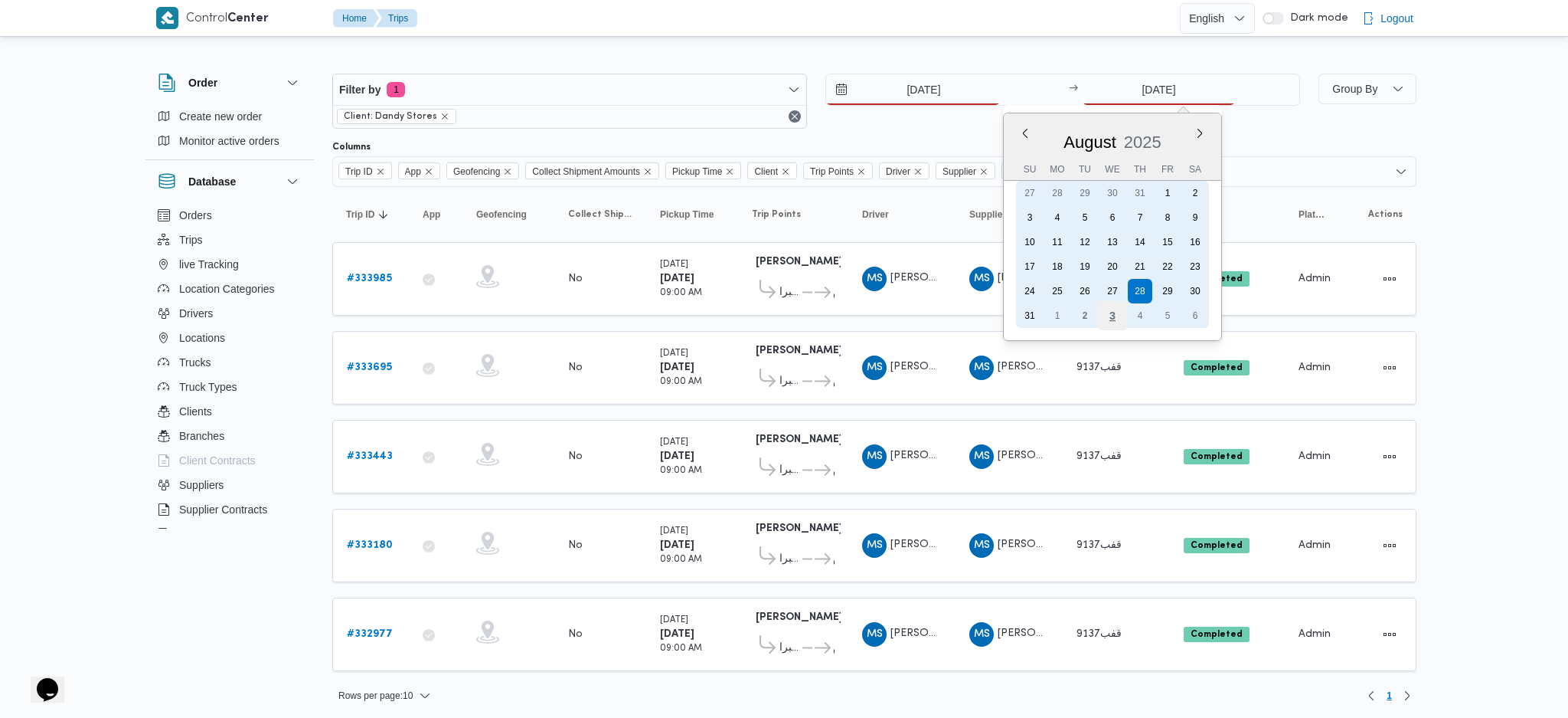
click at [1108, 312] on div "3" at bounding box center [1112, 315] width 29 height 29
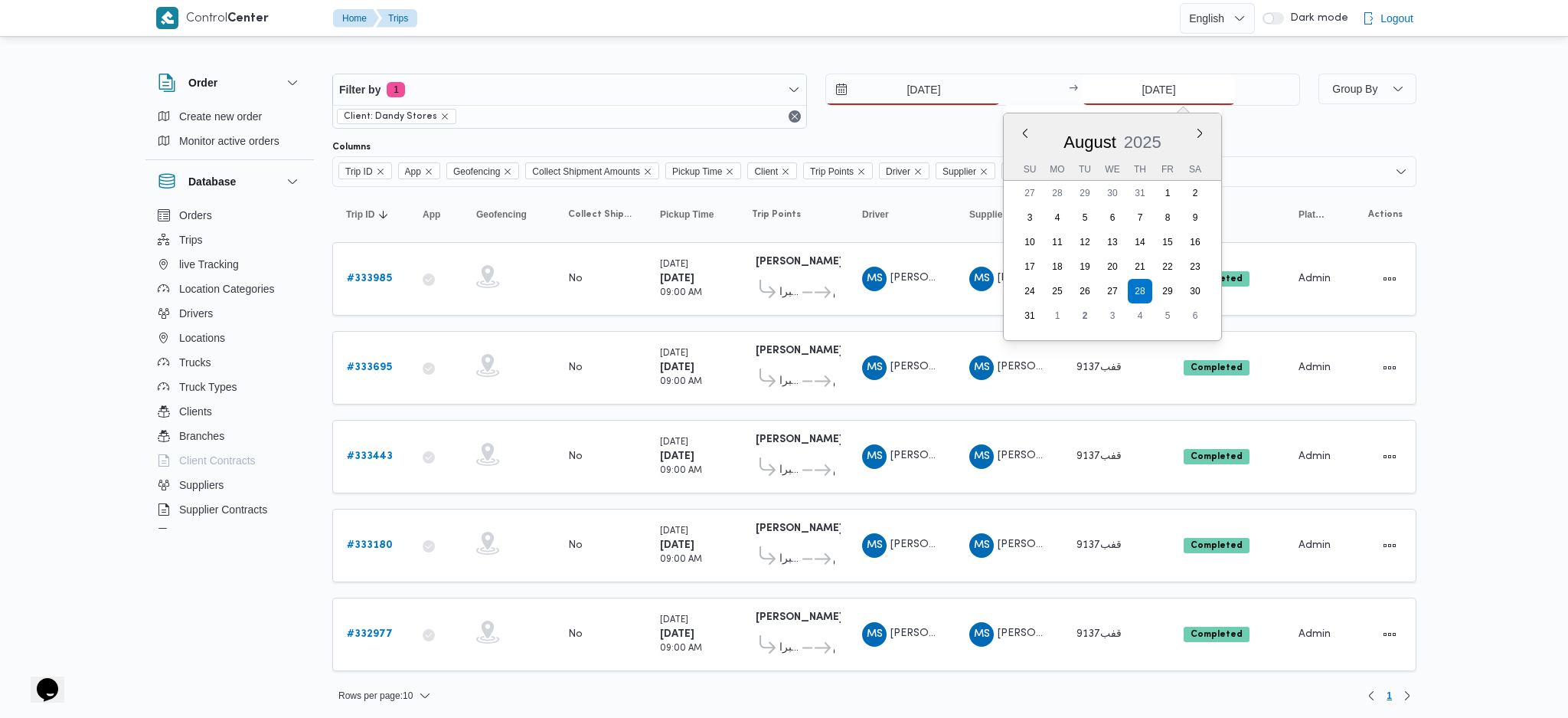
type input "3/9/2025"
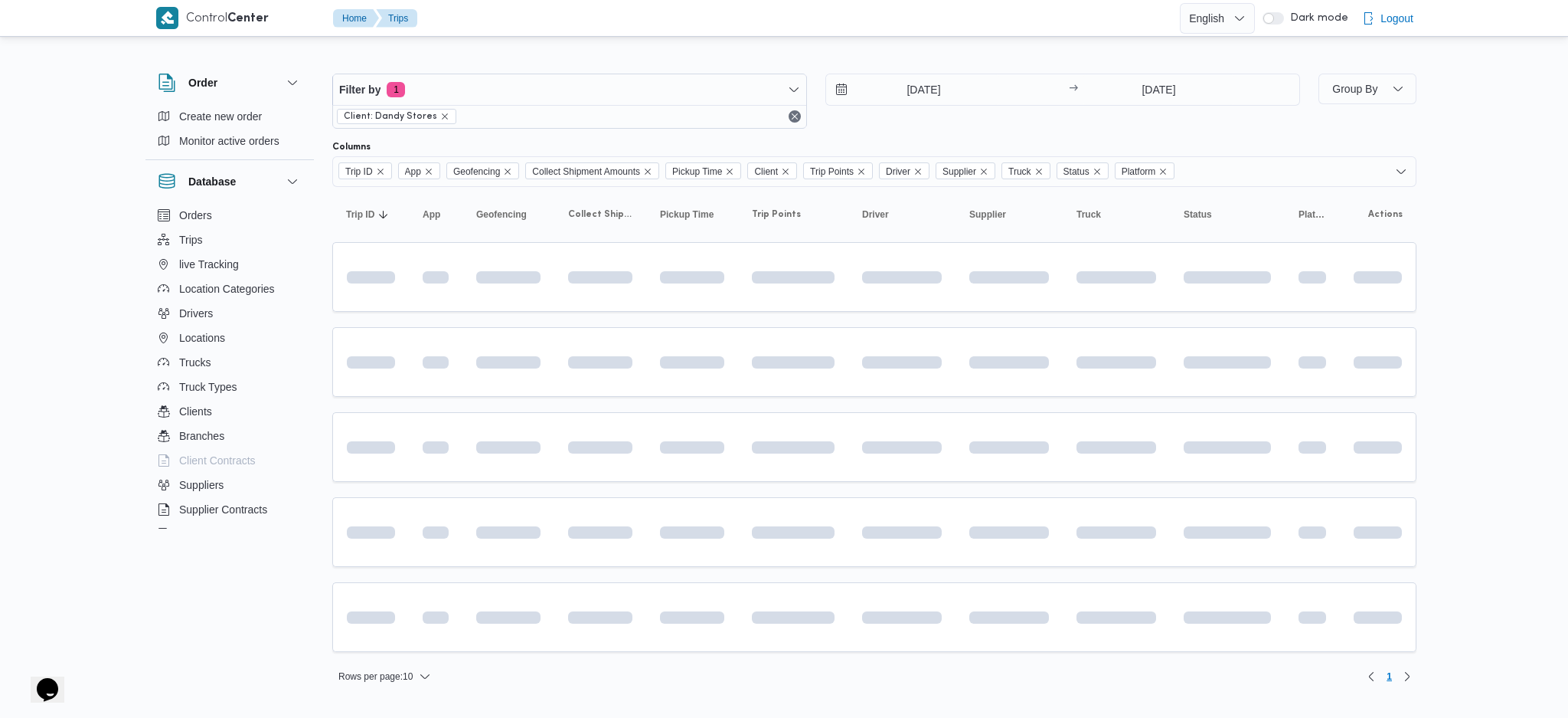
click at [572, 487] on table "Trip ID Click to sort in ascending order App Click to sort in ascending order G…" at bounding box center [874, 427] width 1084 height 480
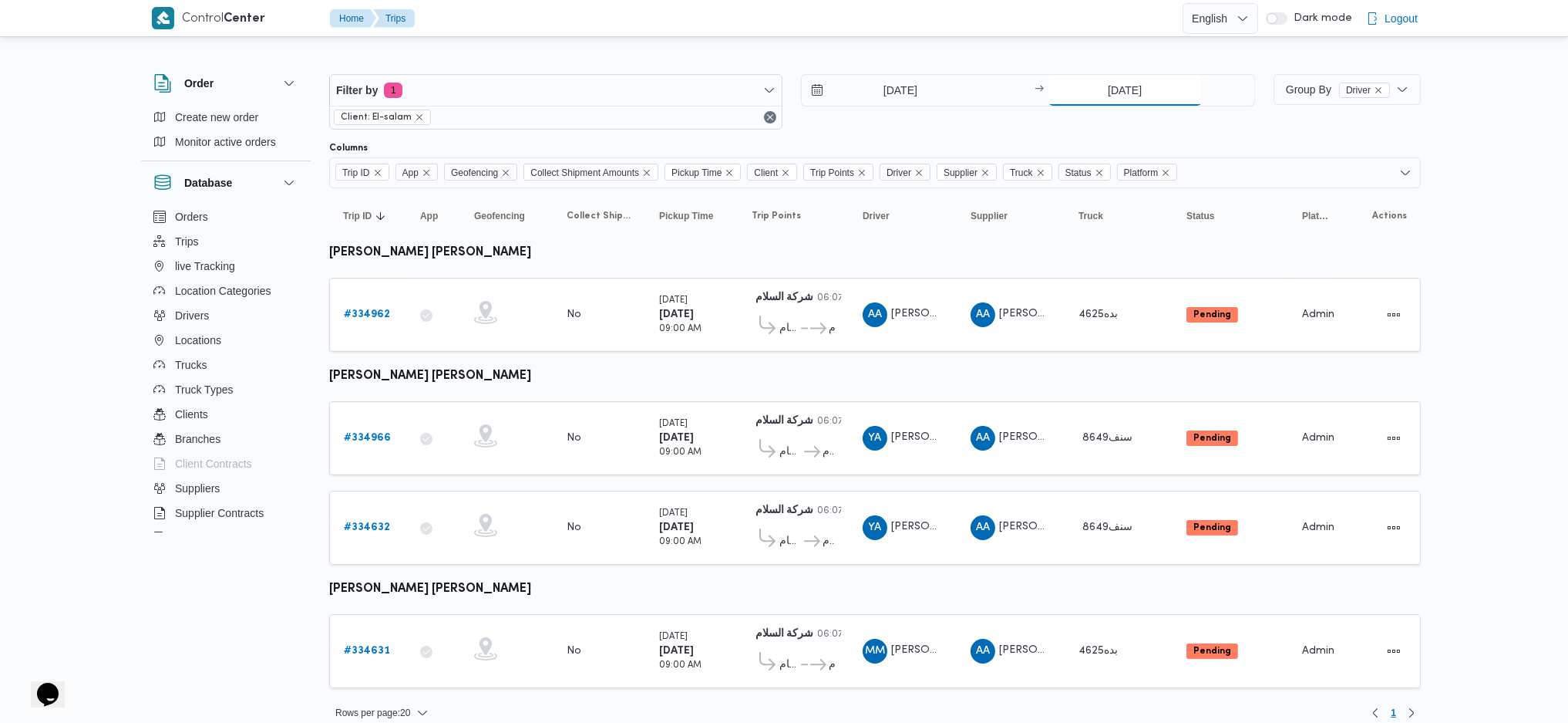
click at [1110, 99] on input "[DATE]" at bounding box center [1125, 90] width 153 height 31
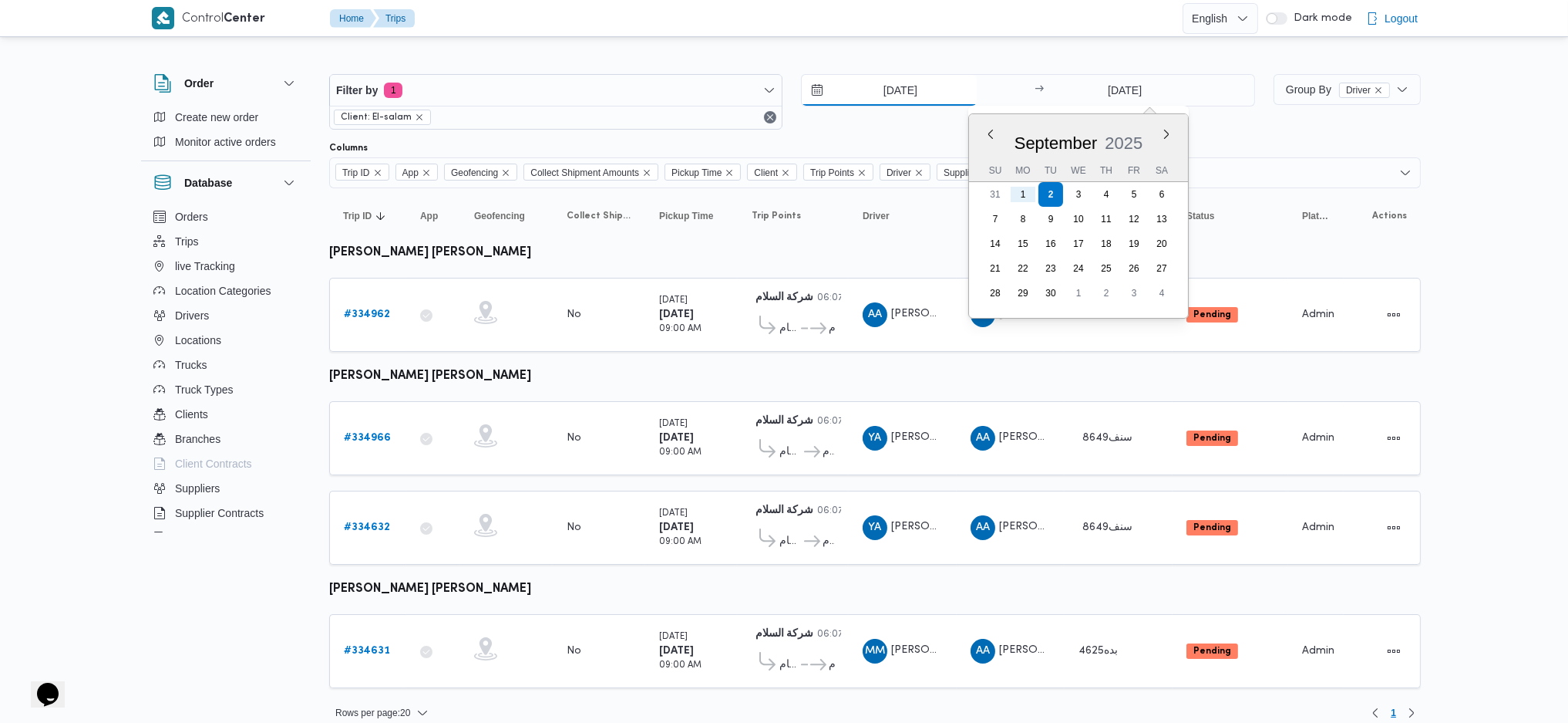
click at [904, 102] on input "[DATE]" at bounding box center [889, 90] width 175 height 31
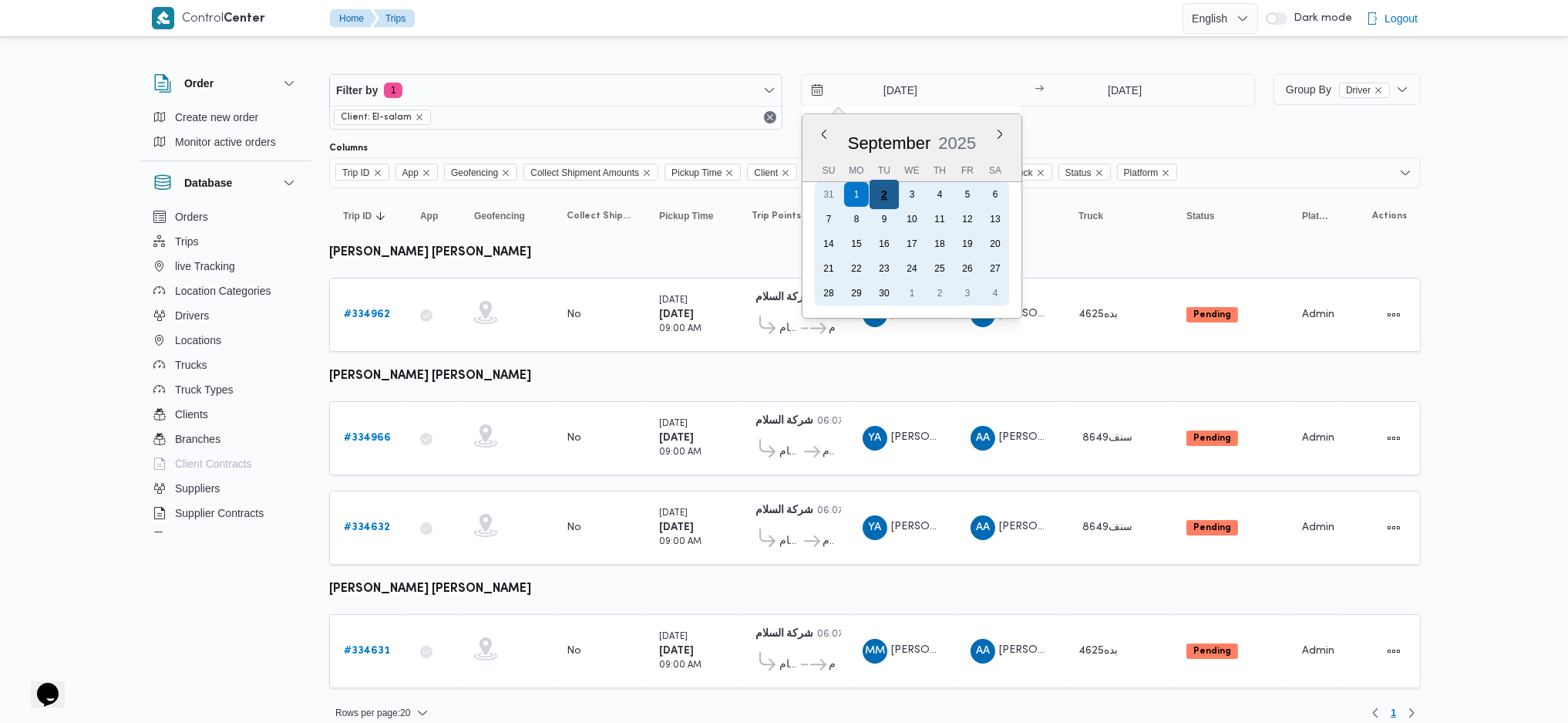
click at [886, 190] on div "2" at bounding box center [884, 194] width 29 height 29
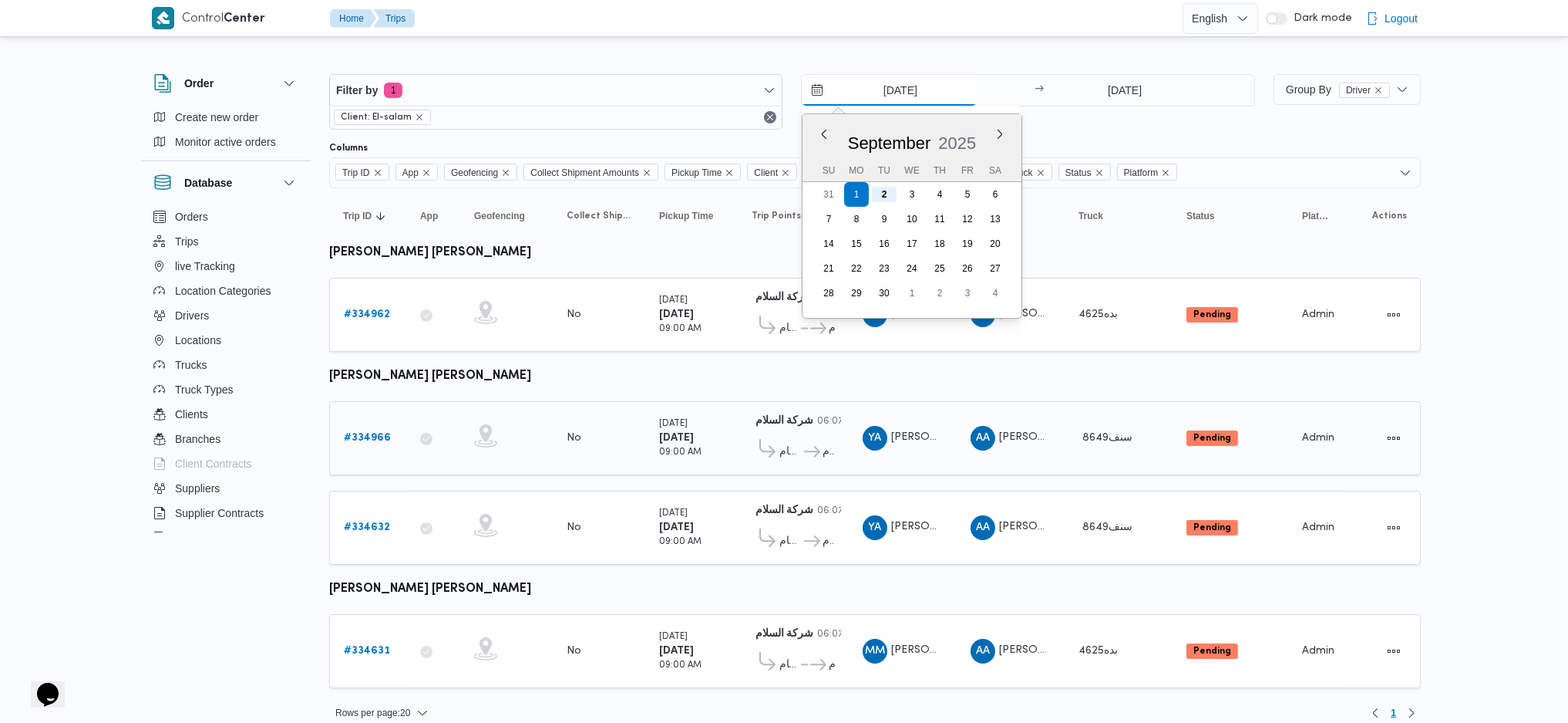
type input "[DATE]"
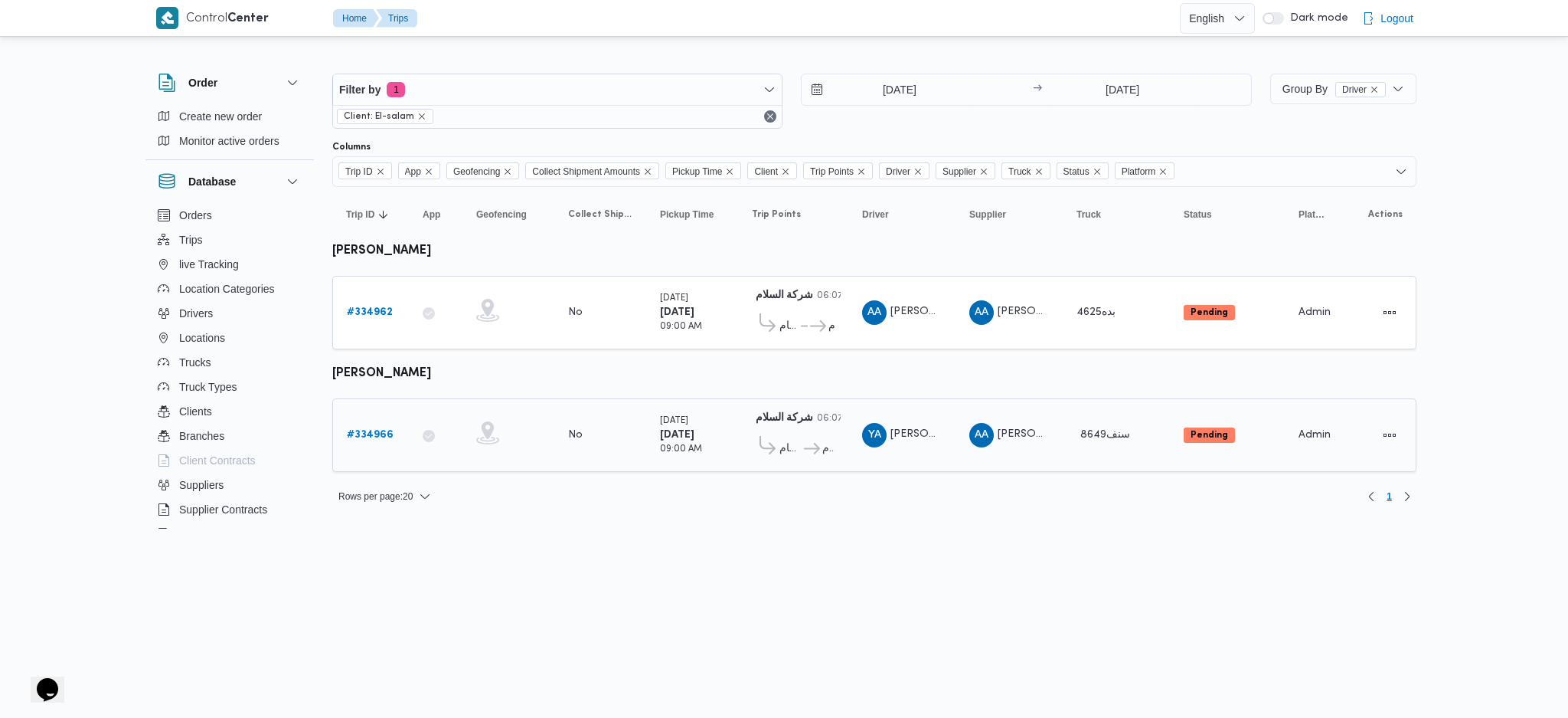
click at [592, 460] on td "Collect Shipment Amounts No" at bounding box center [600, 434] width 92 height 73
click at [374, 307] on b "# 334962" at bounding box center [369, 312] width 46 height 10
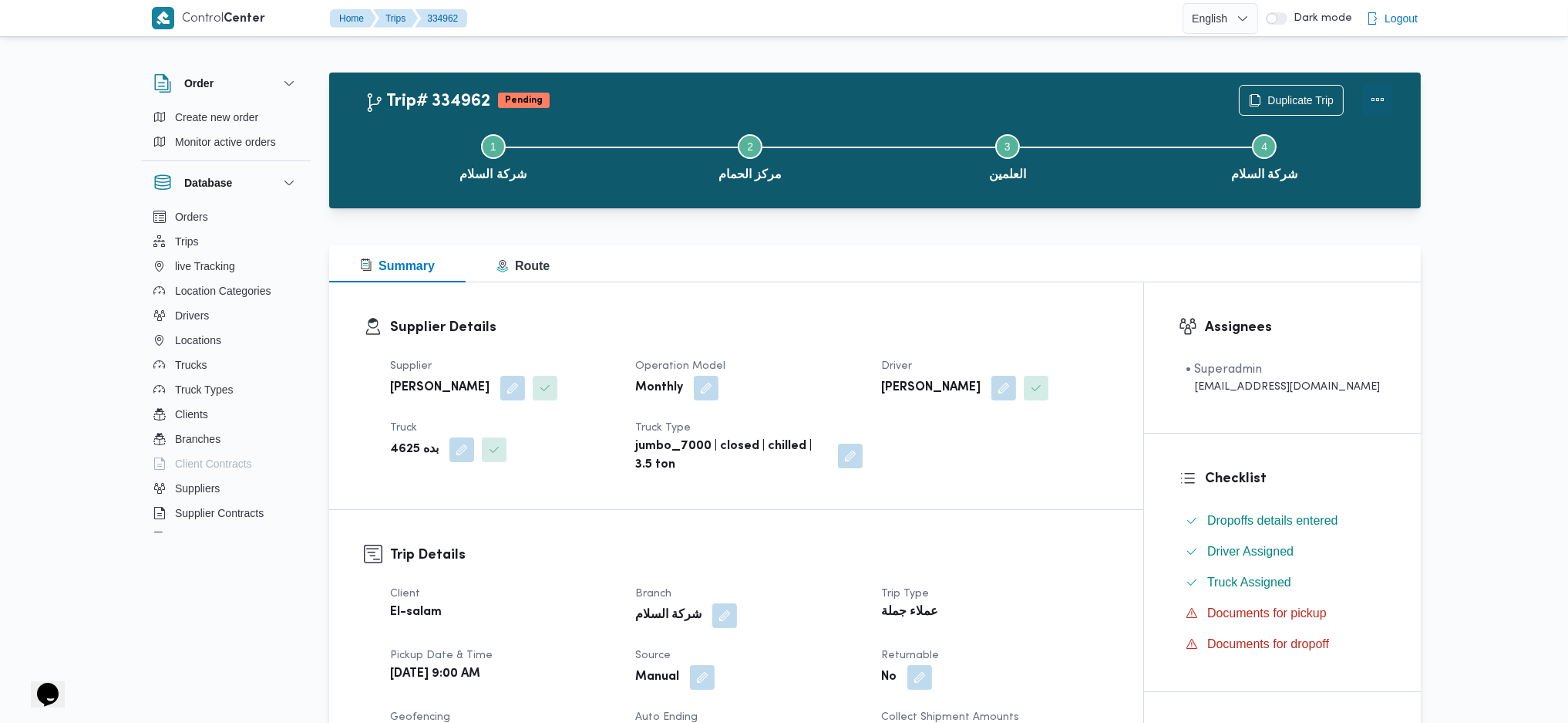
click at [1372, 89] on button "Actions" at bounding box center [1377, 99] width 31 height 31
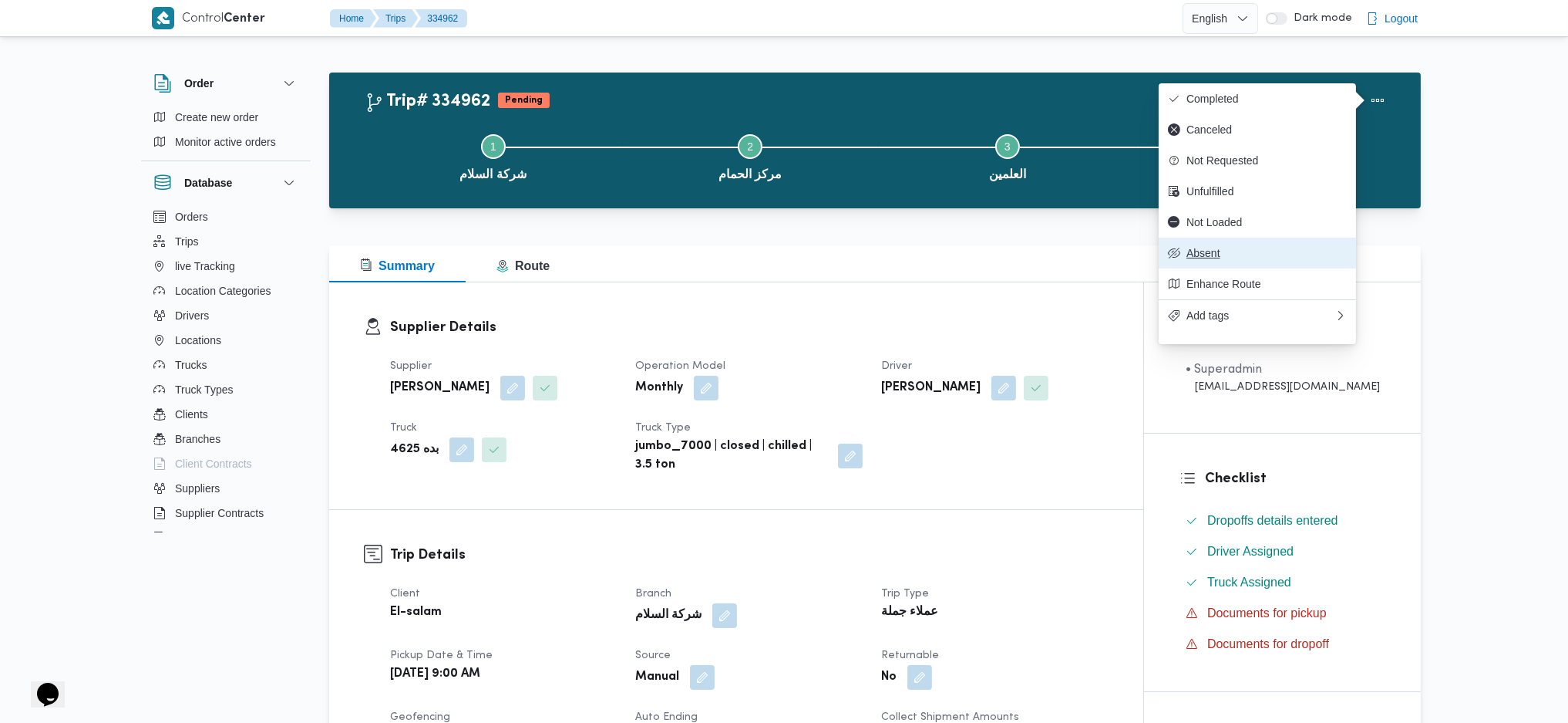
click at [1185, 259] on span "Absent" at bounding box center [1257, 253] width 179 height 13
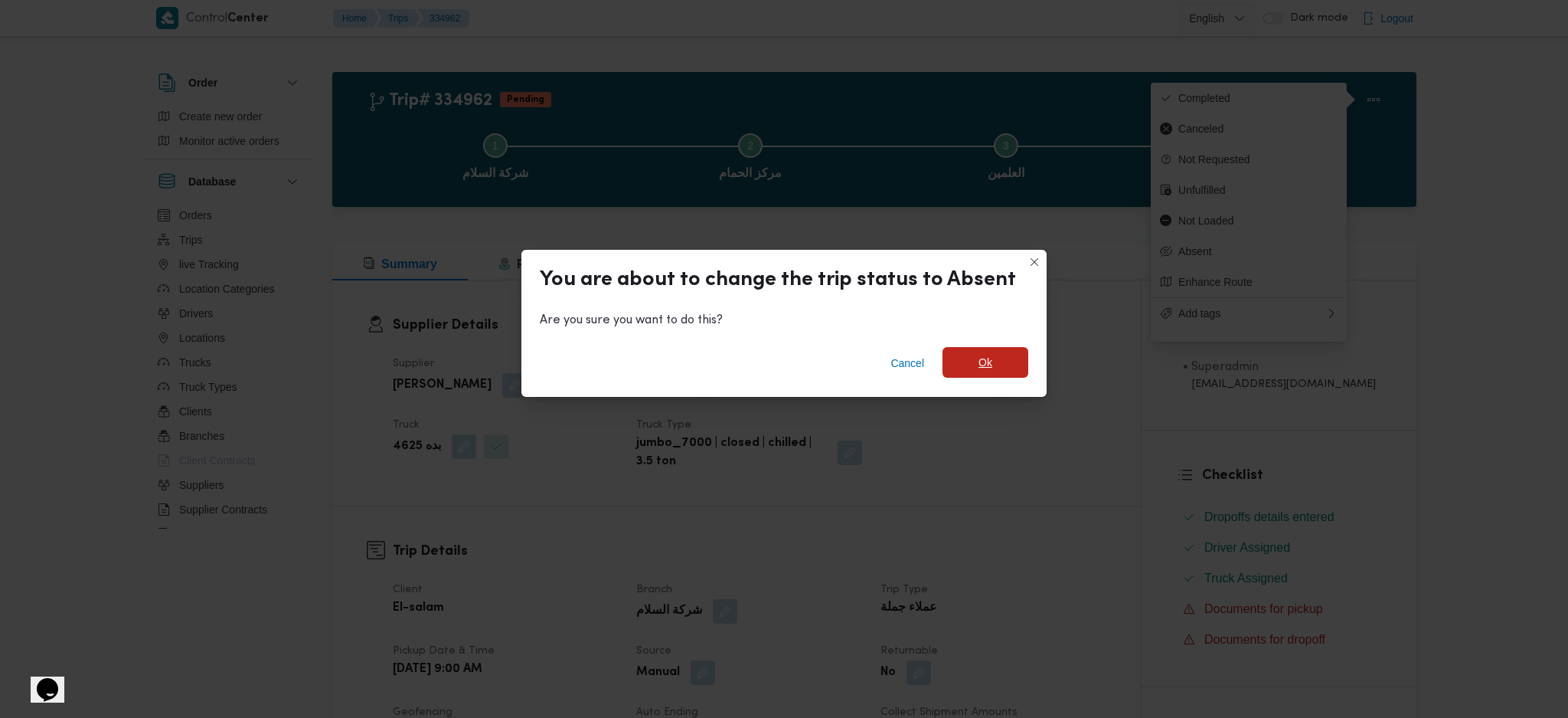
click at [991, 348] on span "Ok" at bounding box center [985, 362] width 86 height 31
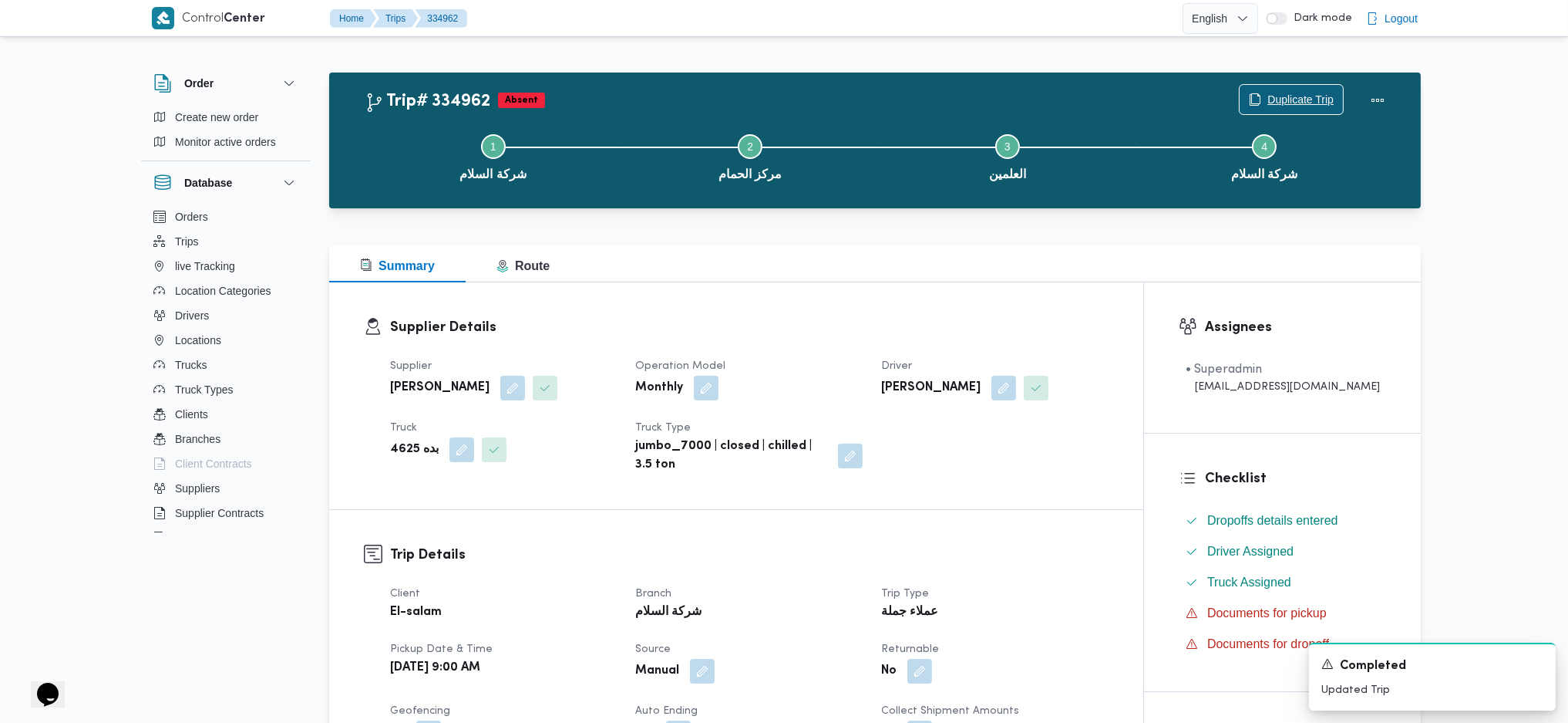
click at [1258, 99] on icon "button" at bounding box center [1256, 99] width 13 height 13
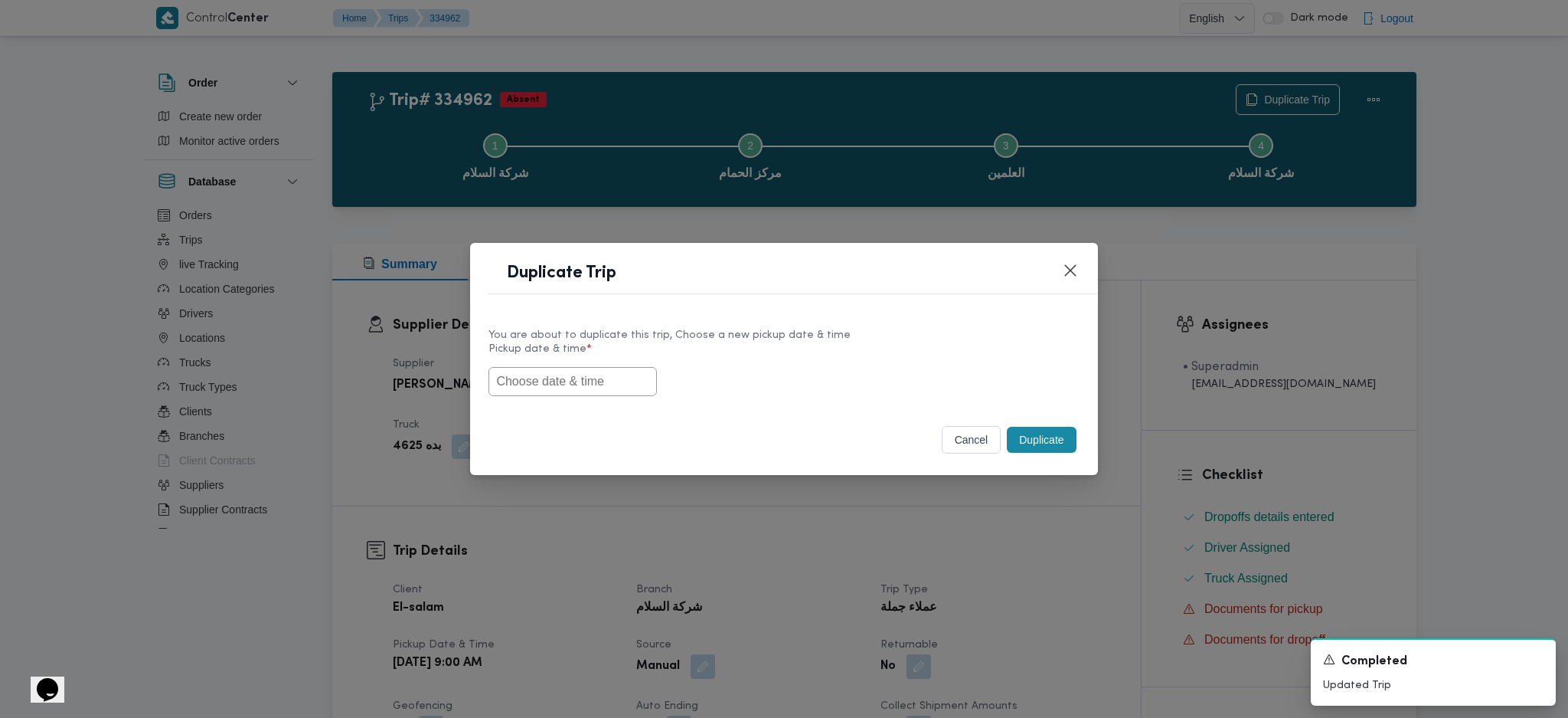
click at [618, 374] on input "text" at bounding box center [572, 381] width 168 height 29
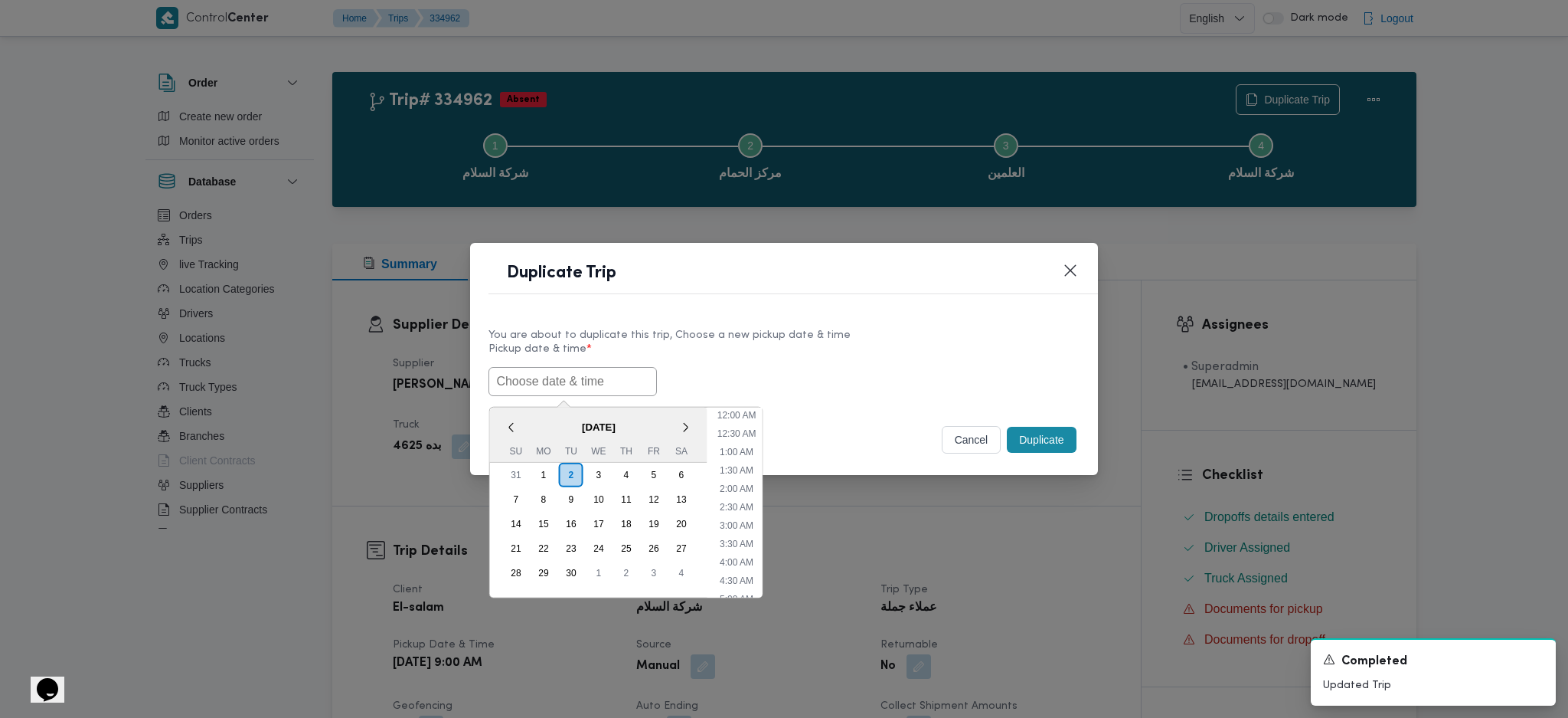
paste input "03/09/2025 9:00AM"
type input "03/09/2025 9:00AM"
click at [1055, 437] on button "Duplicate" at bounding box center [1041, 439] width 69 height 26
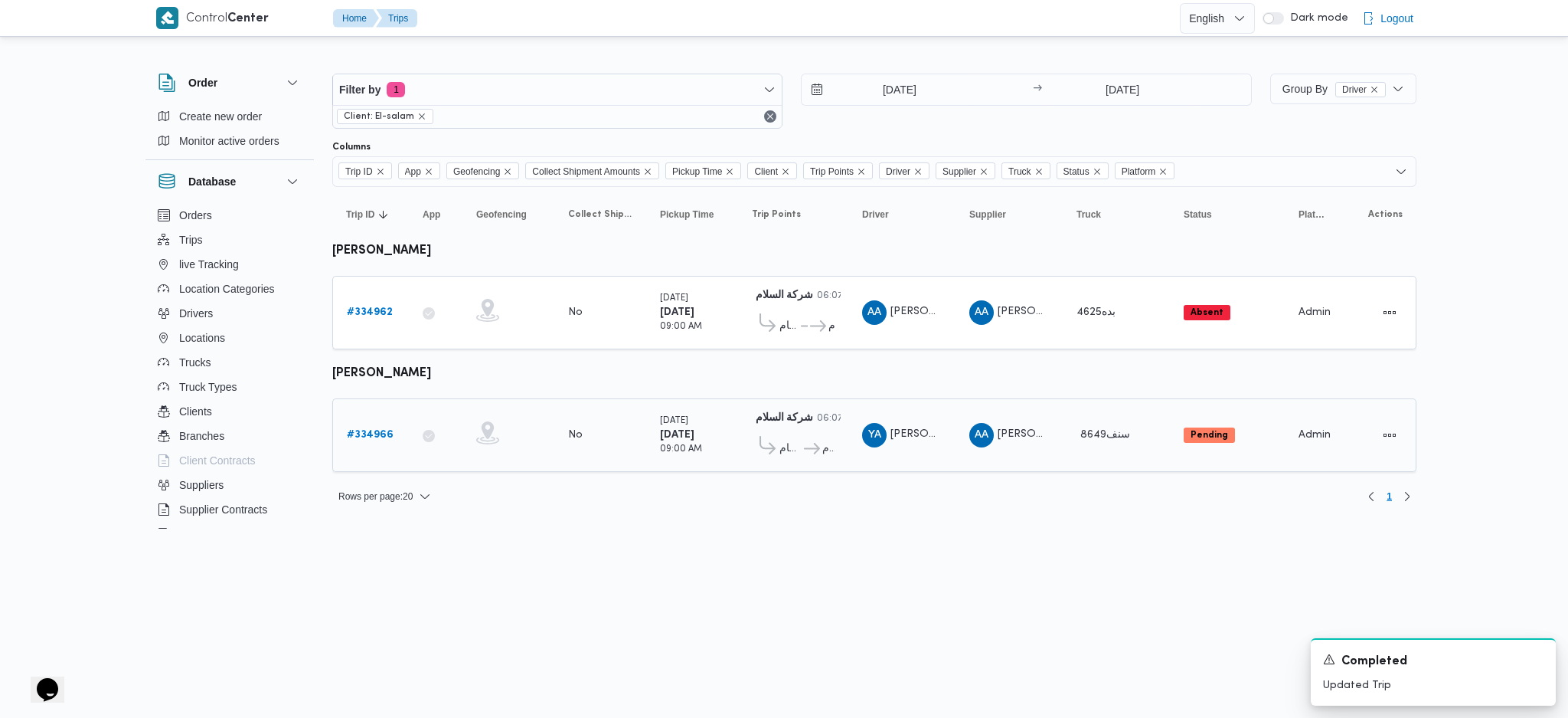
click at [384, 430] on b "# 334966" at bounding box center [369, 434] width 47 height 10
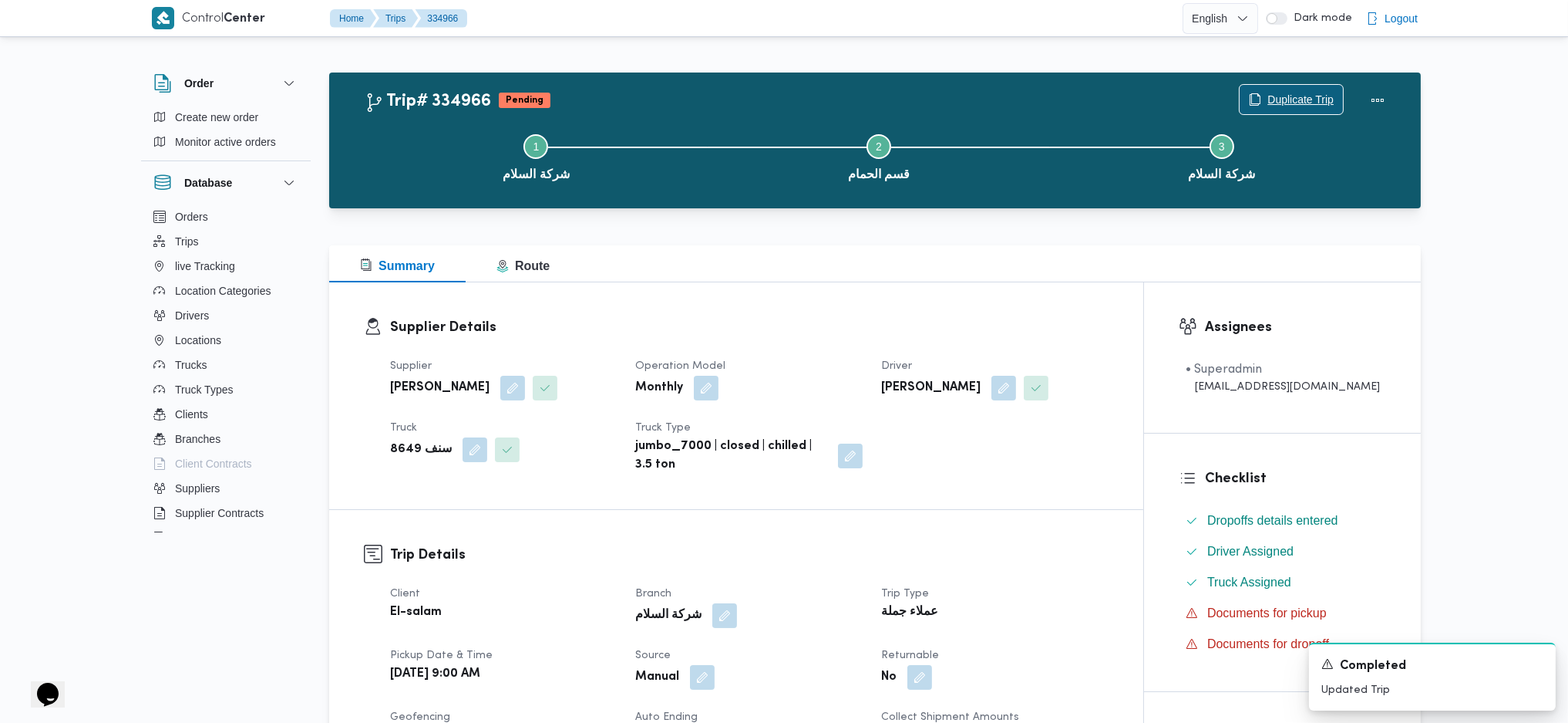
click at [1249, 97] on icon "button" at bounding box center [1256, 99] width 13 height 13
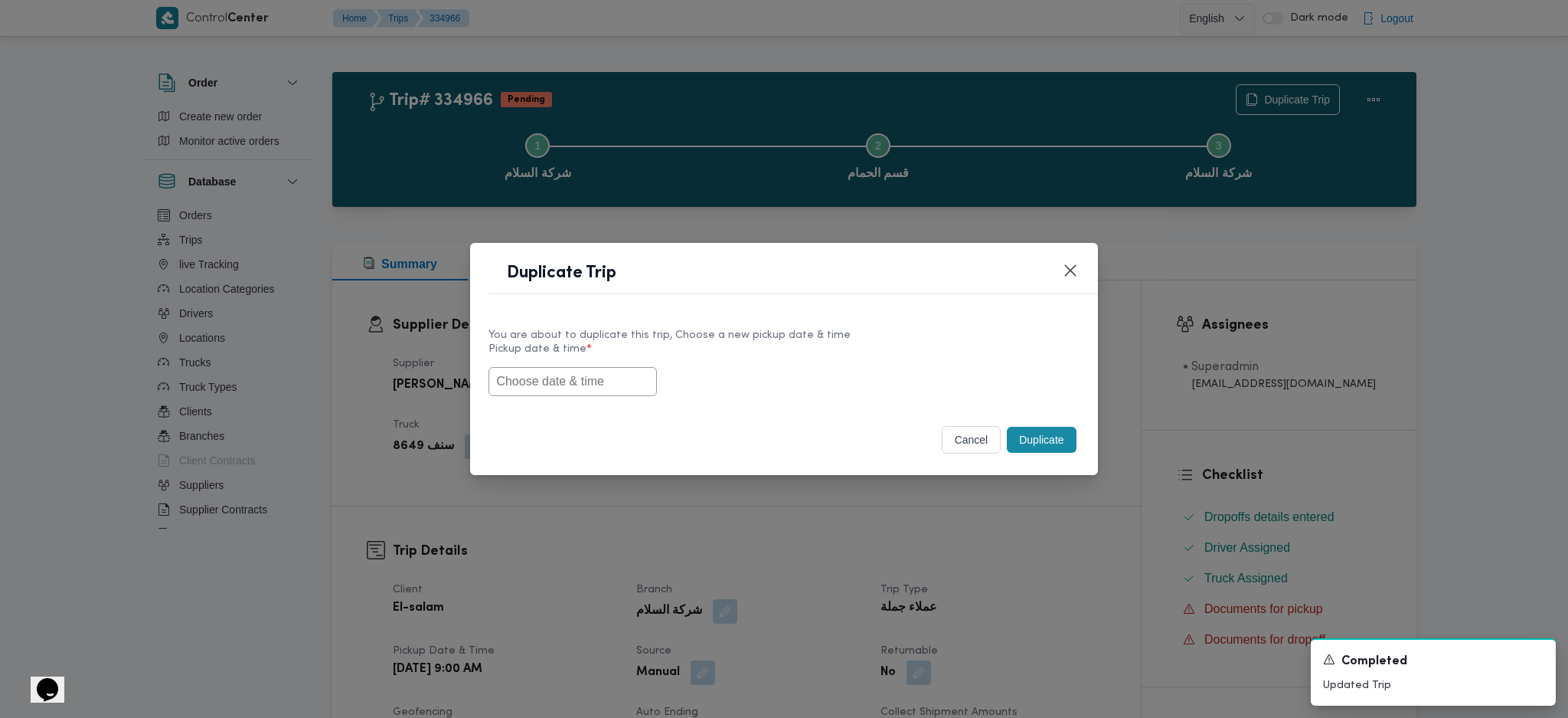
click at [582, 386] on input "text" at bounding box center [572, 381] width 168 height 29
paste input "03/09/2025 9:00AM"
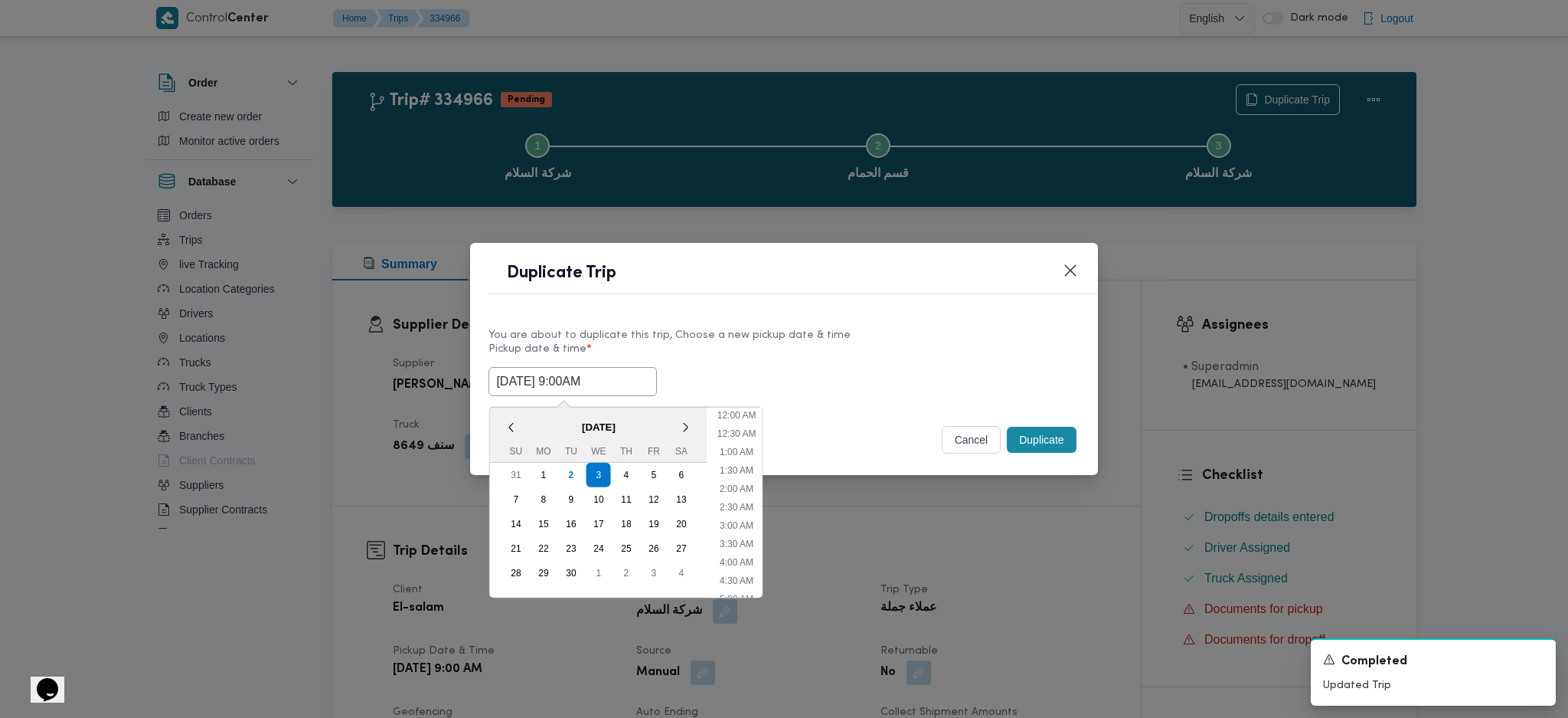
scroll to position [467, 0]
type input "03/09/2025 9:00AM"
click at [1034, 424] on div "Duplicate" at bounding box center [1041, 439] width 75 height 32
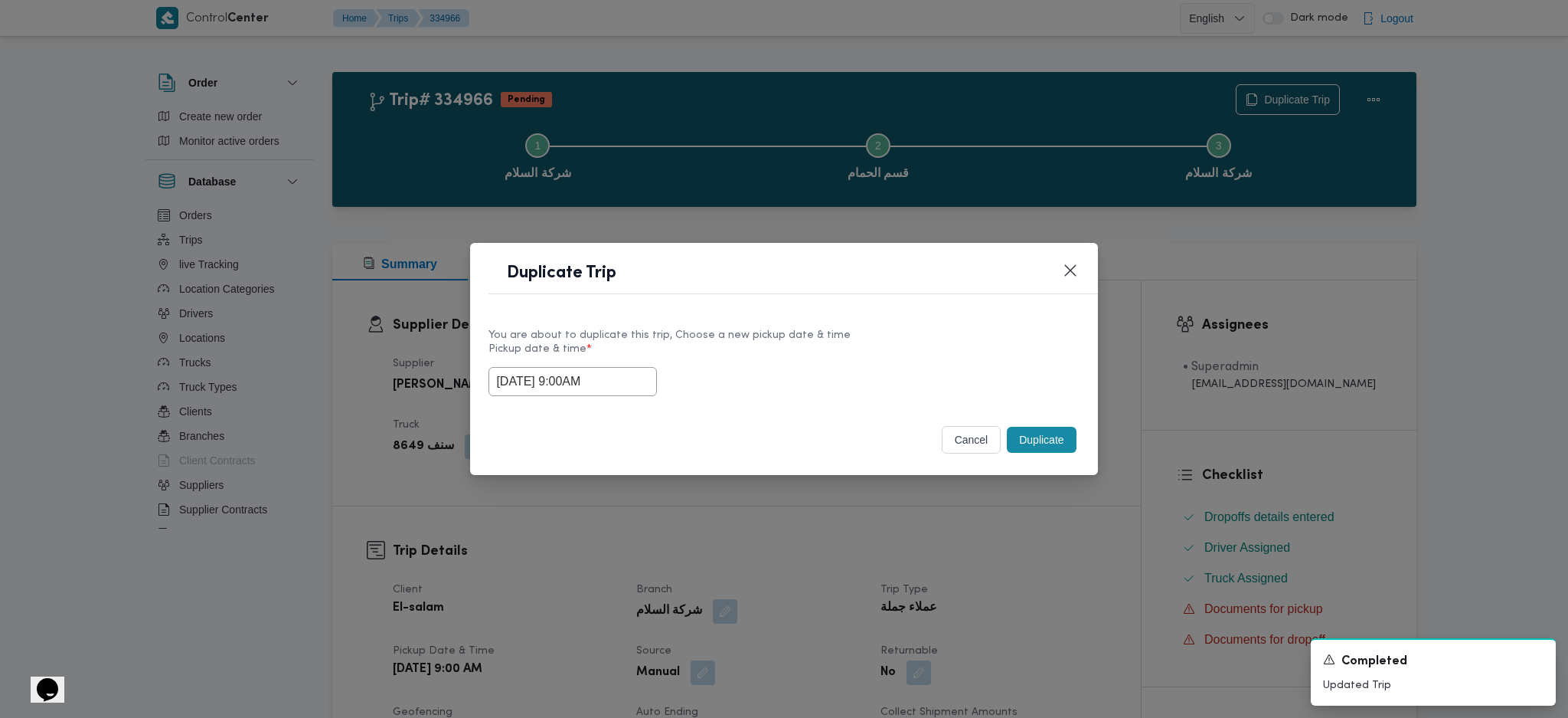
click at [1074, 399] on div "You are about to duplicate this trip, Choose a new pickup date & time Pickup da…" at bounding box center [783, 362] width 627 height 98
click at [1047, 434] on button "Duplicate" at bounding box center [1041, 439] width 69 height 26
click at [1040, 570] on div "Duplicate Trip You are about to duplicate this trip, Choose a new pickup date &…" at bounding box center [784, 359] width 1568 height 718
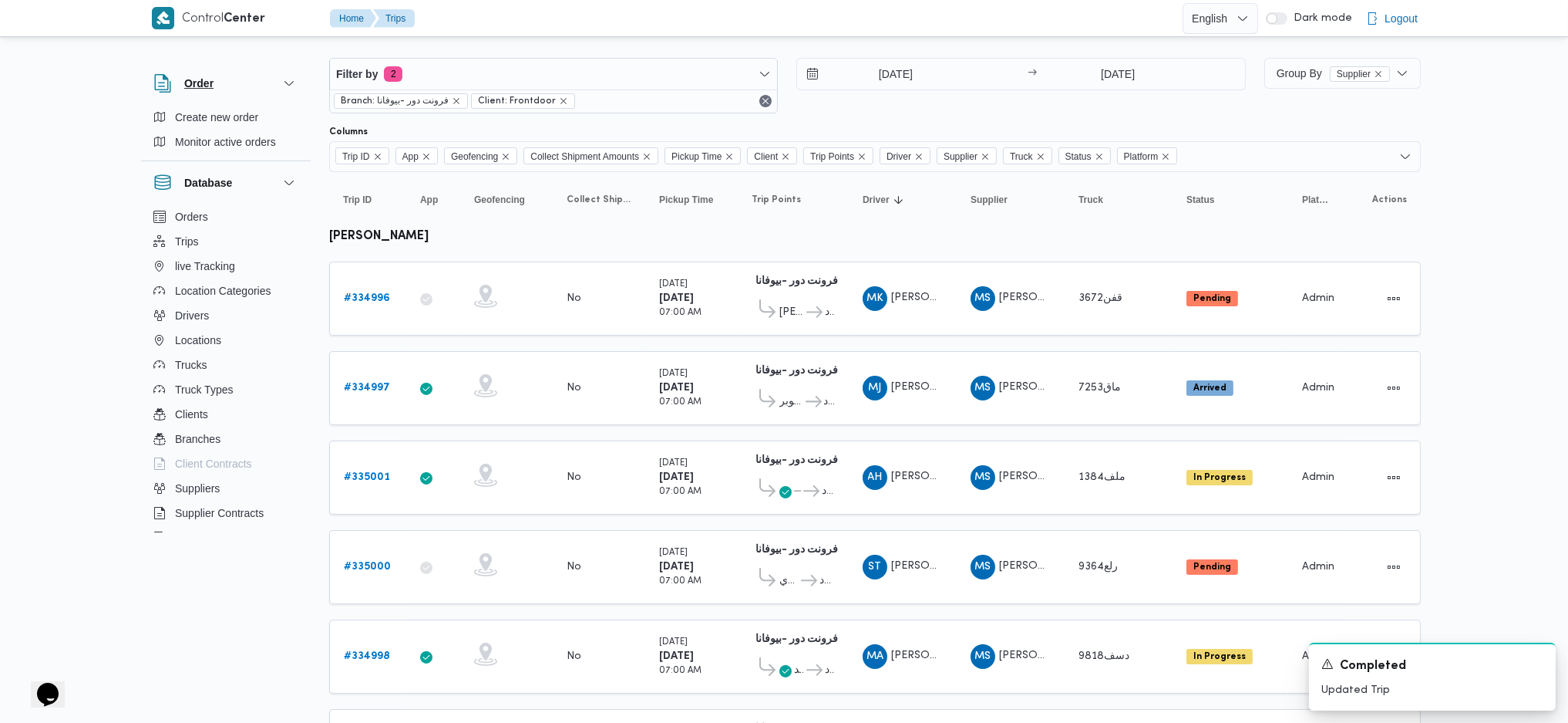
scroll to position [16, 0]
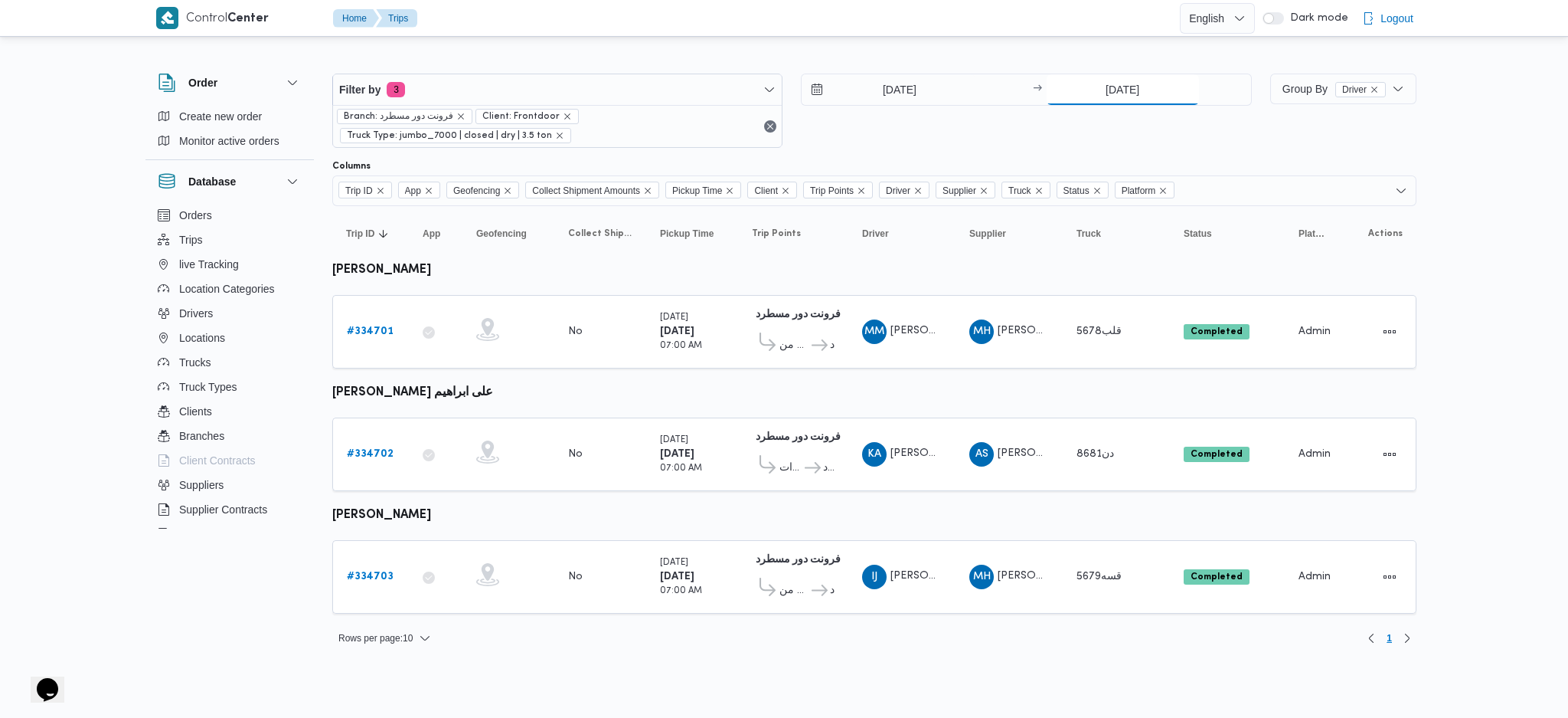
click at [1125, 88] on input "[DATE]" at bounding box center [1123, 89] width 152 height 31
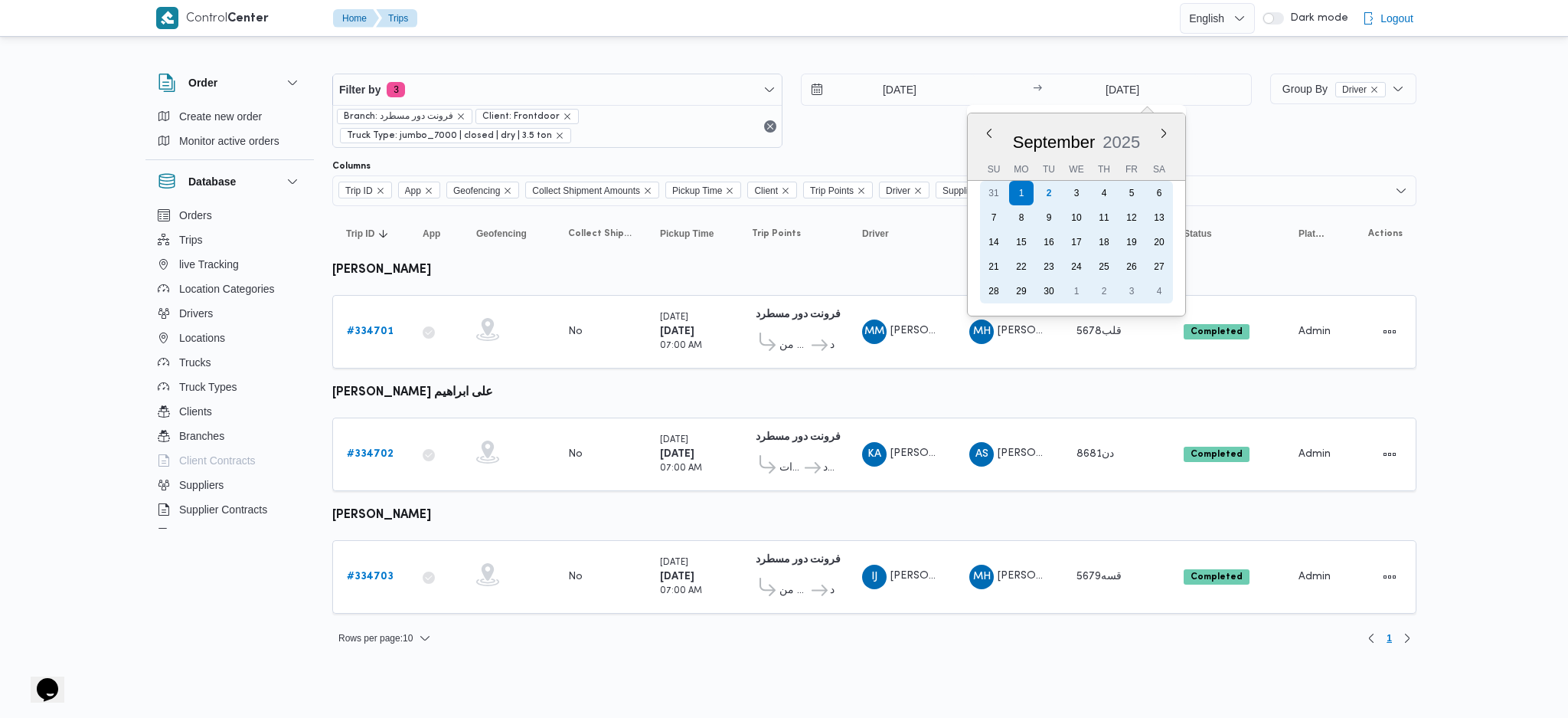
click at [1049, 194] on div "2" at bounding box center [1048, 193] width 24 height 24
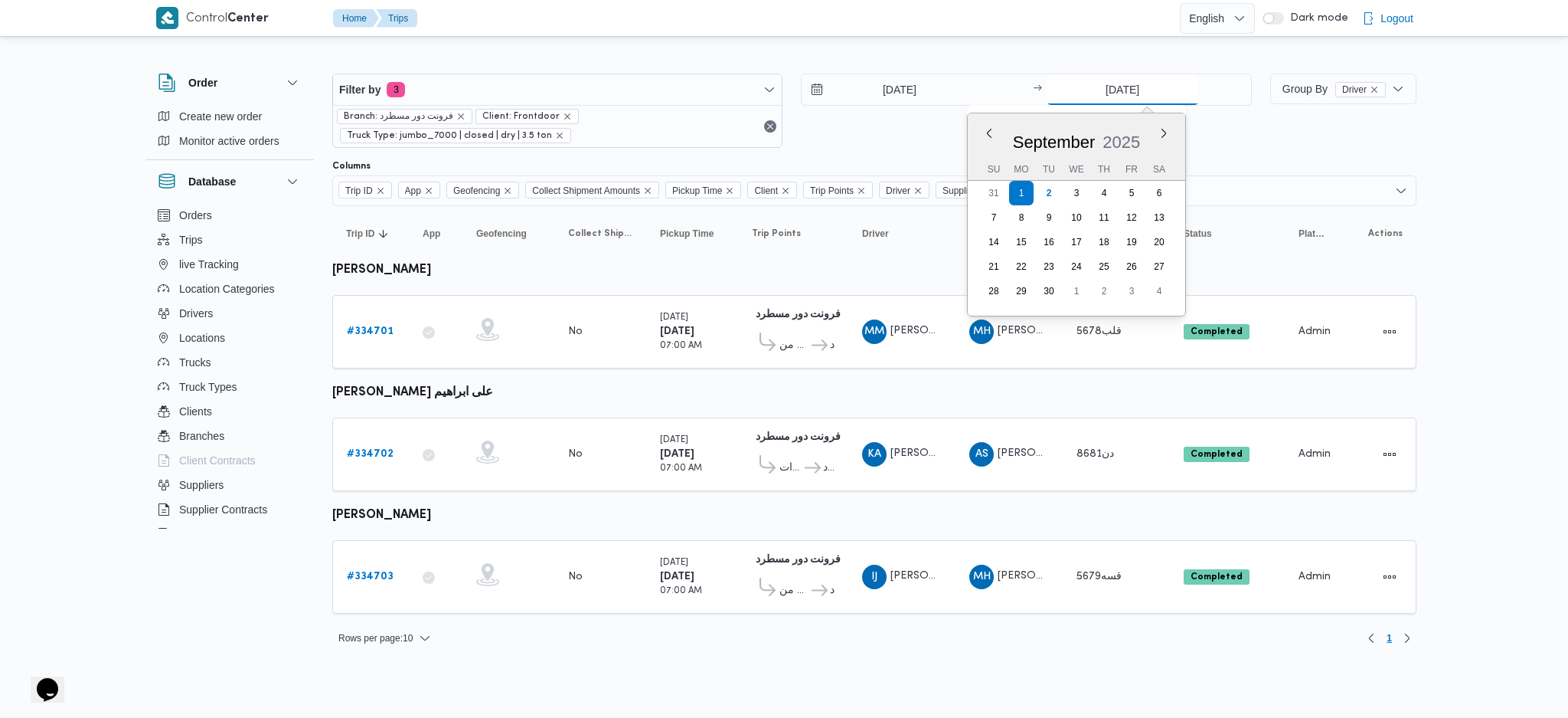
type input "[DATE]"
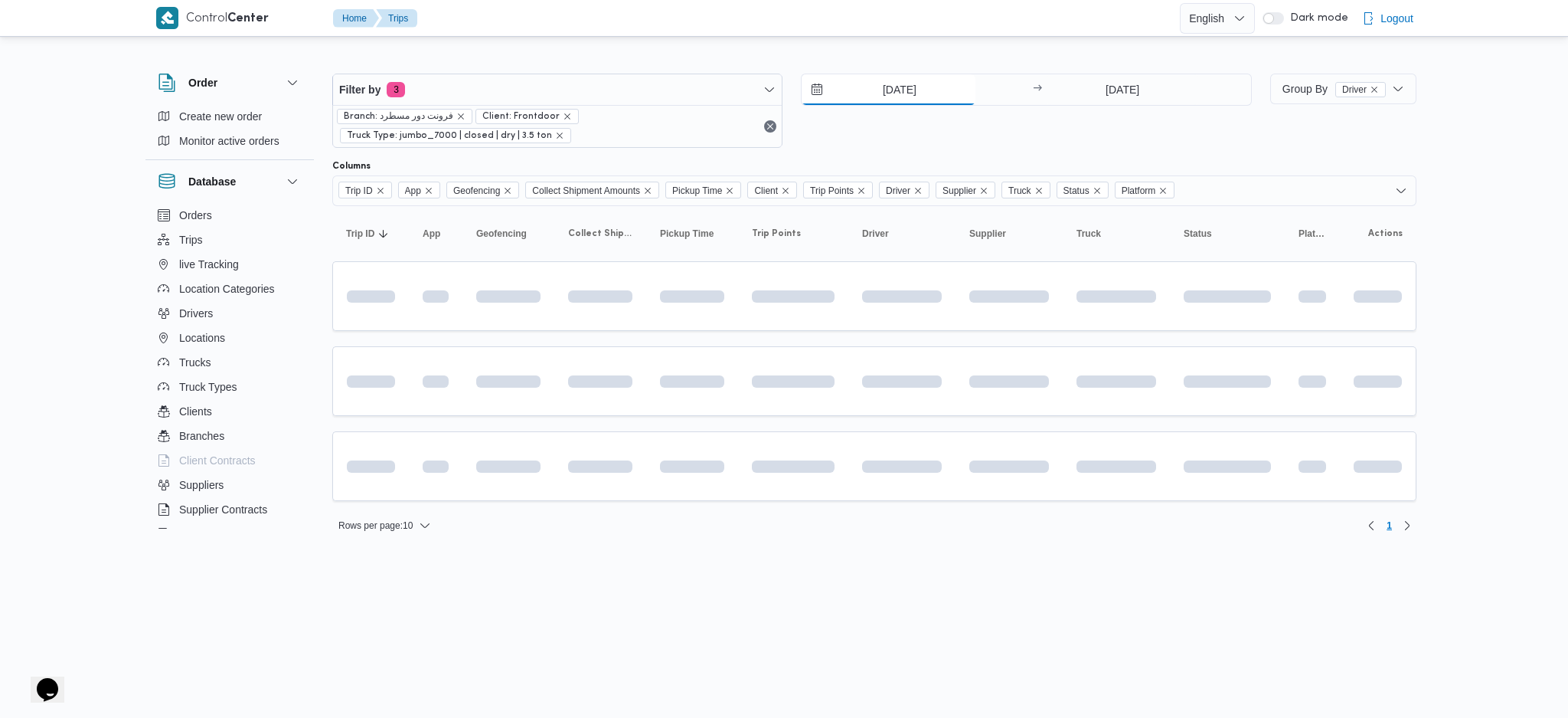
click at [921, 91] on input "[DATE]" at bounding box center [888, 89] width 174 height 31
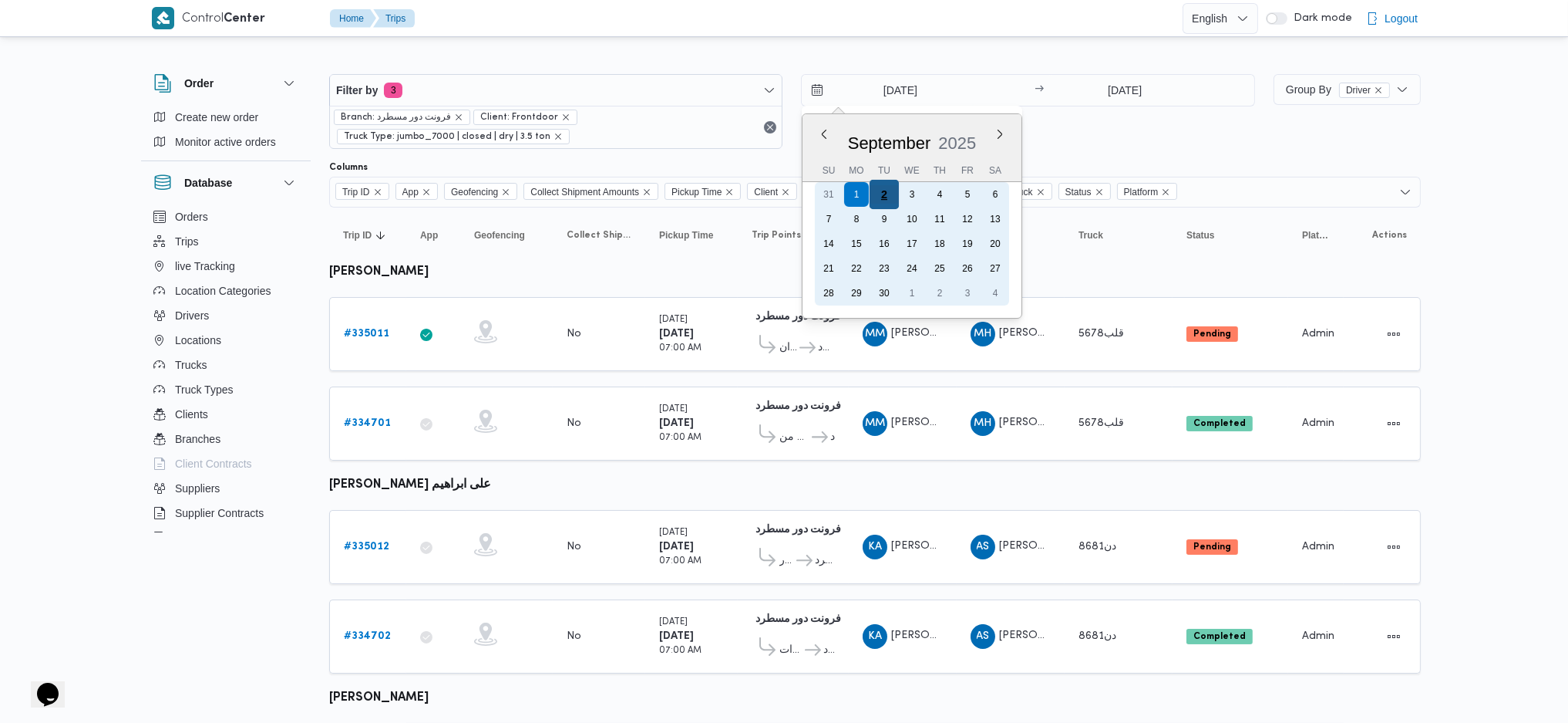
click at [880, 185] on div "2" at bounding box center [884, 194] width 29 height 29
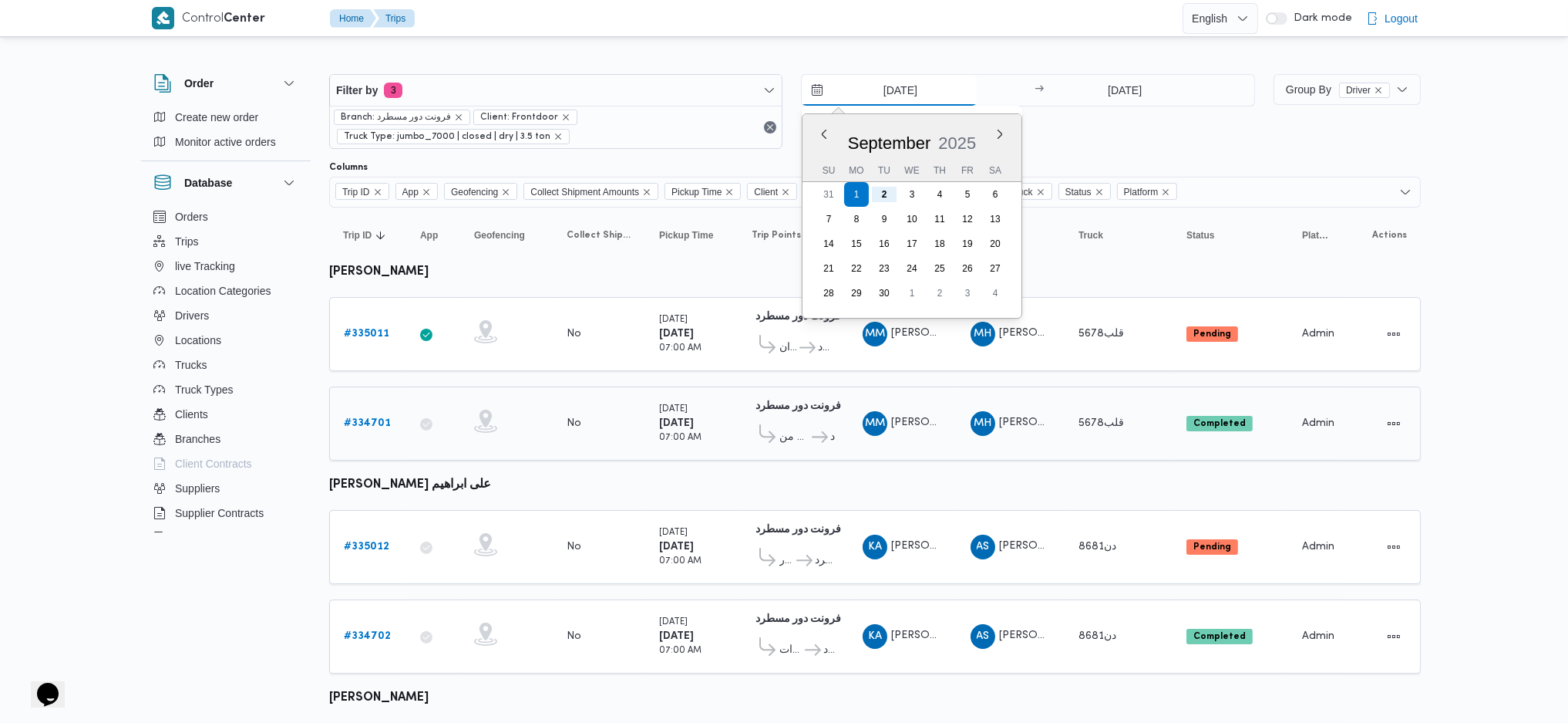
type input "[DATE]"
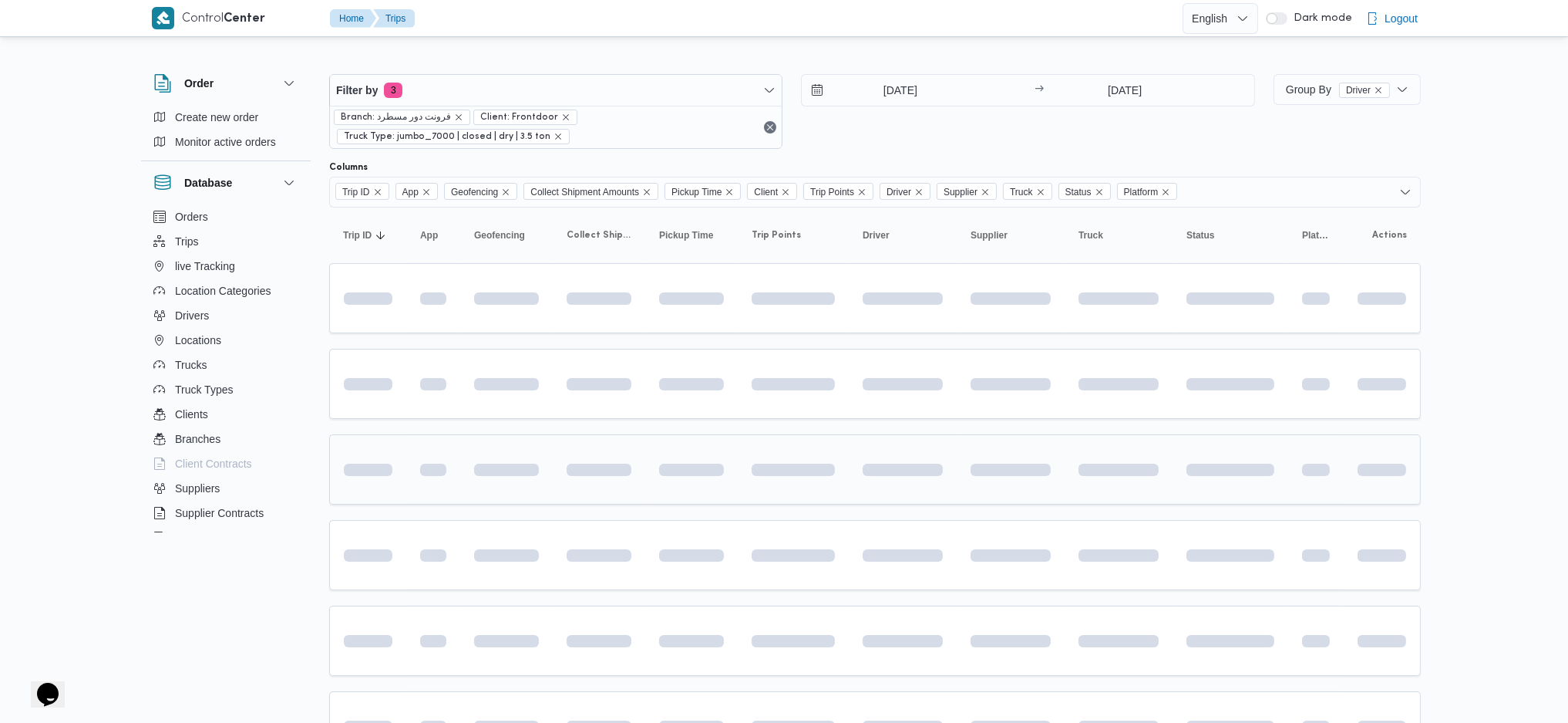
click at [580, 453] on td at bounding box center [599, 469] width 92 height 70
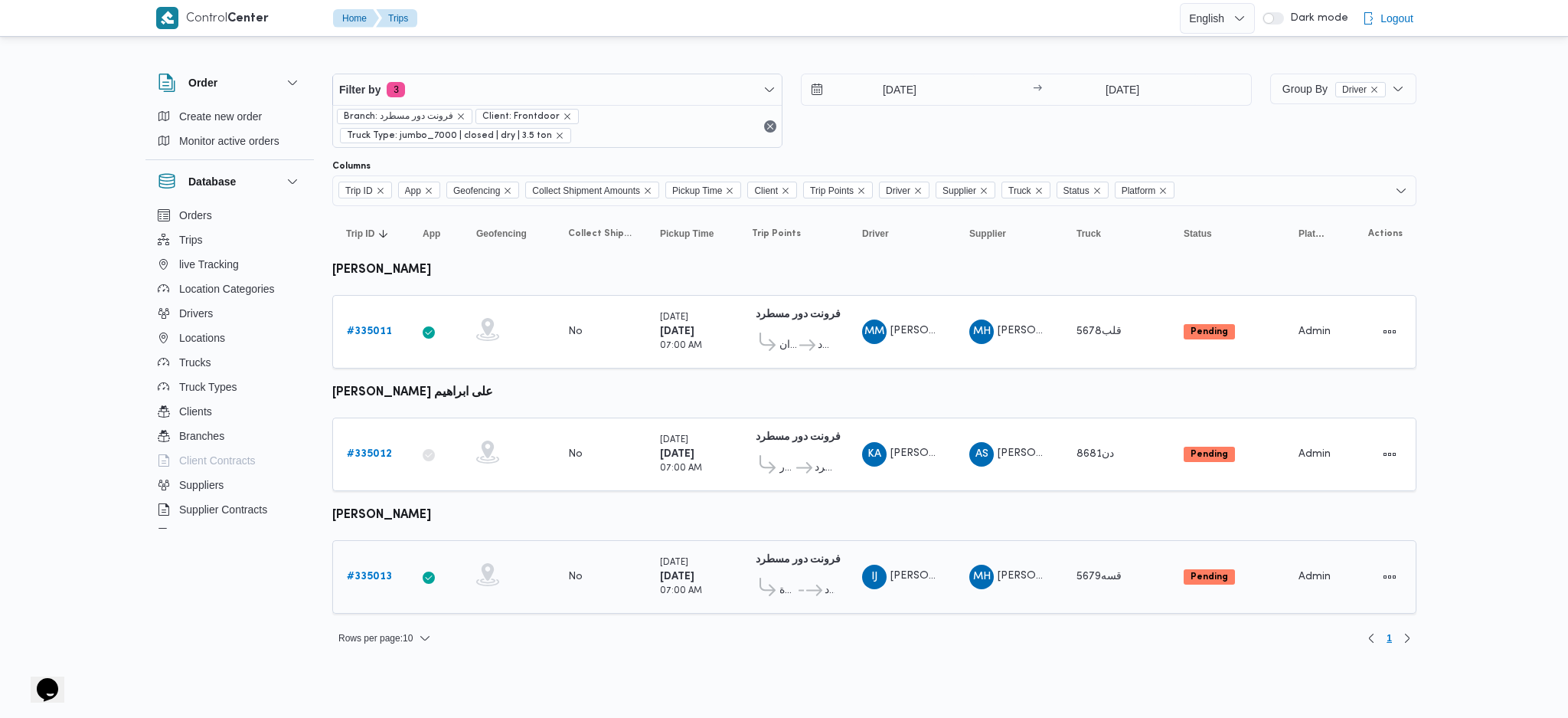
click at [359, 577] on link "# 335013" at bounding box center [369, 577] width 45 height 18
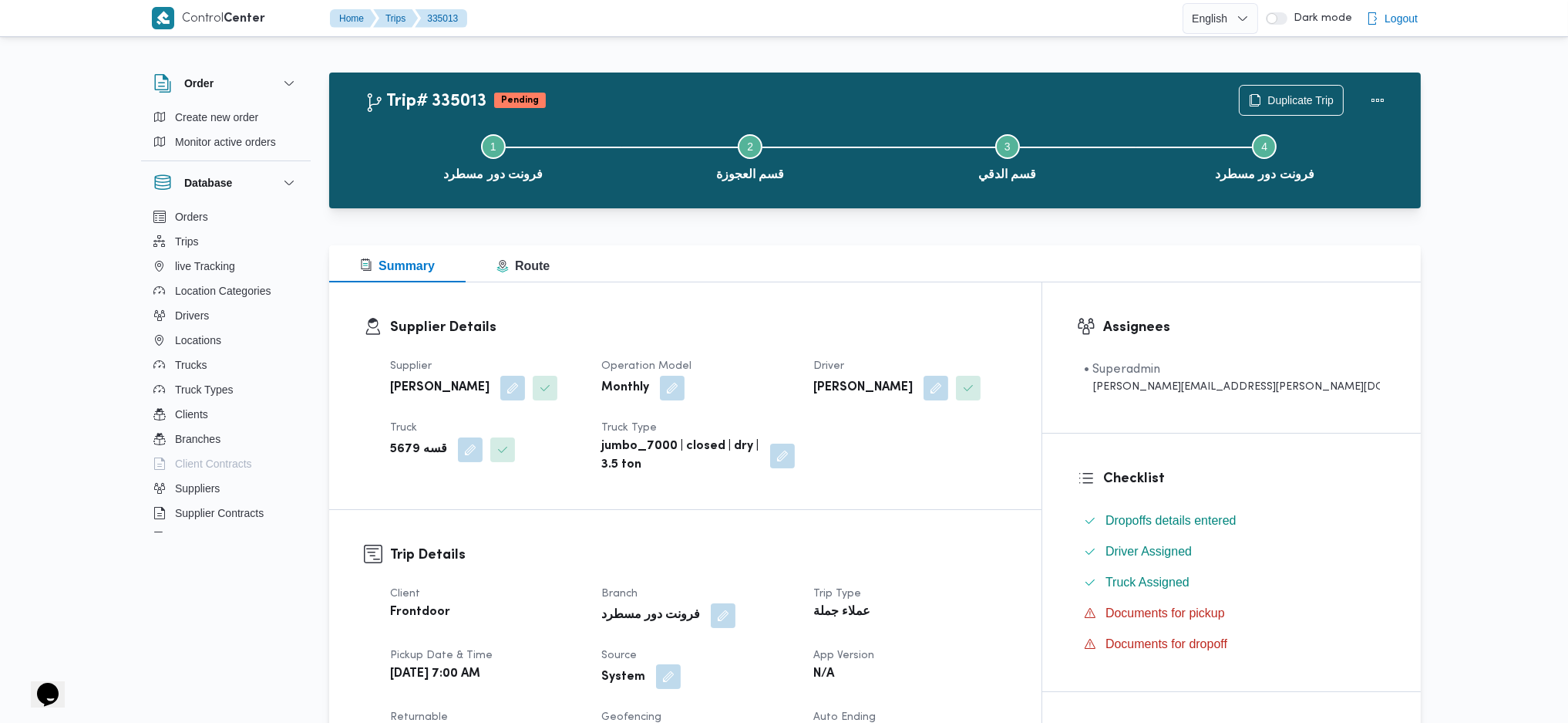
click at [681, 675] on button "button" at bounding box center [668, 676] width 25 height 25
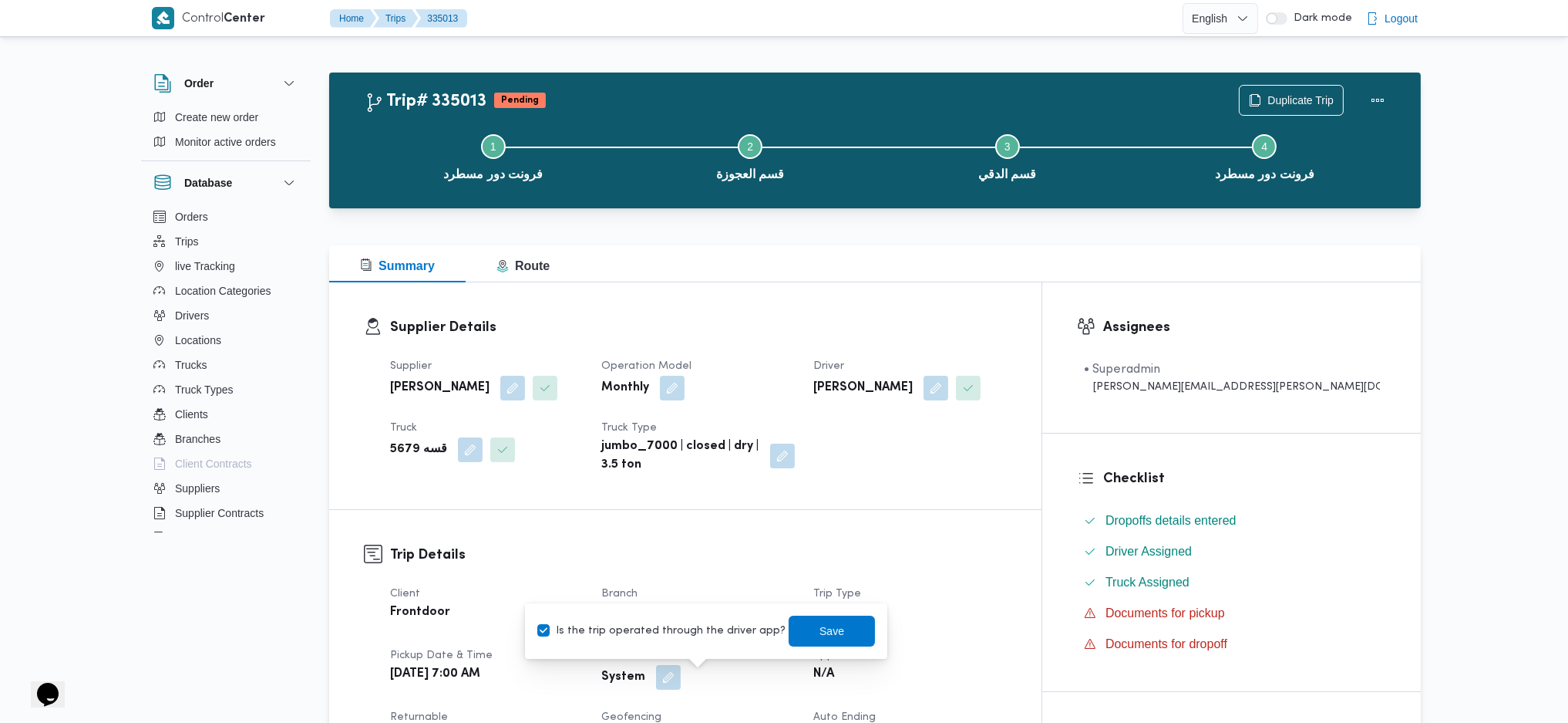
click at [663, 643] on div "Is the trip operated through the driver app? Save" at bounding box center [706, 631] width 341 height 34
click at [674, 629] on label "Is the trip operated through the driver app?" at bounding box center [662, 631] width 248 height 18
checkbox input "false"
click at [791, 628] on span "Save" at bounding box center [832, 630] width 87 height 31
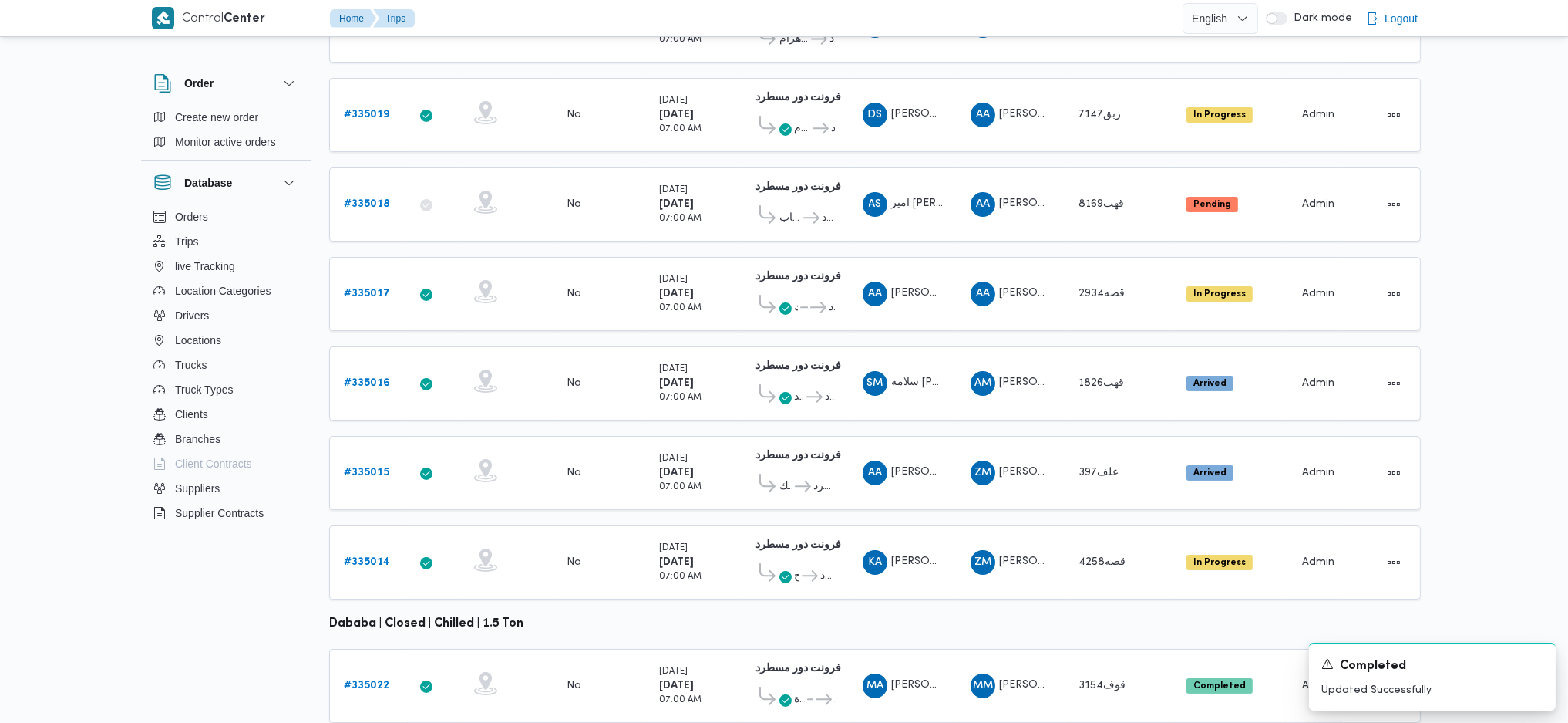
scroll to position [327, 0]
click at [374, 558] on b "# 335014" at bounding box center [367, 562] width 46 height 10
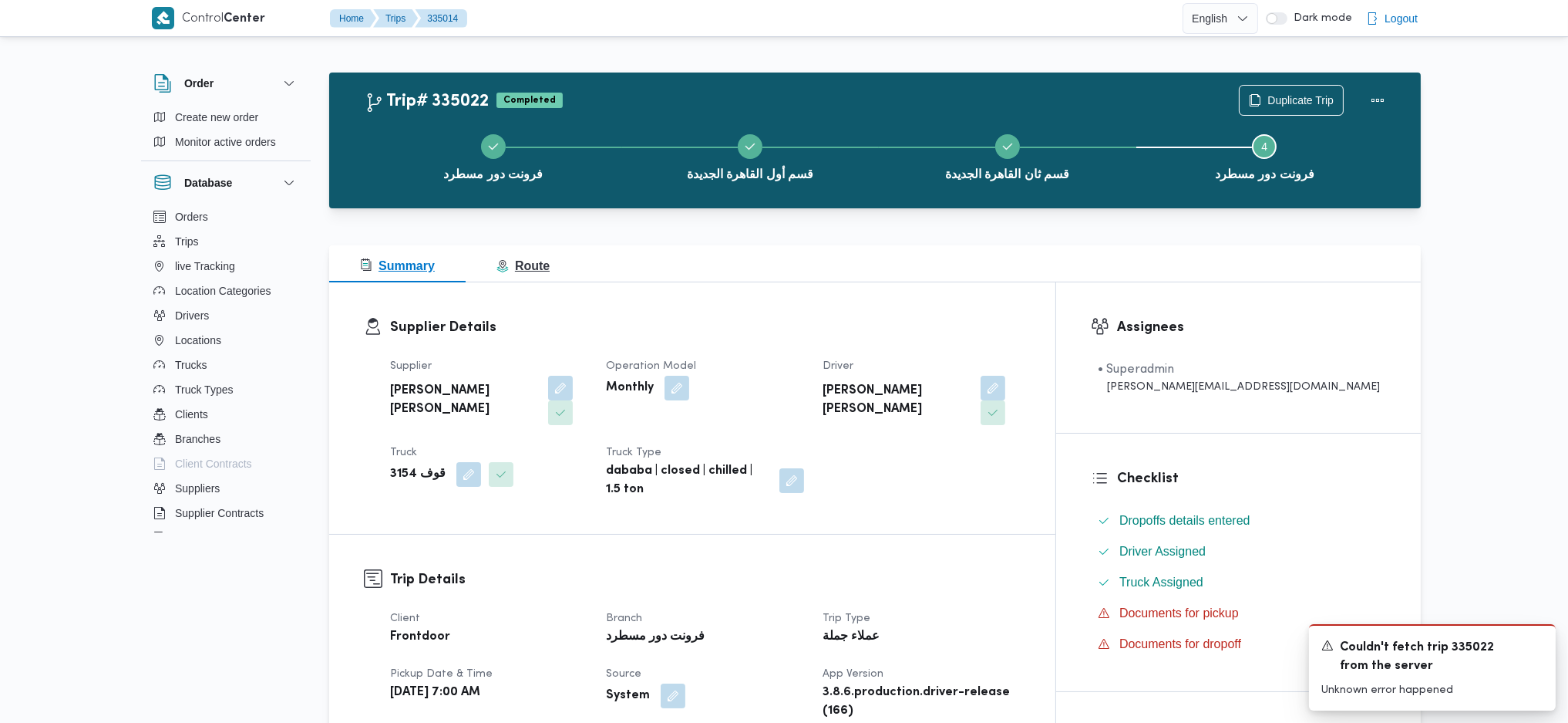
click at [541, 270] on span "Route" at bounding box center [522, 266] width 53 height 13
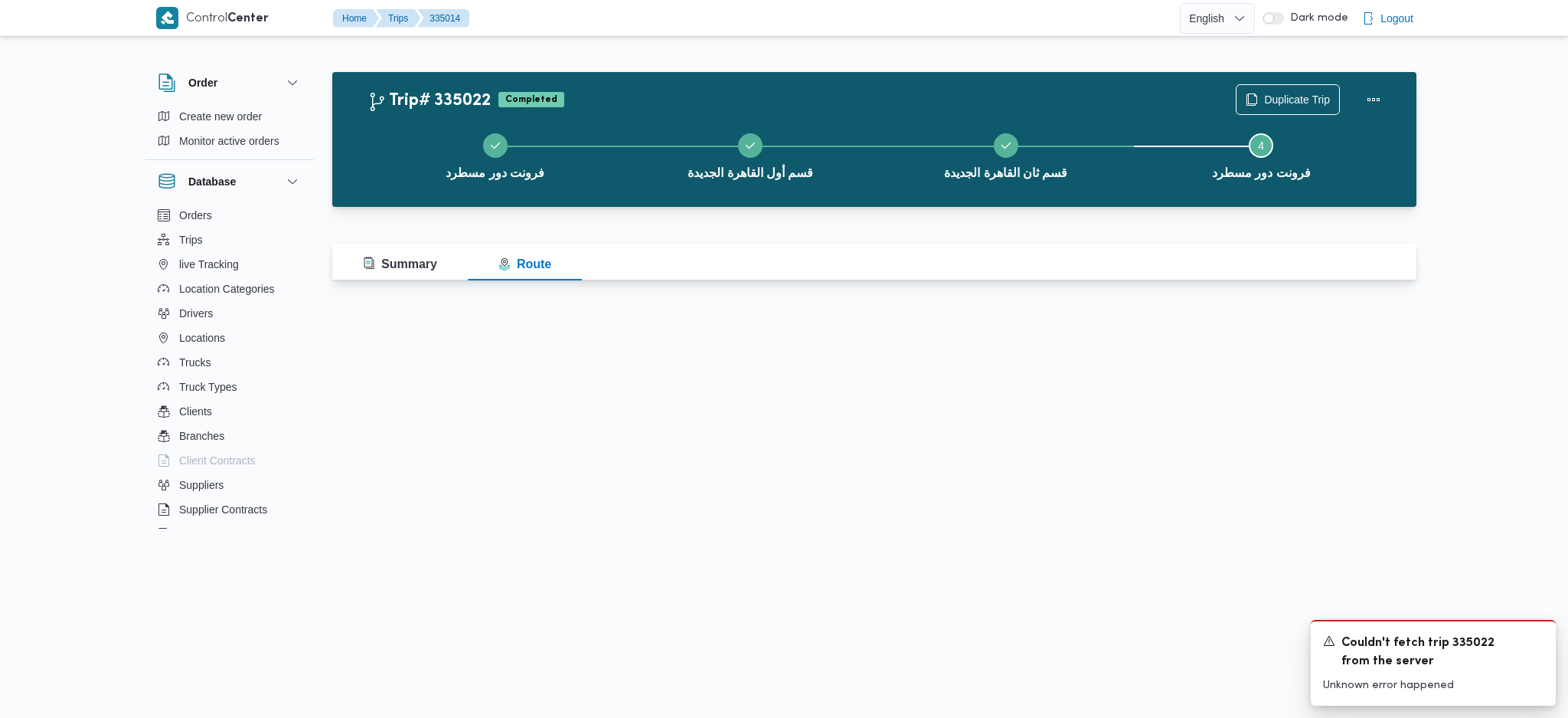
click at [932, 316] on html "Control Center Home Trips 335014 English عربي Dark mode Logout Order Create new…" at bounding box center [784, 359] width 1568 height 718
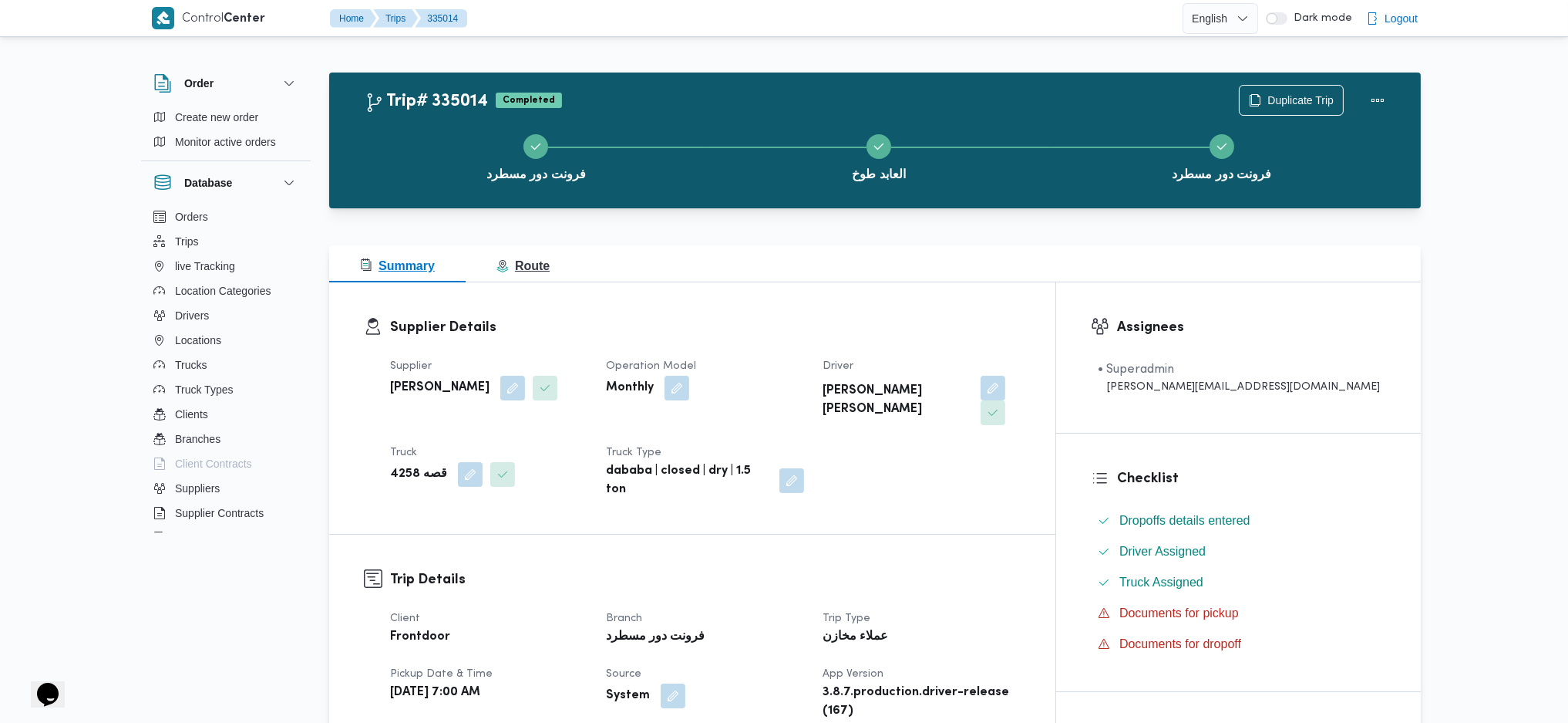
click at [514, 261] on span "Route" at bounding box center [522, 266] width 53 height 13
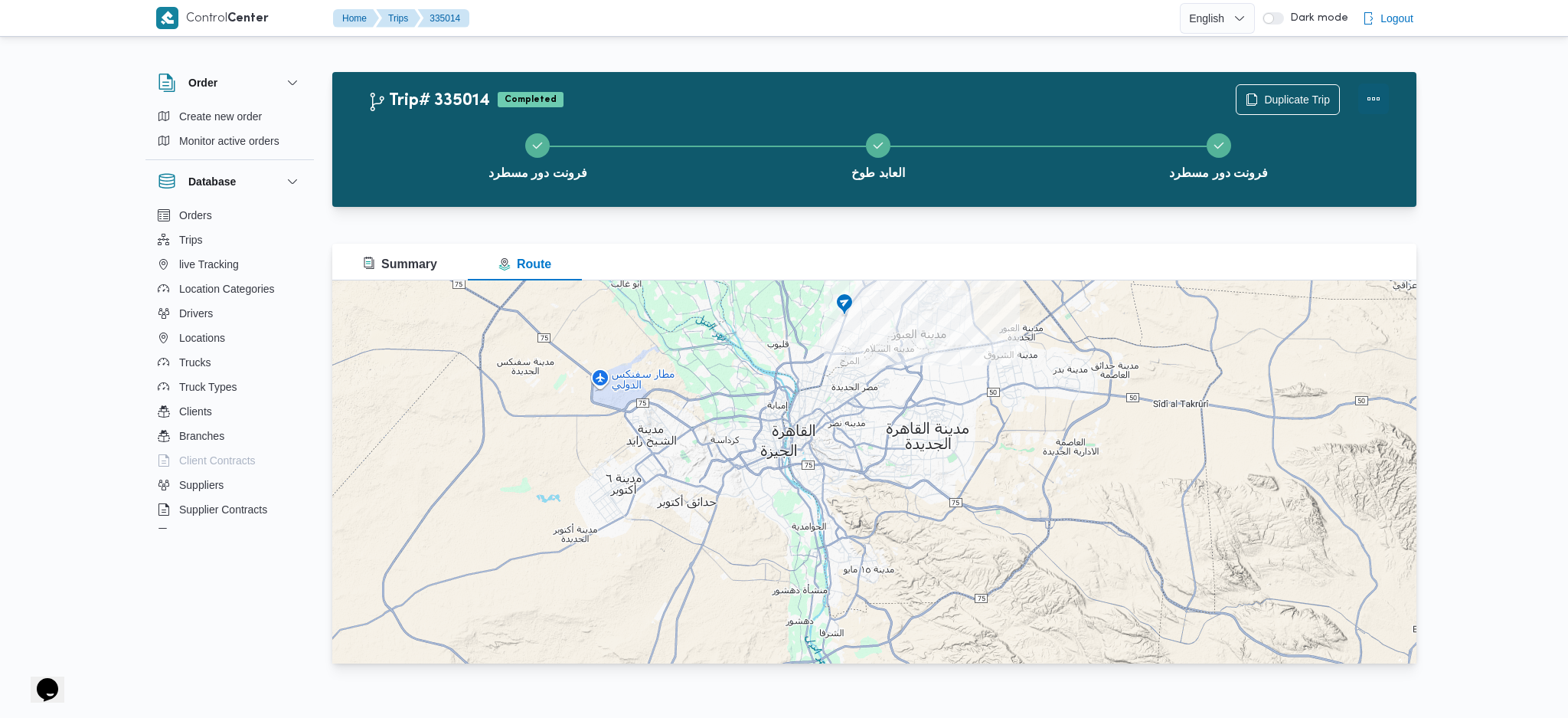
click at [1364, 94] on button "Actions" at bounding box center [1373, 99] width 31 height 31
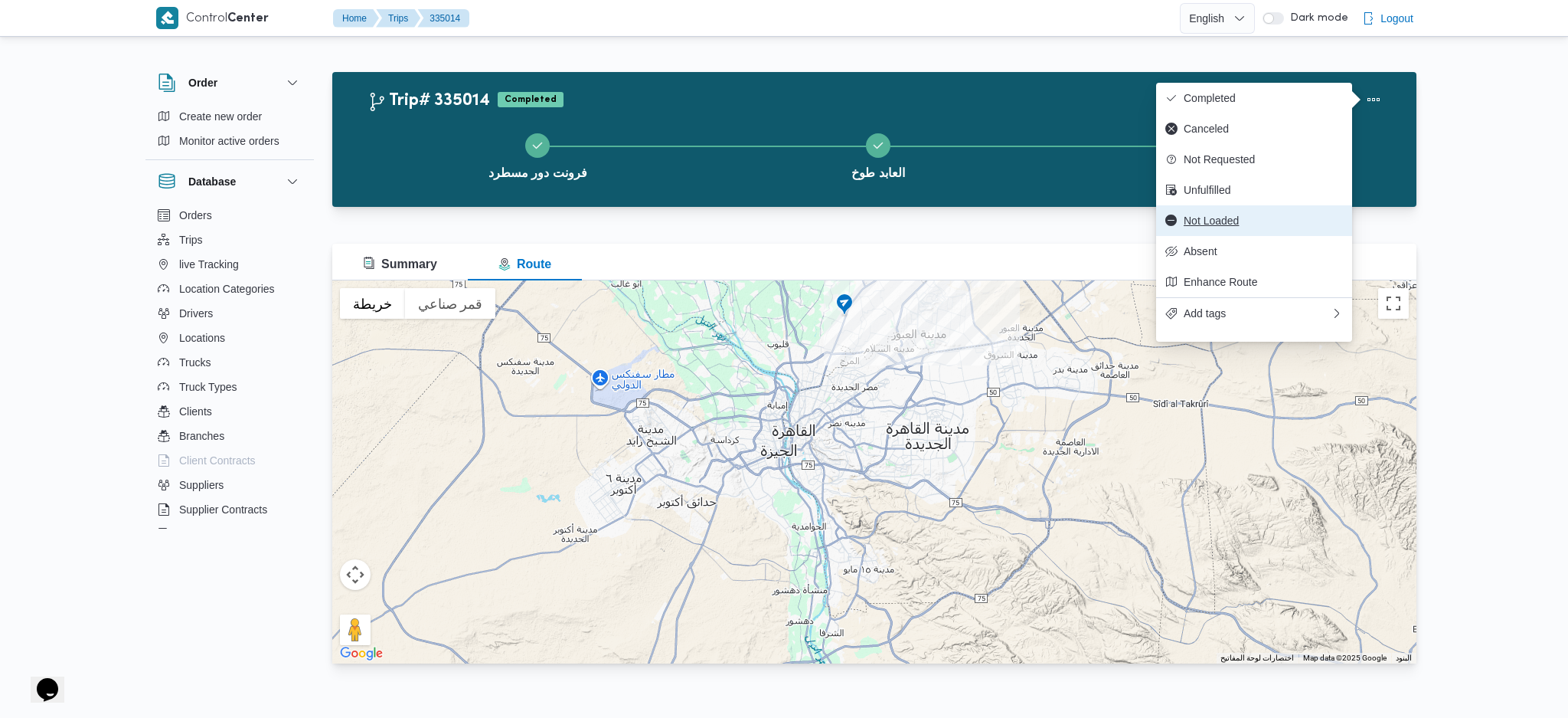
click at [1239, 226] on span "Not Loaded" at bounding box center [1263, 221] width 159 height 13
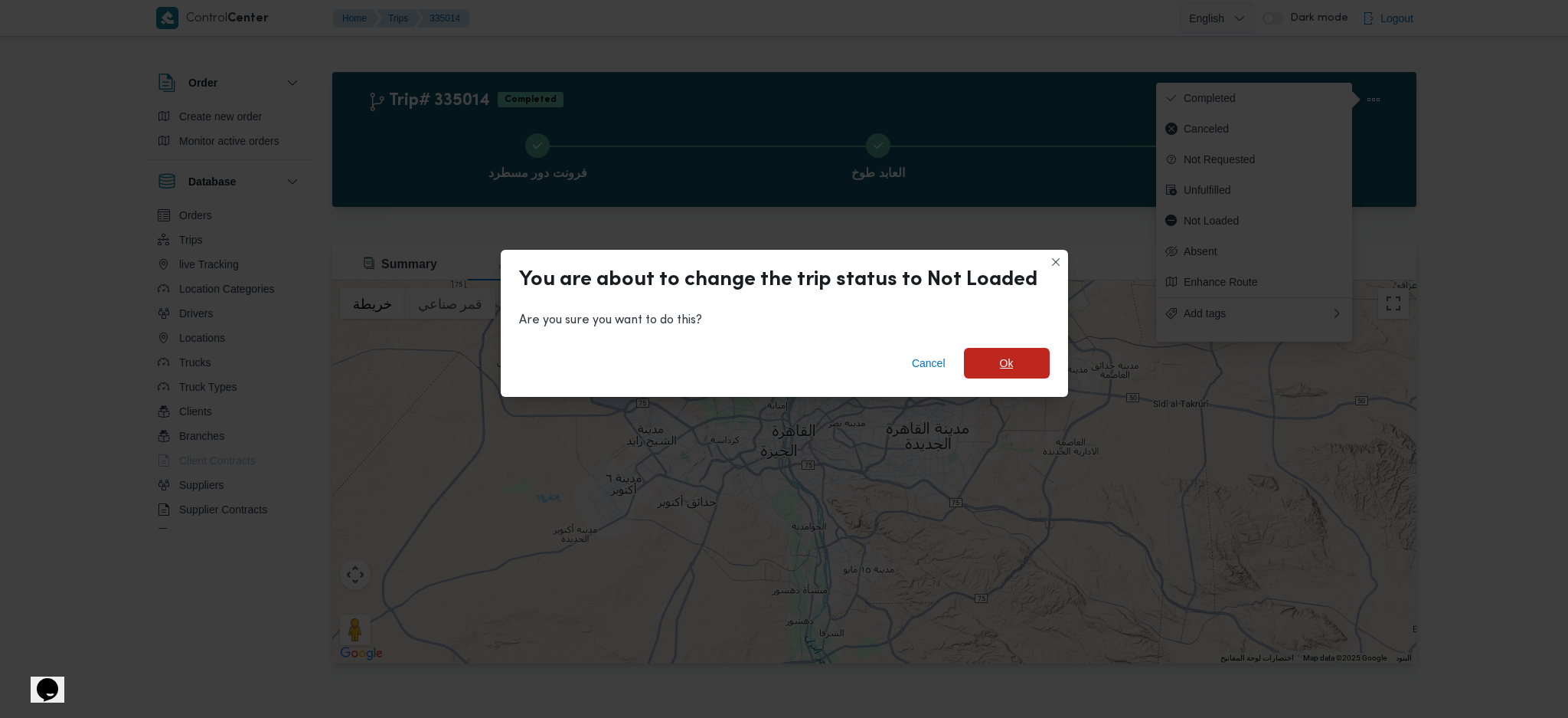
click at [992, 368] on span "Ok" at bounding box center [1007, 363] width 86 height 31
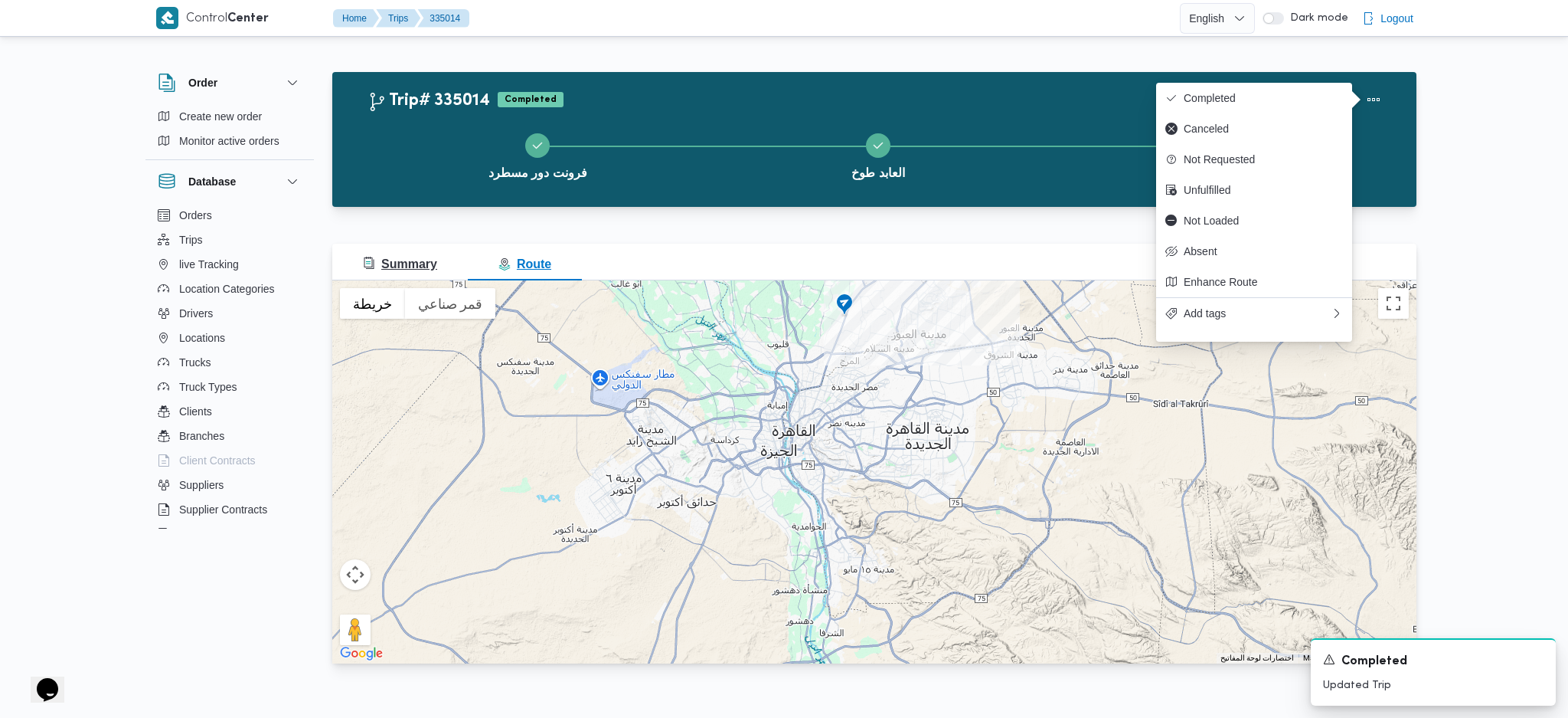
click at [448, 265] on button "Summary" at bounding box center [400, 261] width 136 height 37
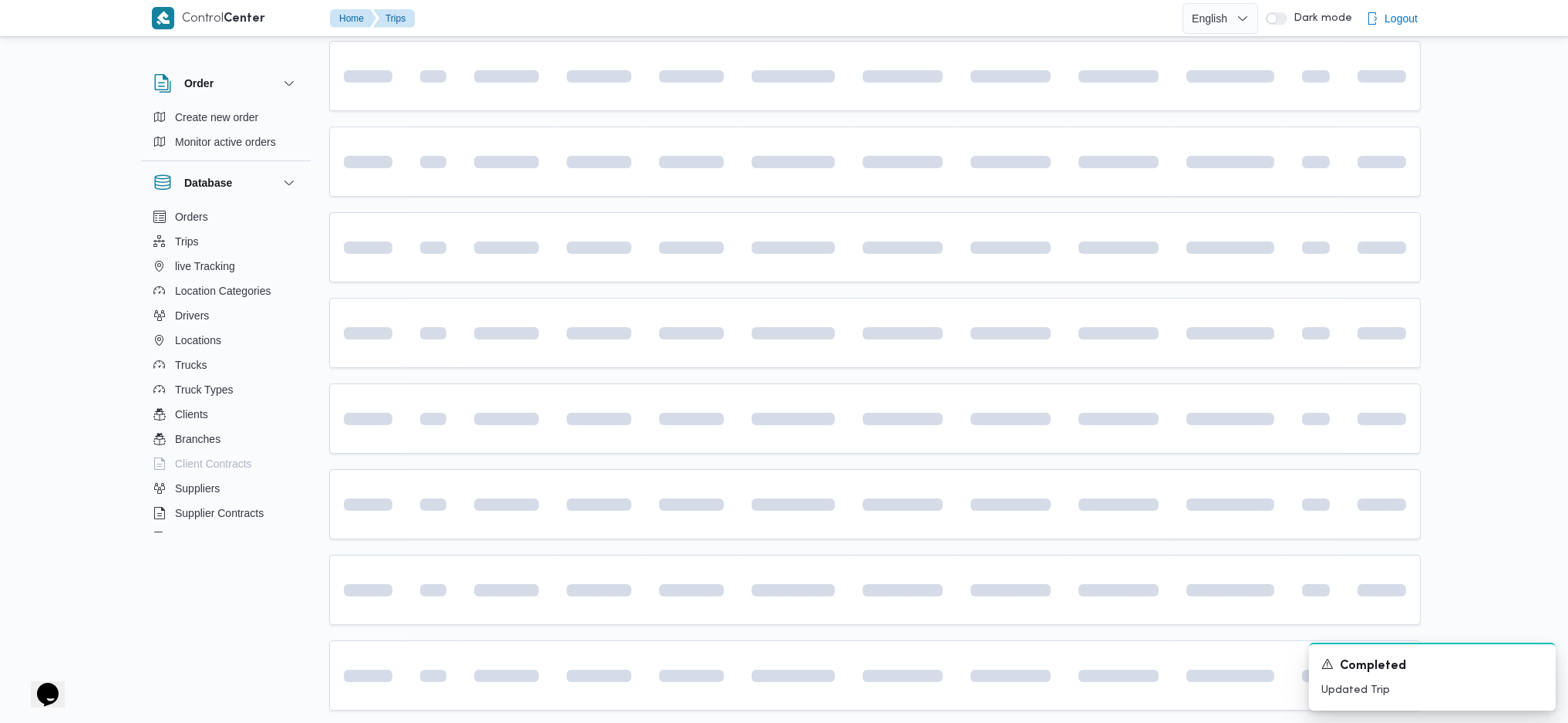
scroll to position [347, 0]
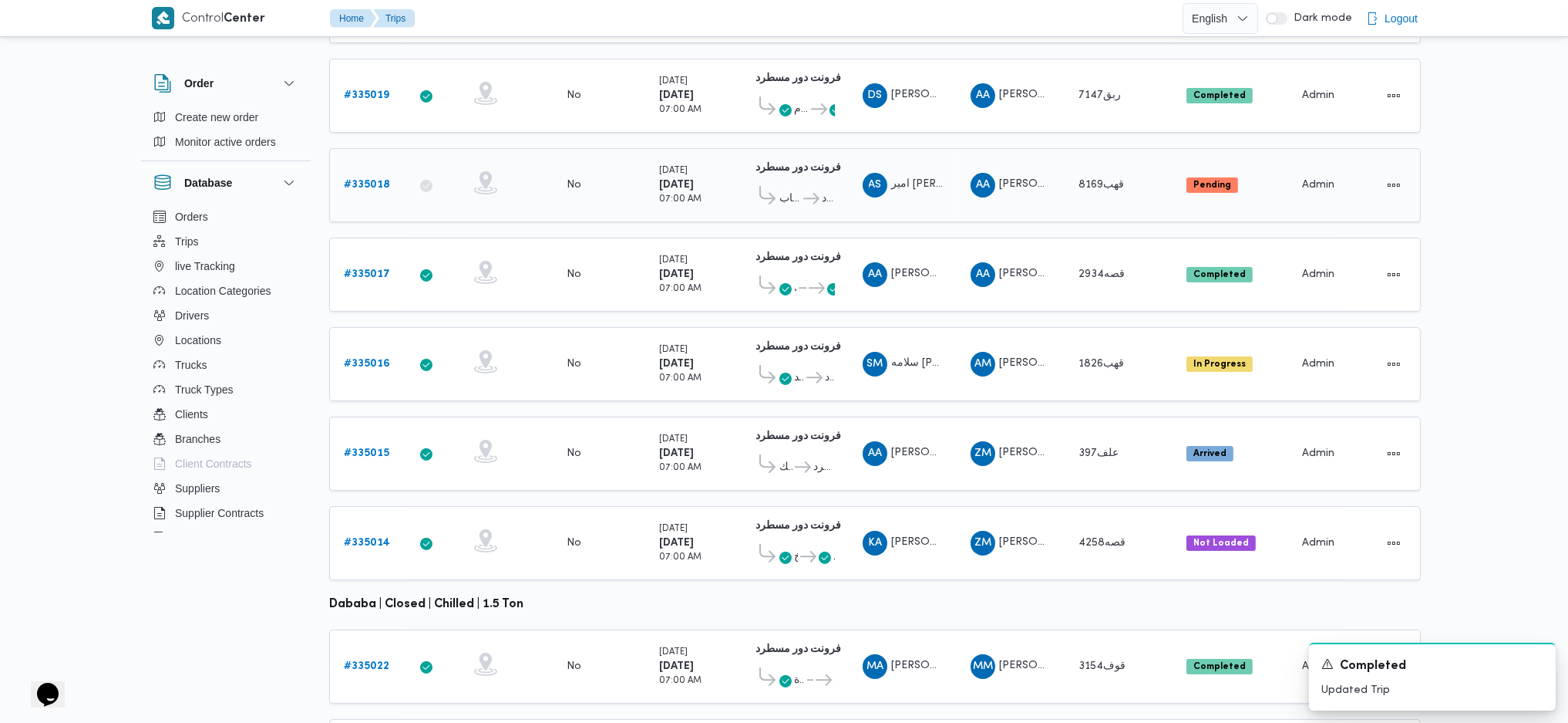
click at [825, 190] on span "فرونت دور مسطرد" at bounding box center [829, 199] width 13 height 18
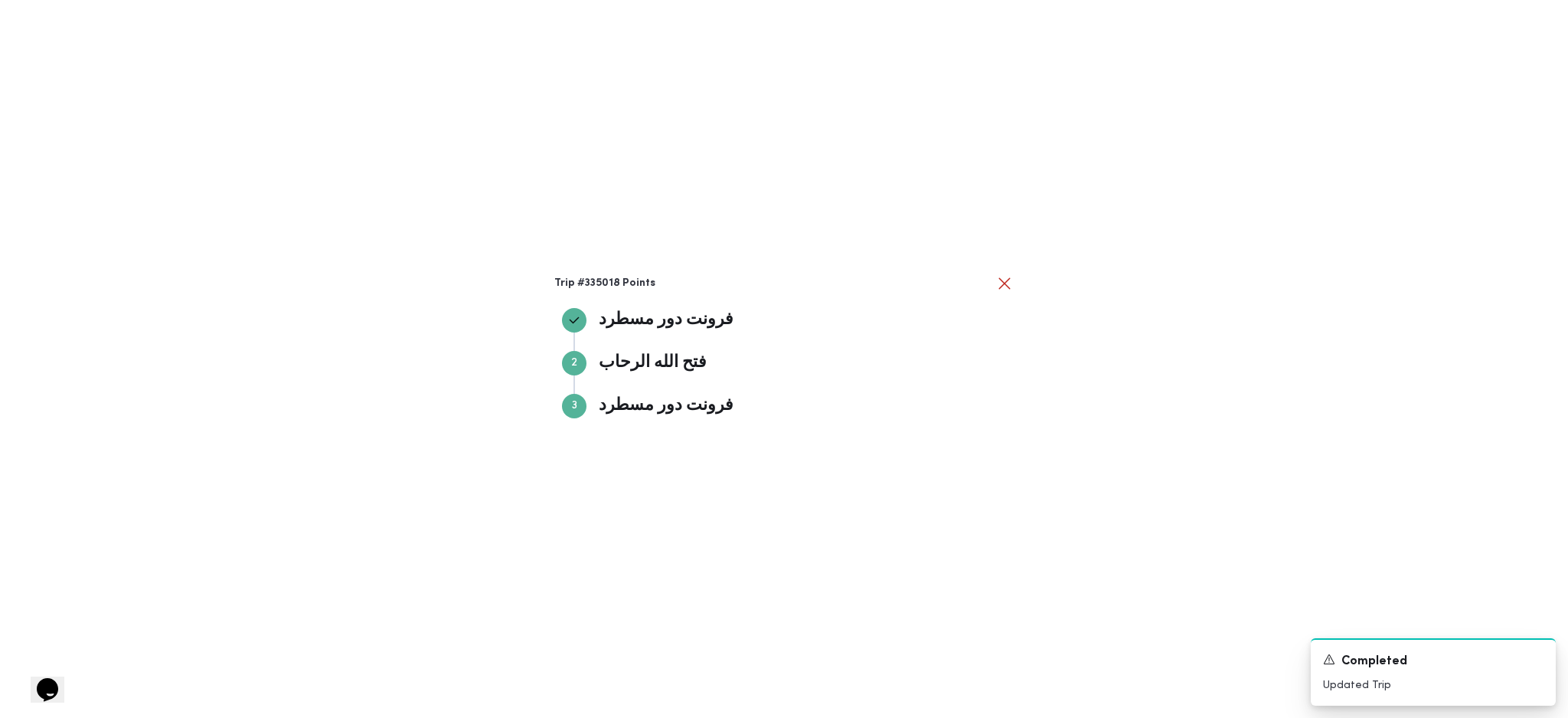
click at [1086, 321] on div "Trip #335018 Points فرونت دور مسطرد فرونت دور مسطرد Step 2 2 فتح الله الرحاب فت…" at bounding box center [784, 359] width 1568 height 718
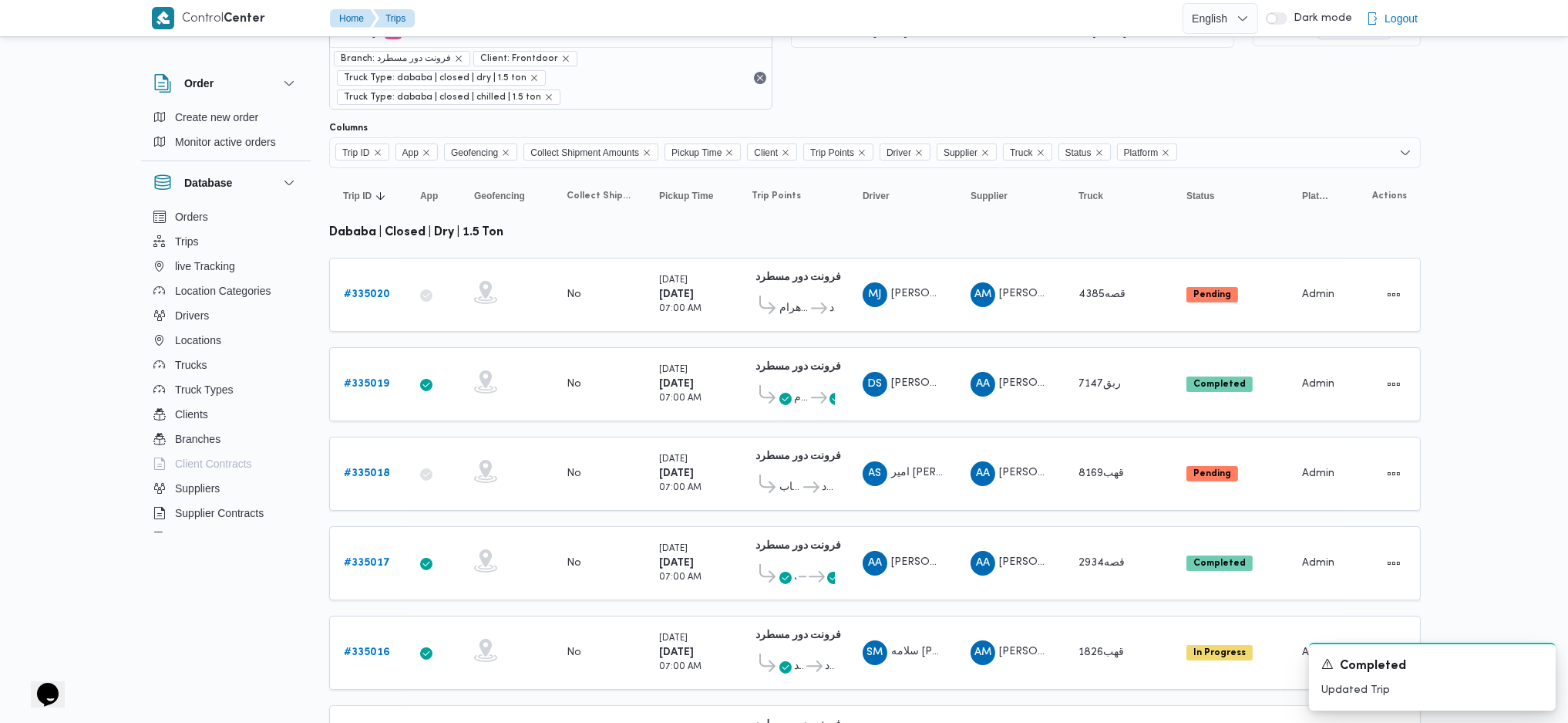
scroll to position [0, 0]
